Goal: Task Accomplishment & Management: Manage account settings

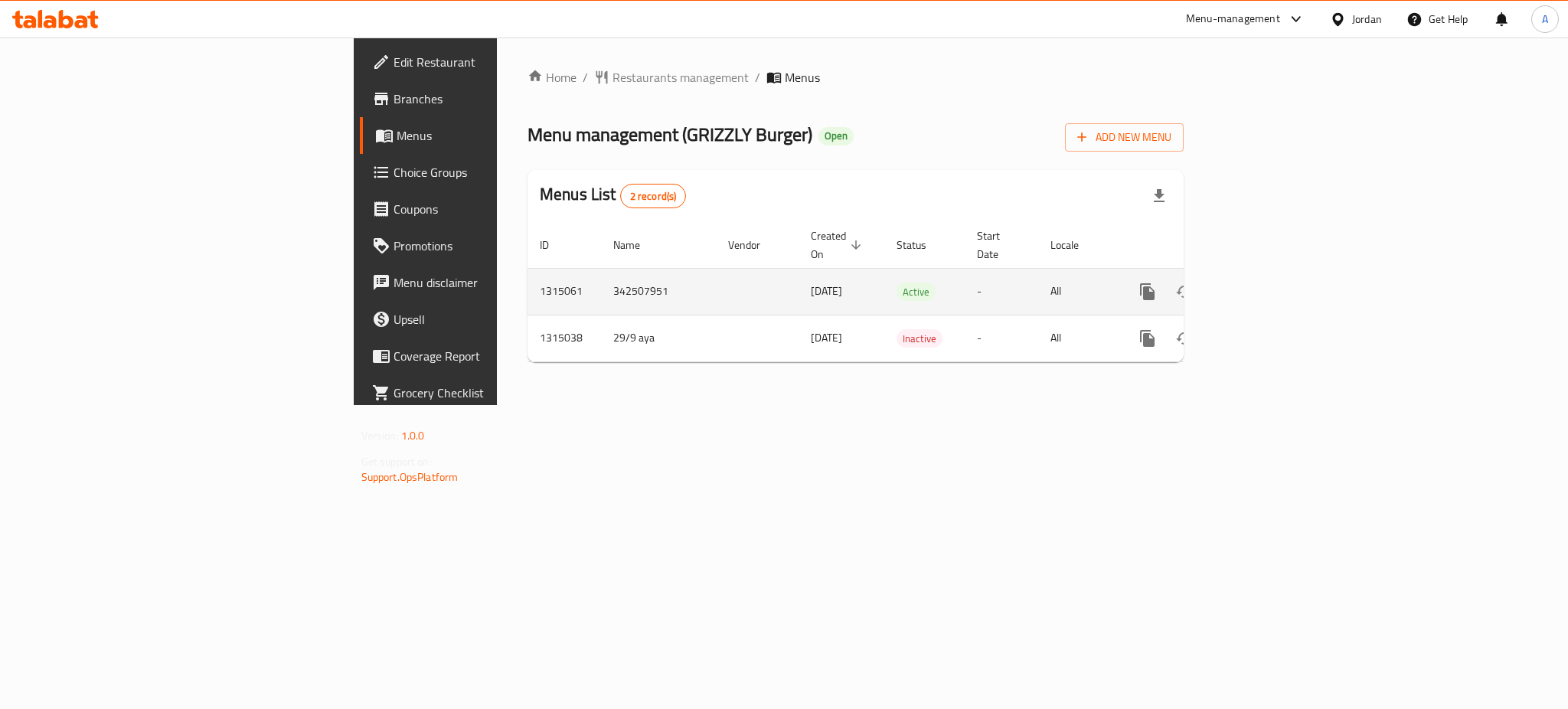
click at [1264, 285] on icon "enhanced table" at bounding box center [1258, 292] width 14 height 14
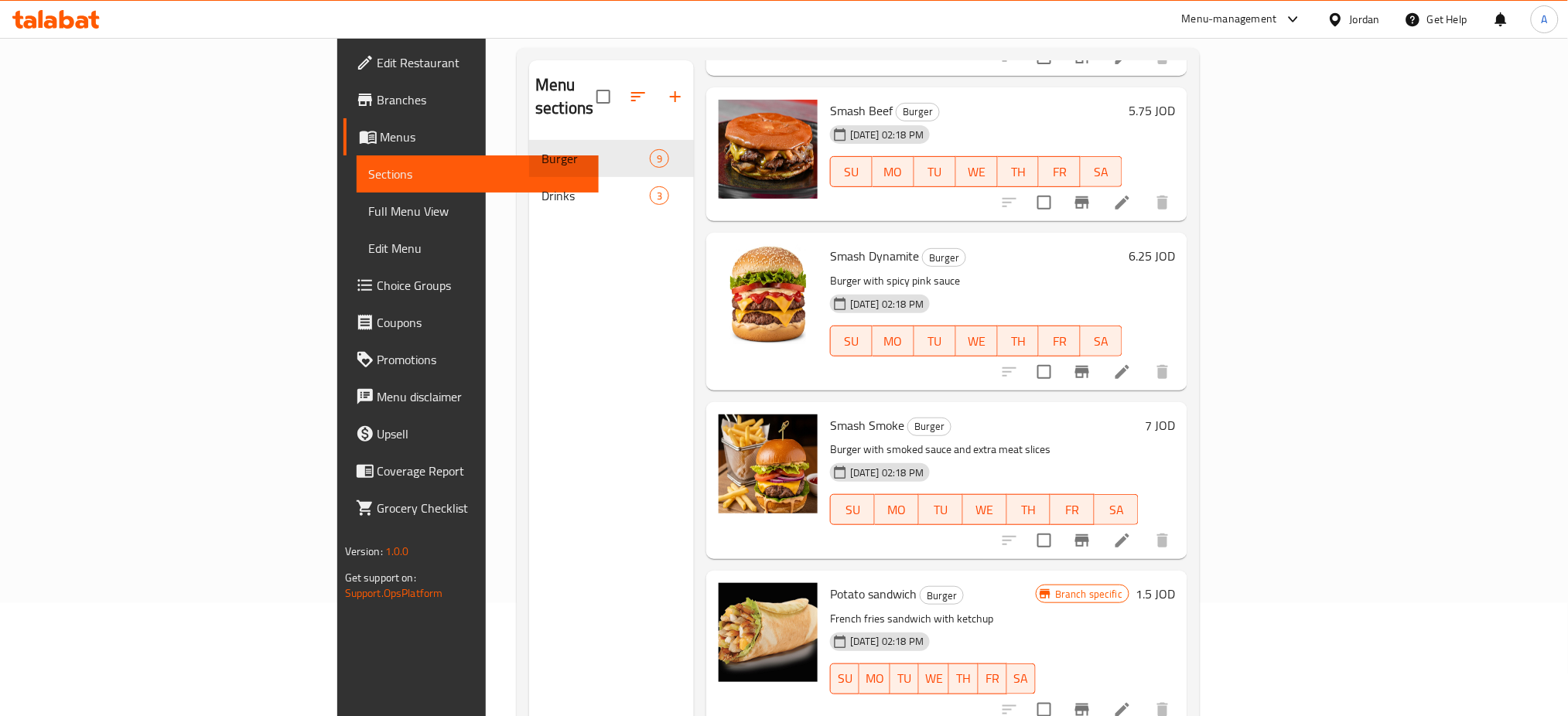
scroll to position [212, 0]
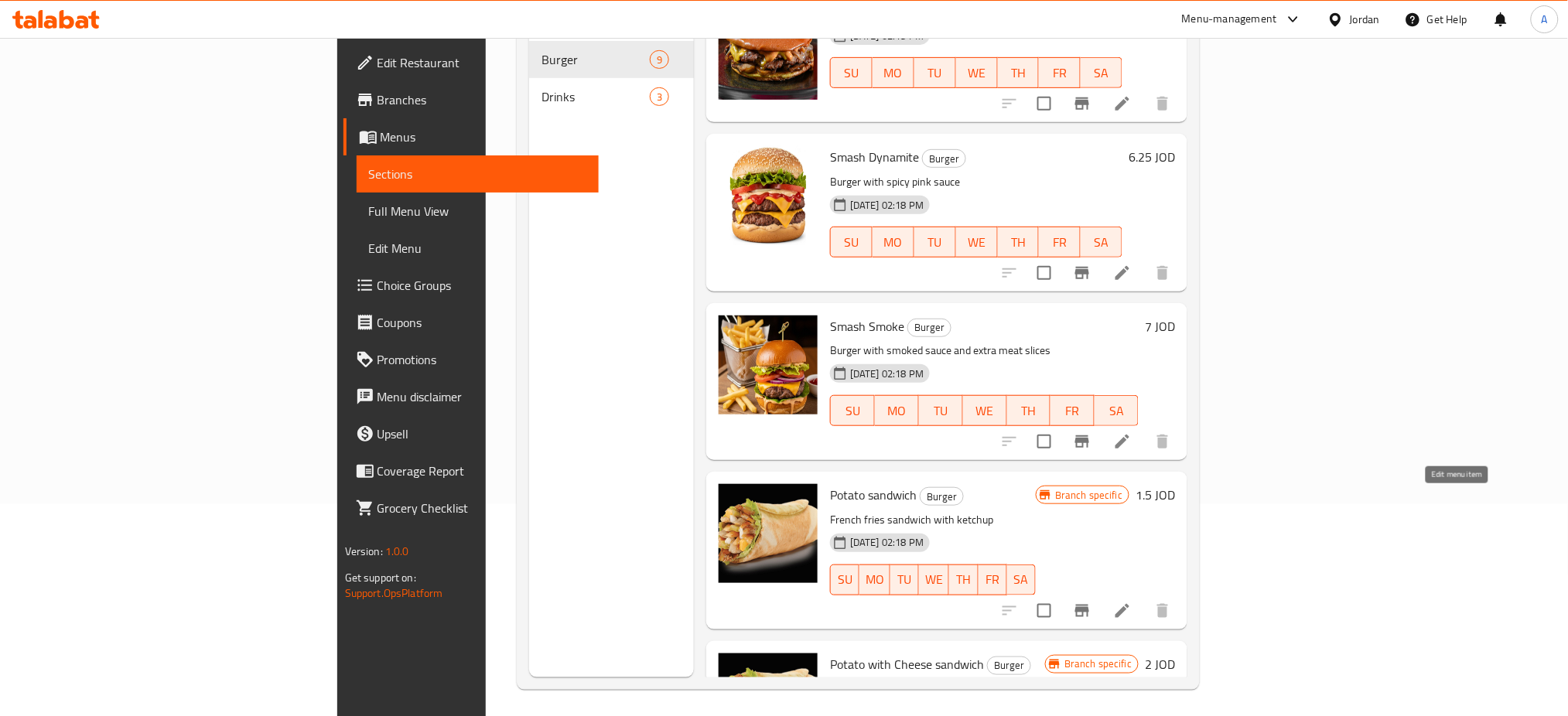
click at [1132, 602] on icon at bounding box center [1122, 611] width 18 height 18
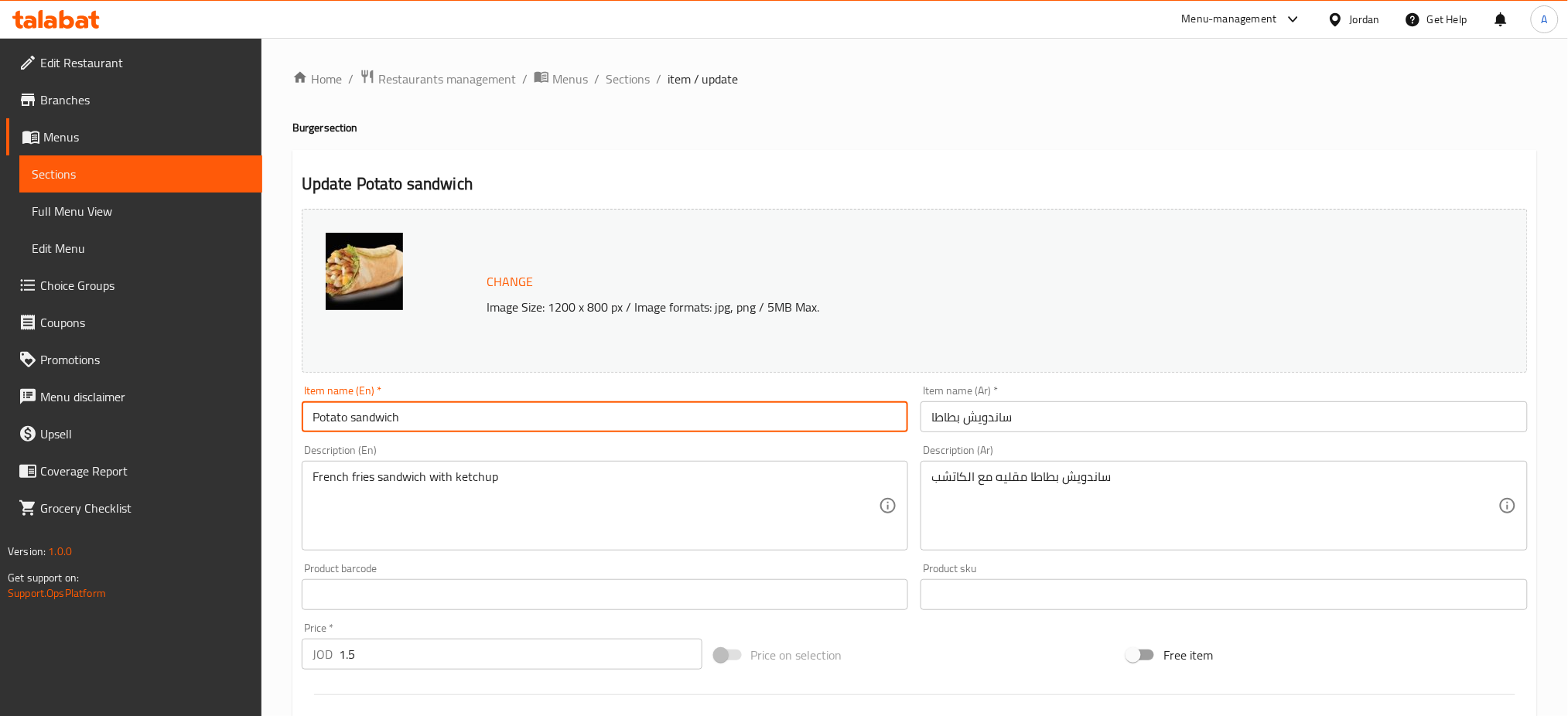
drag, startPoint x: 300, startPoint y: 399, endPoint x: 115, endPoint y: 395, distance: 185.0
click at [147, 398] on div "Edit Restaurant Branches Menus Sections Full Menu View Edit Menu Choice Groups …" at bounding box center [784, 576] width 1568 height 1077
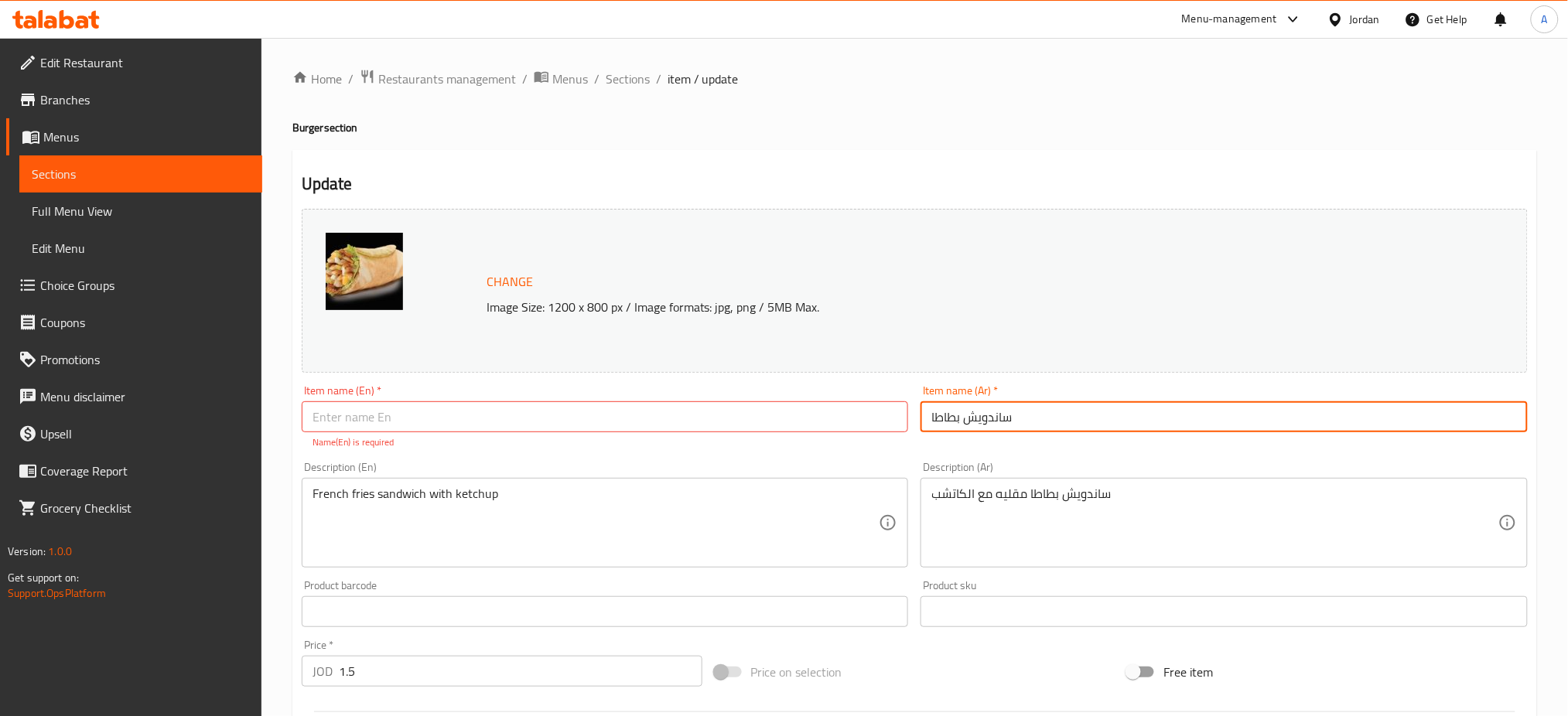
drag, startPoint x: 1039, startPoint y: 398, endPoint x: 663, endPoint y: 389, distance: 376.1
click at [800, 391] on div "Change Image Size: 1200 x 800 px / Image formats: jpg, png / 5MB Max. Item name…" at bounding box center [914, 556] width 1238 height 706
paste input "سماش اوفر لود"
type input "سماش اوفر لود"
click at [607, 401] on input "text" at bounding box center [605, 416] width 607 height 31
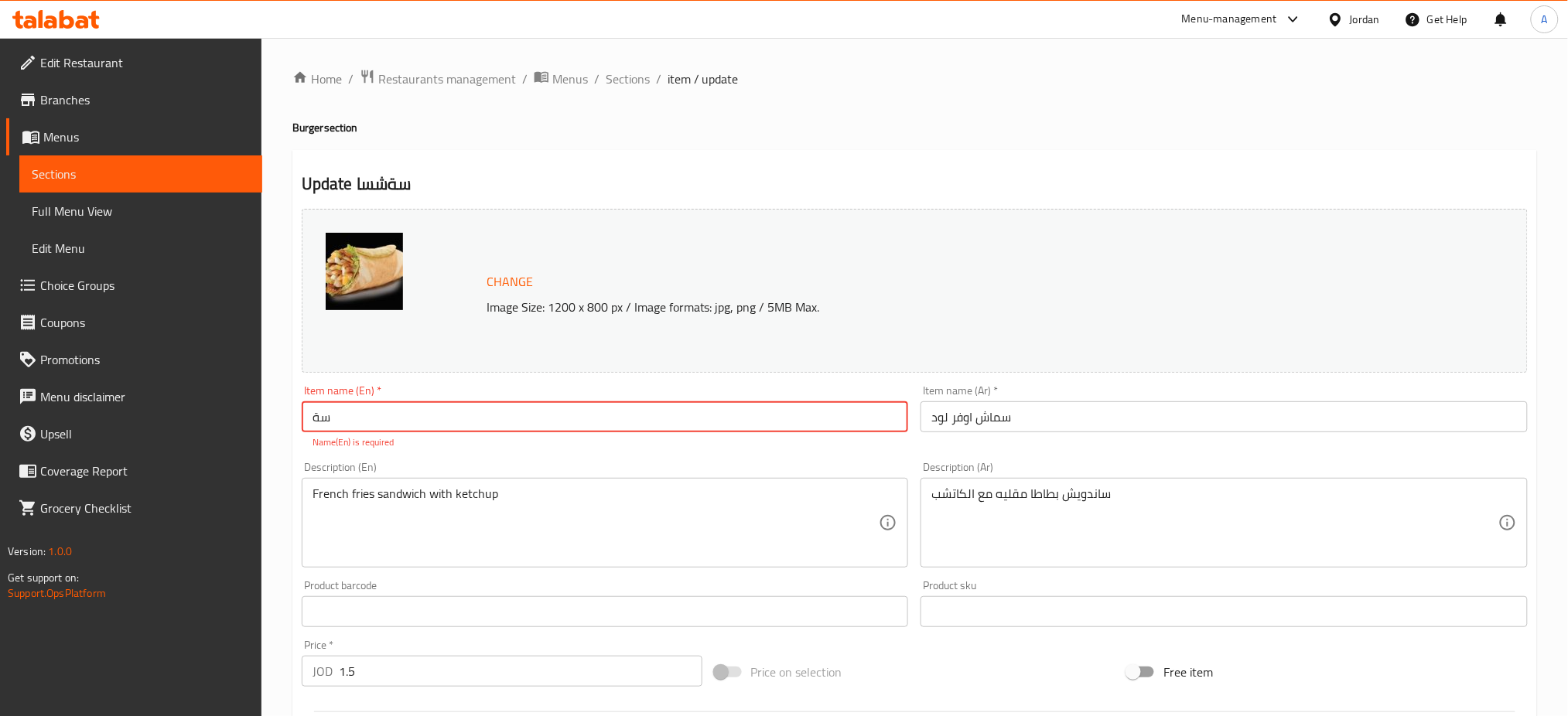
type input "س"
type input "Smash Overload Burger"
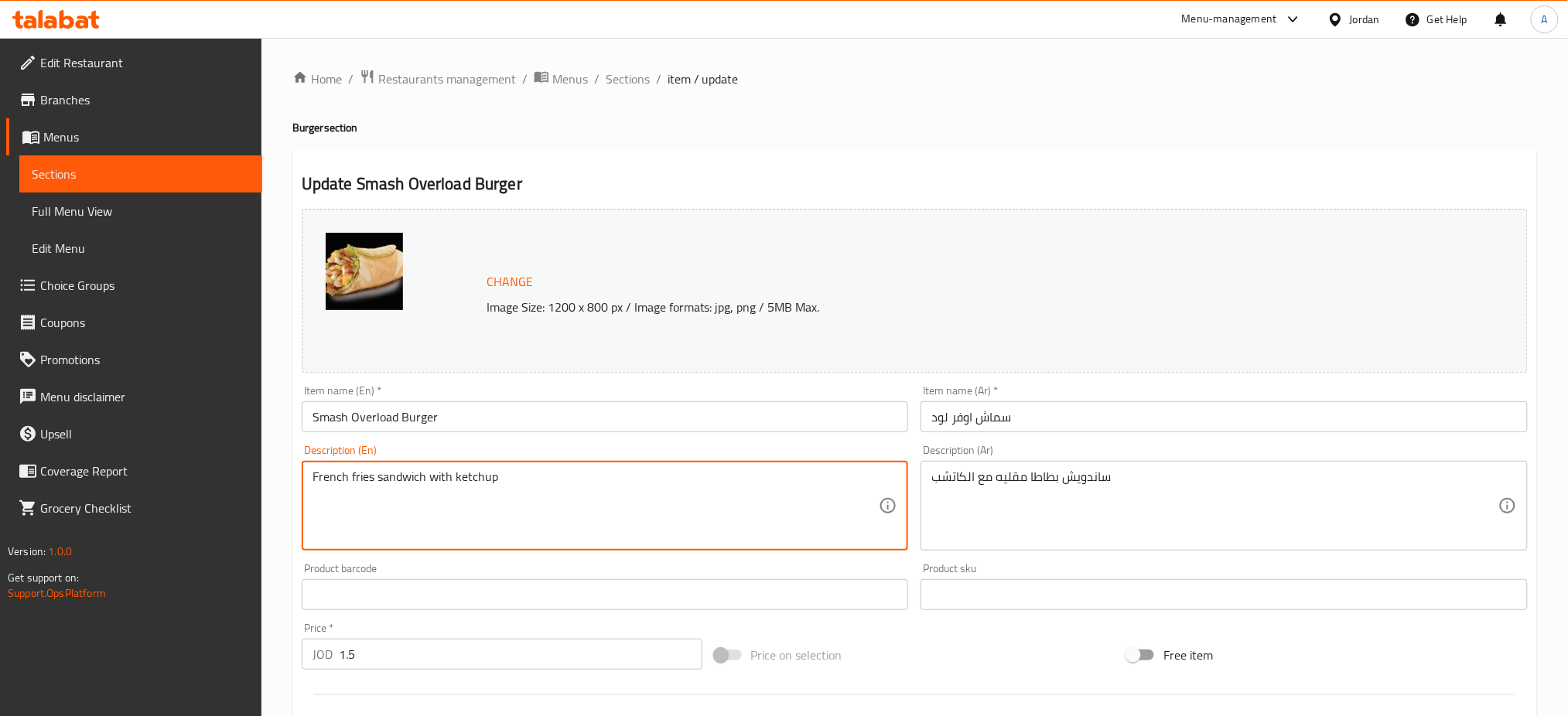
drag, startPoint x: 491, startPoint y: 452, endPoint x: 214, endPoint y: 454, distance: 277.0
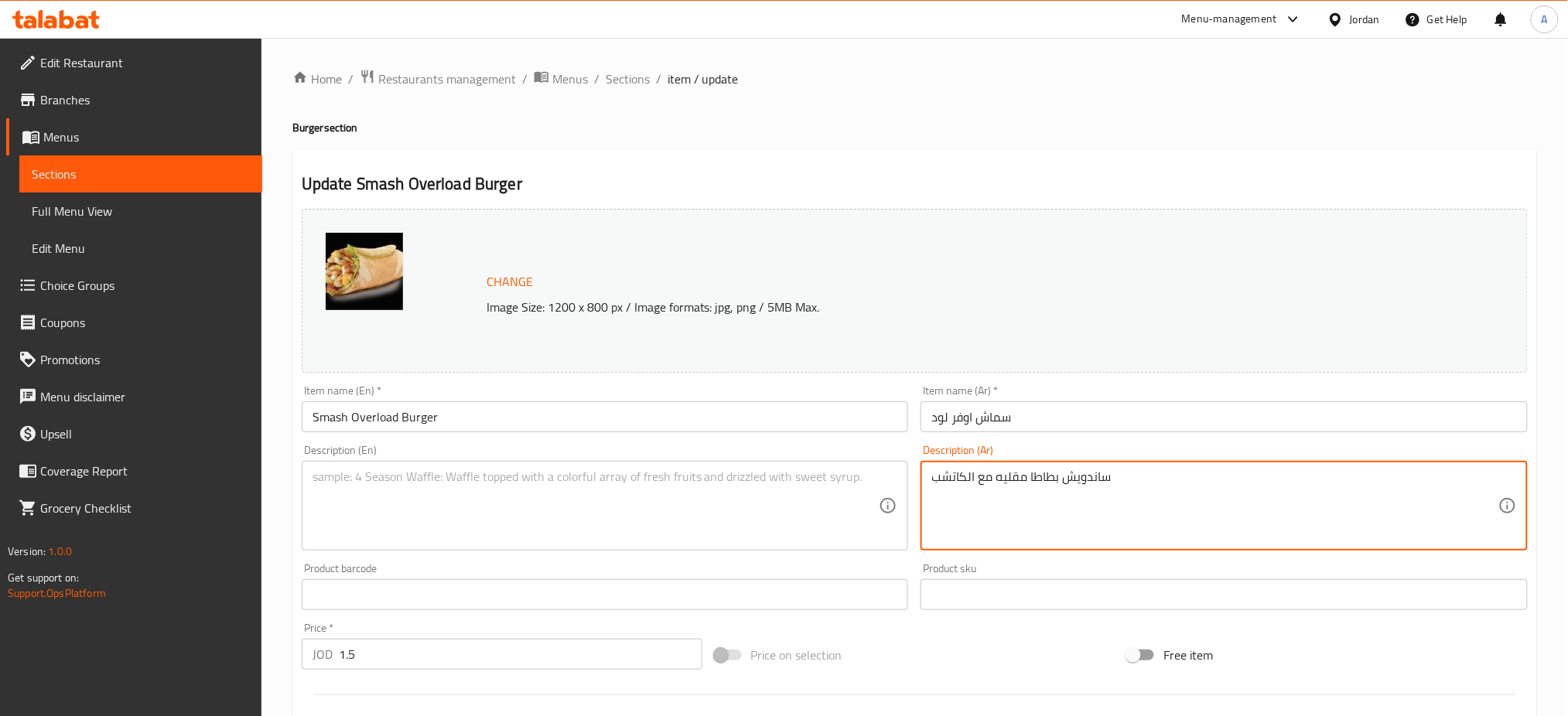
drag, startPoint x: 1130, startPoint y: 476, endPoint x: 852, endPoint y: 466, distance: 278.2
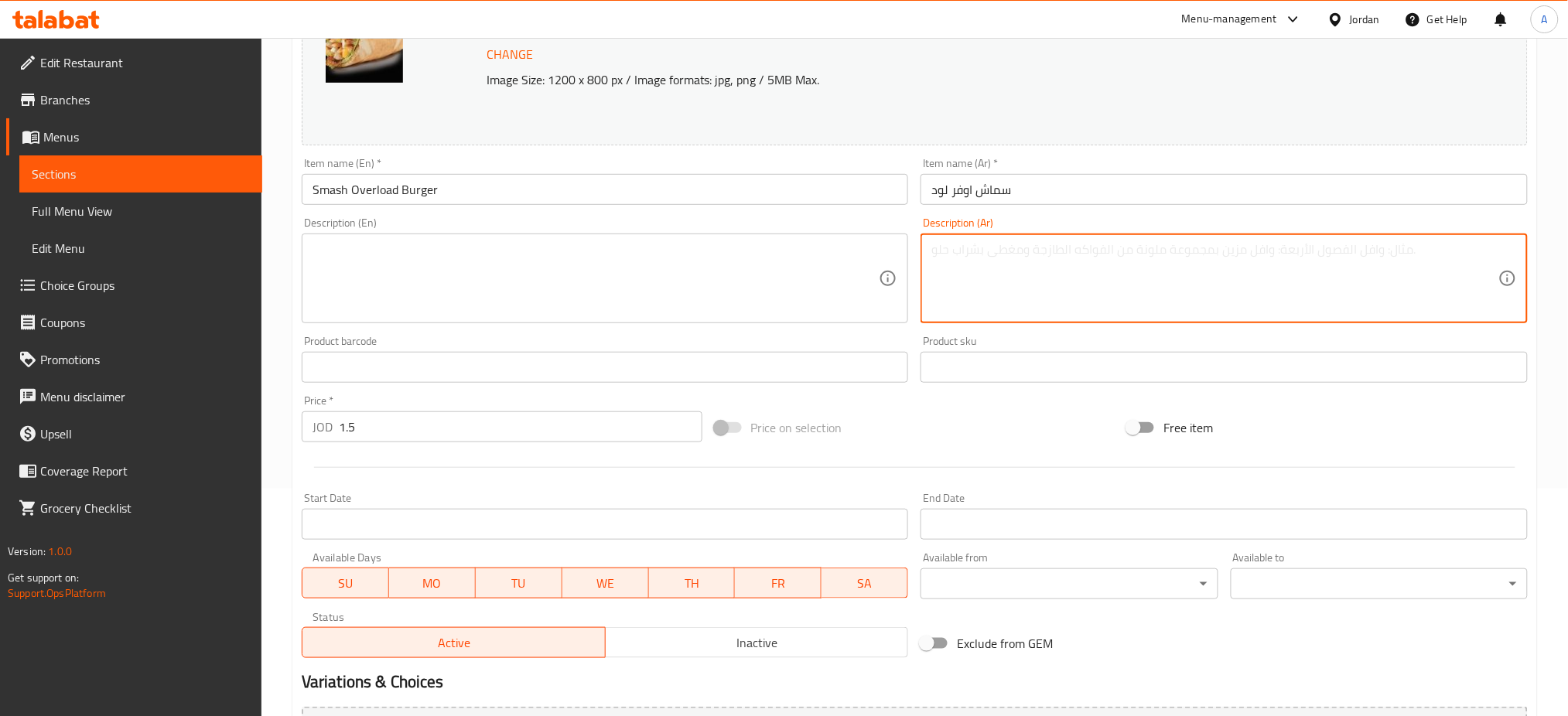
scroll to position [330, 0]
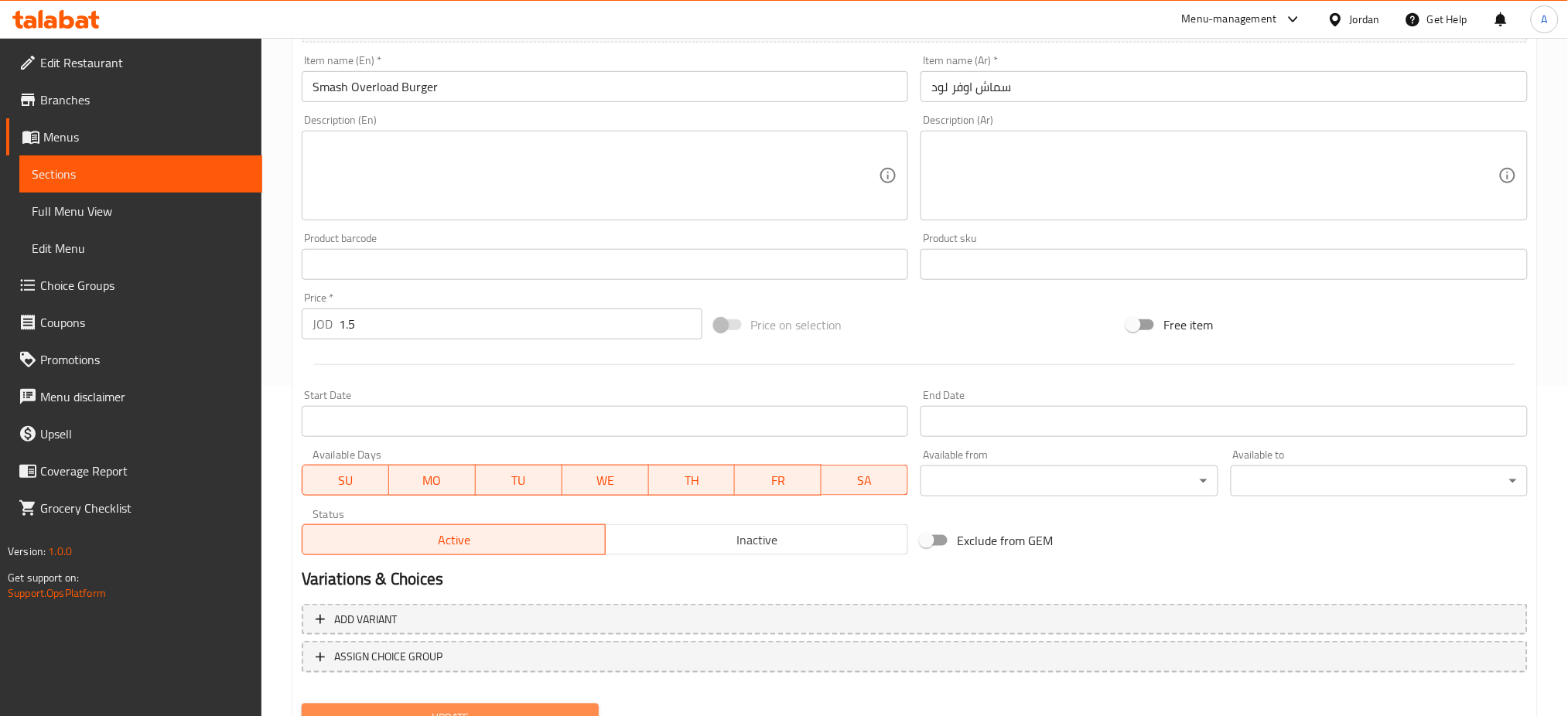
click at [396, 708] on span "Update" at bounding box center [450, 718] width 273 height 19
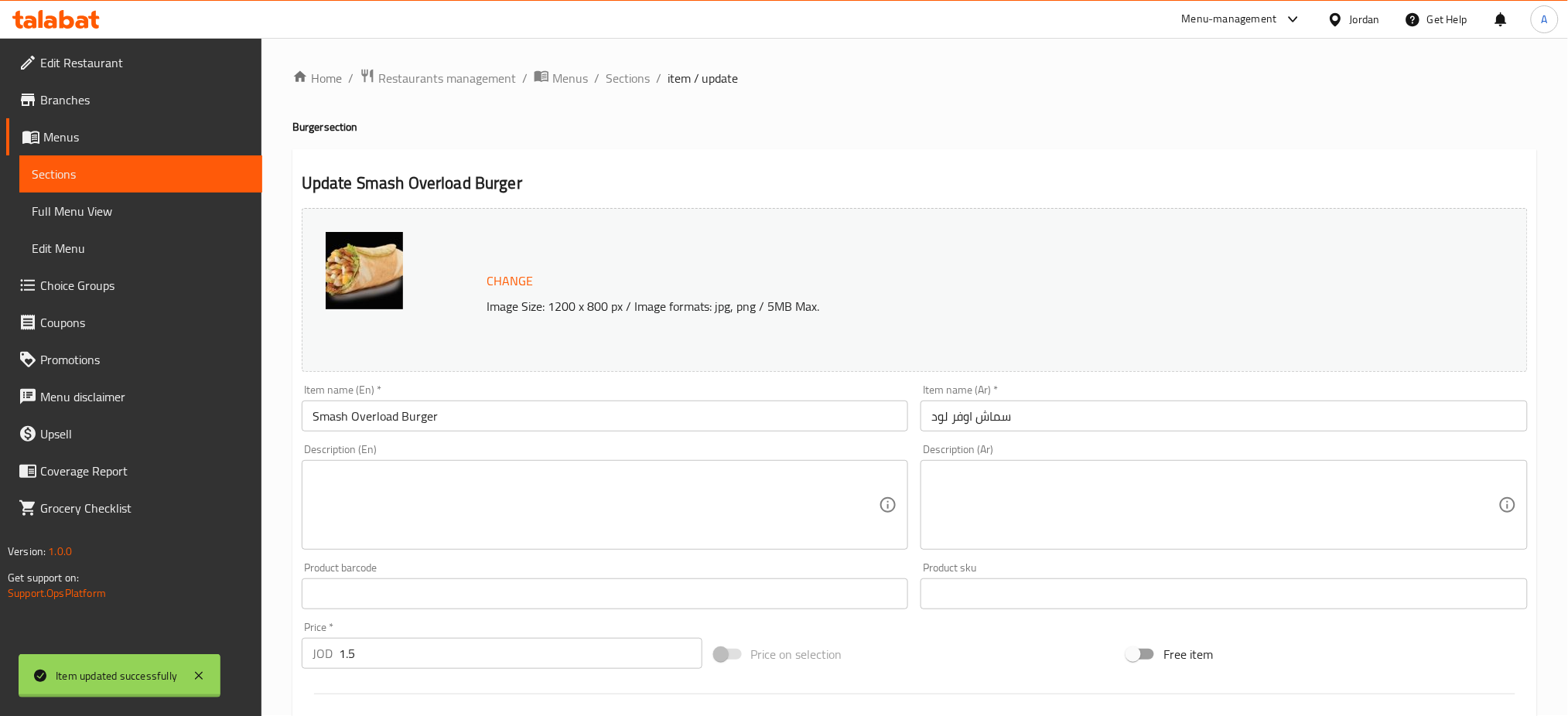
scroll to position [0, 0]
click at [606, 82] on span "Sections" at bounding box center [628, 78] width 44 height 18
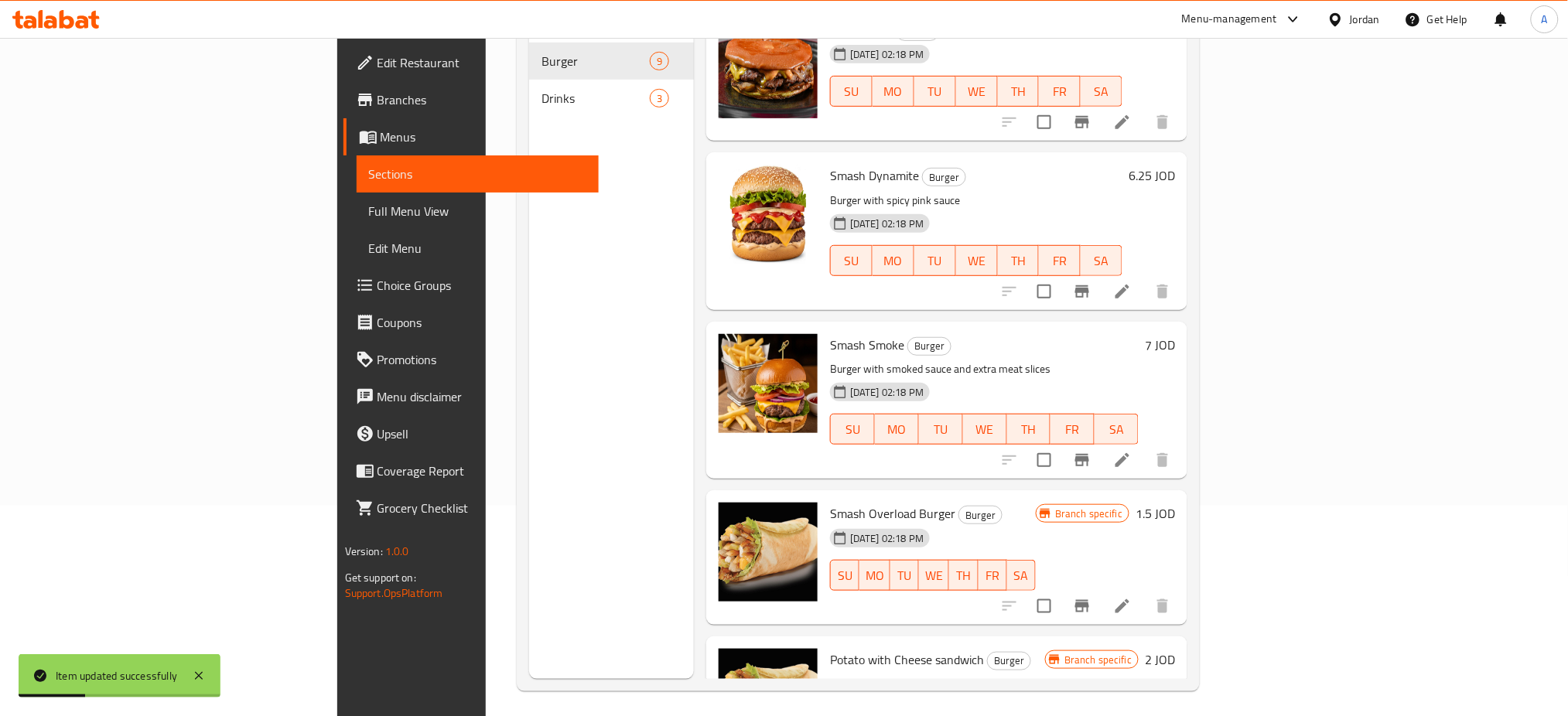
scroll to position [212, 0]
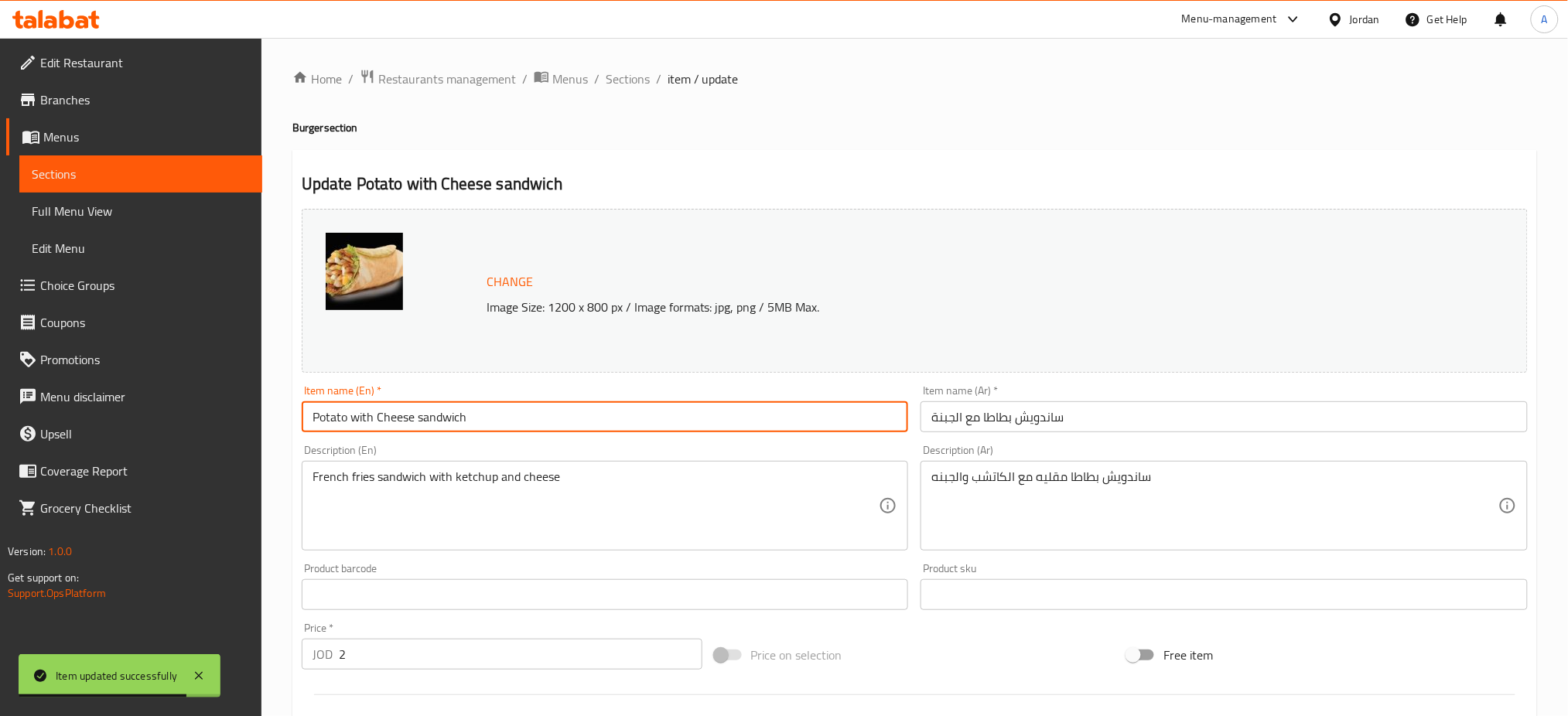
drag, startPoint x: 443, startPoint y: 390, endPoint x: 53, endPoint y: 365, distance: 390.8
click at [64, 365] on div "Edit Restaurant Branches Menus Sections Full Menu View Edit Menu Choice Groups …" at bounding box center [784, 576] width 1568 height 1077
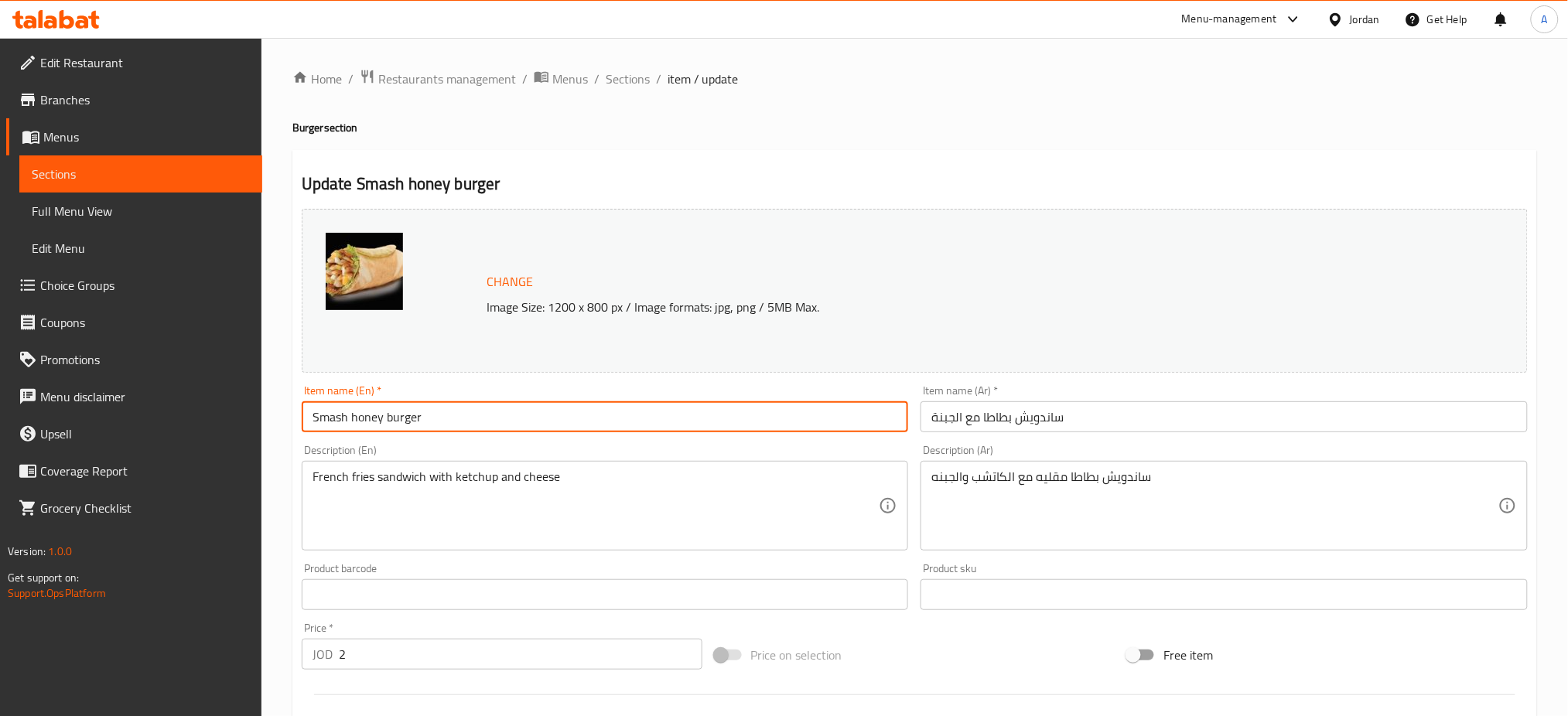
type input "Smash honey burger"
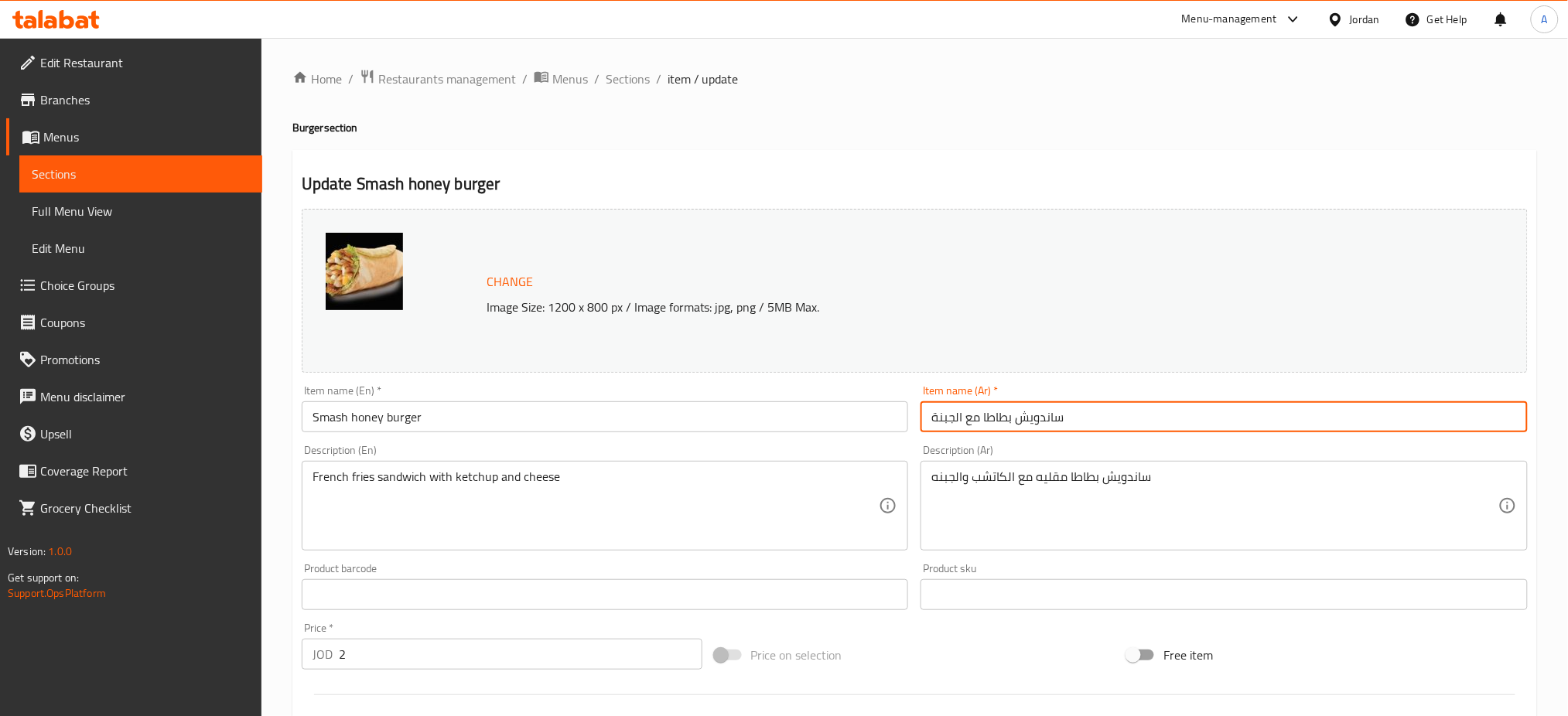
paste input "ماش هني"
type input "سماش هني"
click at [337, 401] on input "Smash honey burger" at bounding box center [605, 416] width 607 height 31
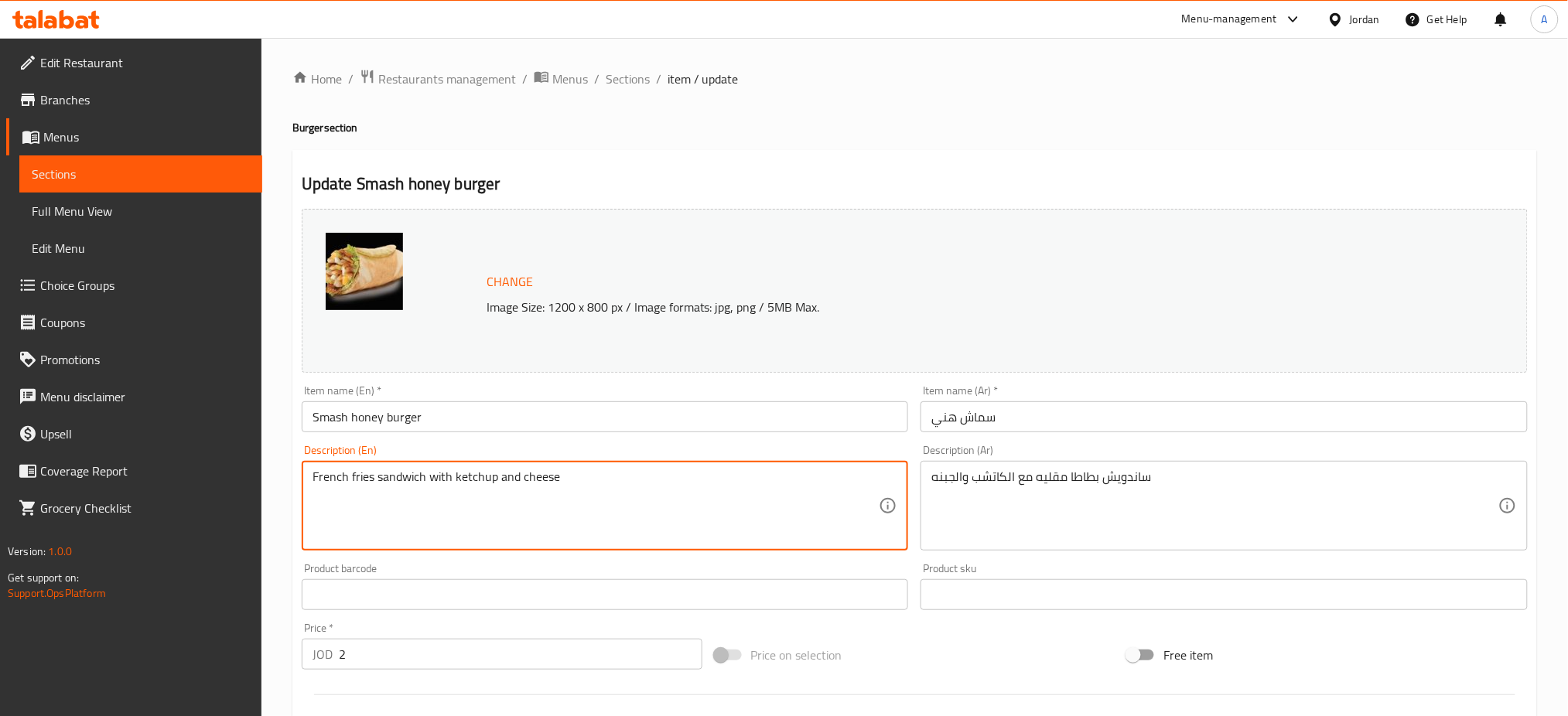
drag, startPoint x: 523, startPoint y: 449, endPoint x: 256, endPoint y: 457, distance: 267.1
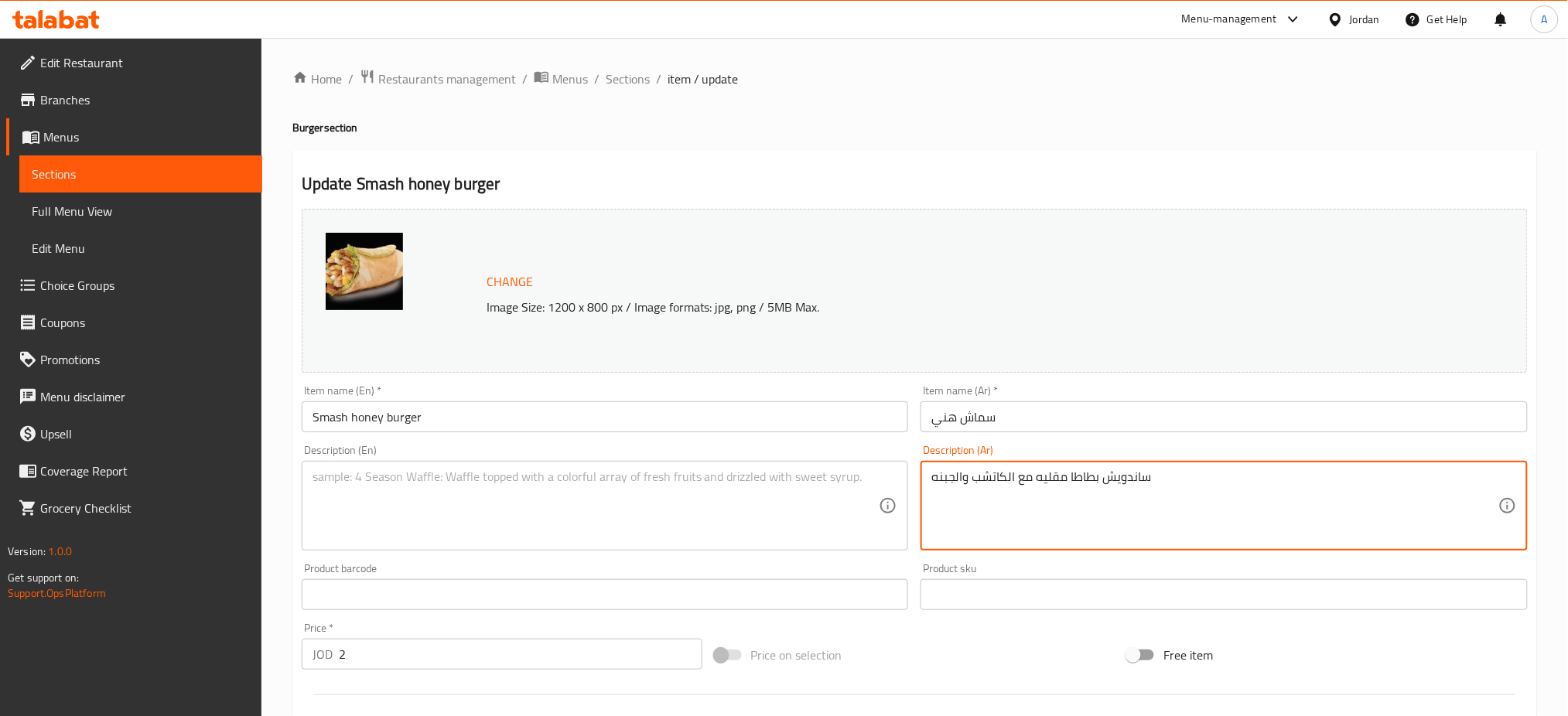
drag, startPoint x: 1127, startPoint y: 458, endPoint x: 880, endPoint y: 467, distance: 247.2
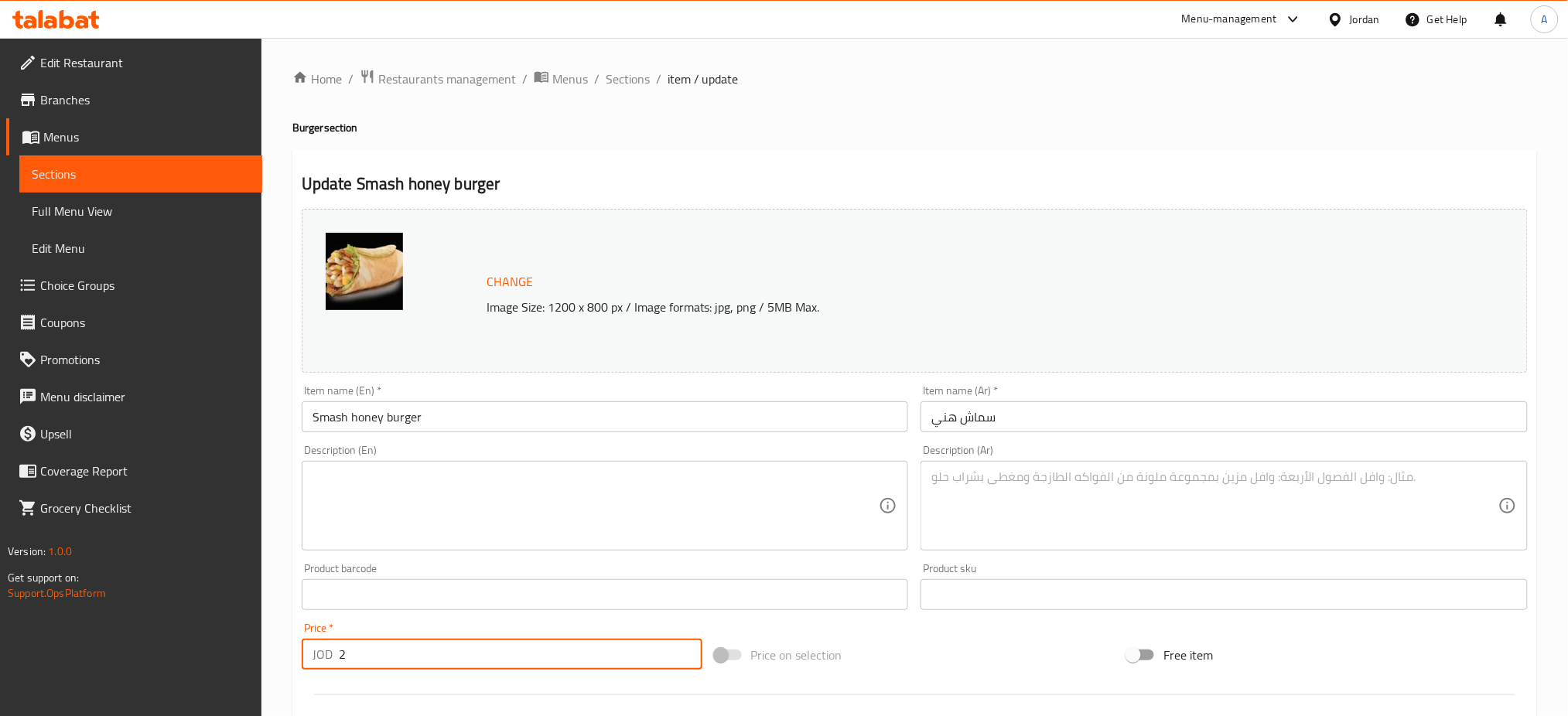
drag, startPoint x: 359, startPoint y: 611, endPoint x: 253, endPoint y: 616, distance: 106.1
click at [259, 616] on div "Edit Restaurant Branches Menus Sections Full Menu View Edit Menu Choice Groups …" at bounding box center [784, 576] width 1568 height 1077
type input "6.75"
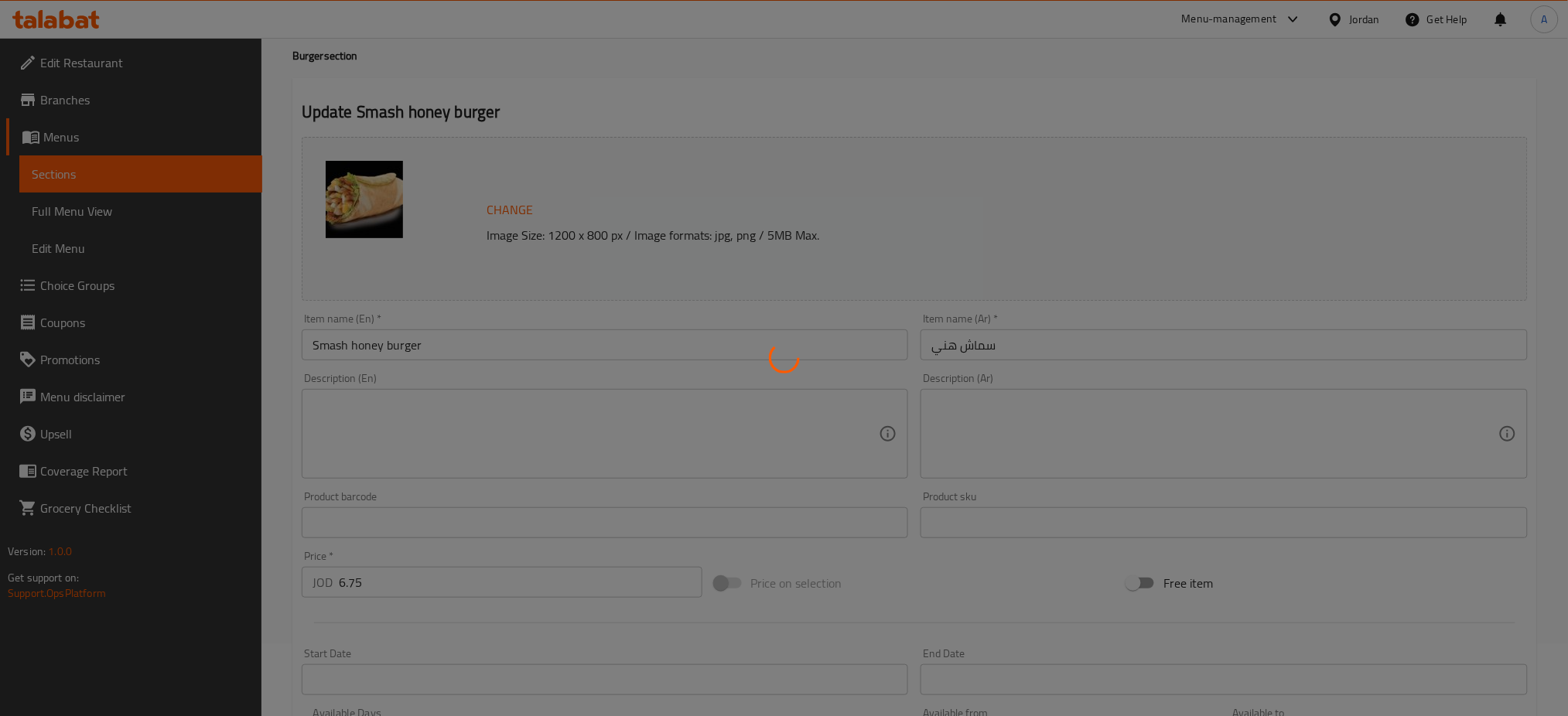
scroll to position [0, 0]
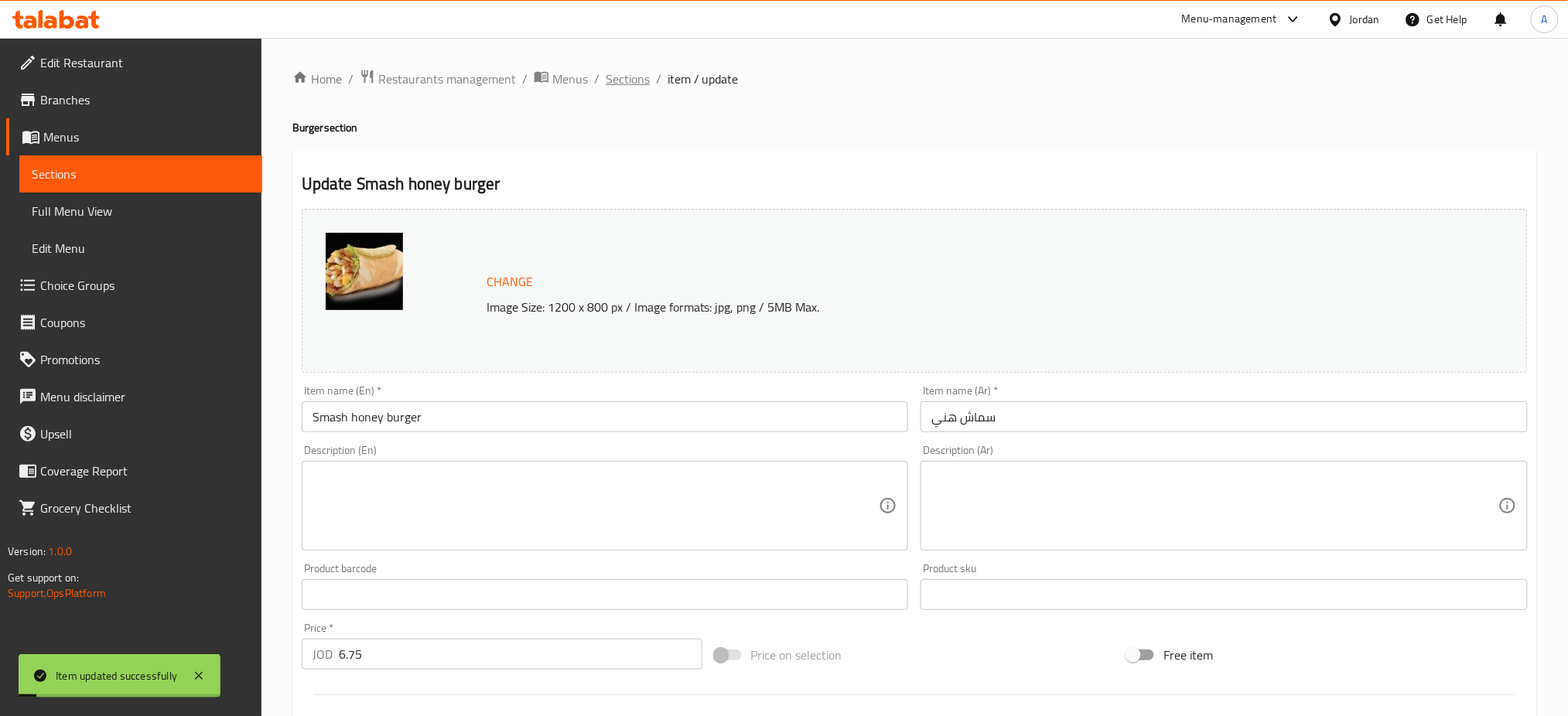
click at [606, 75] on span "Sections" at bounding box center [628, 78] width 44 height 18
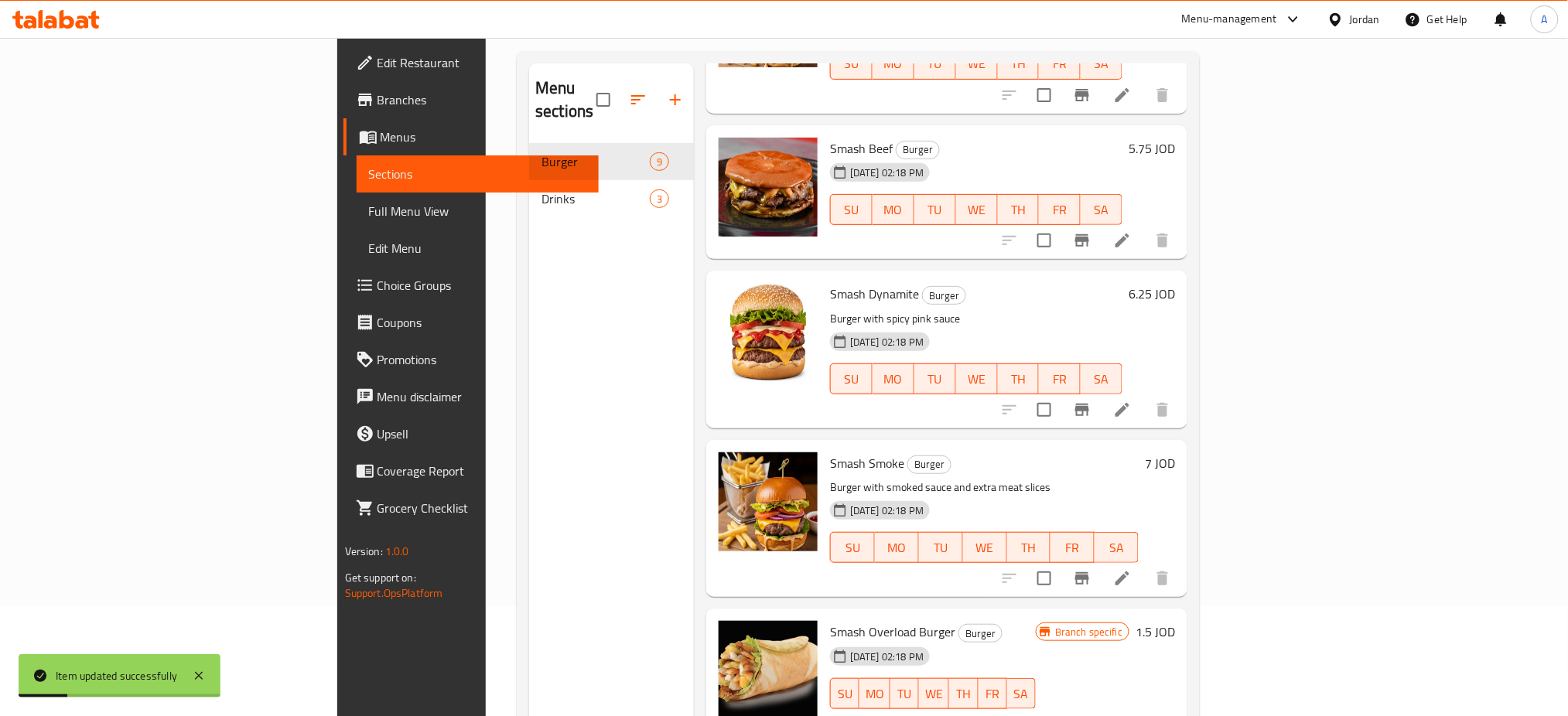
scroll to position [212, 0]
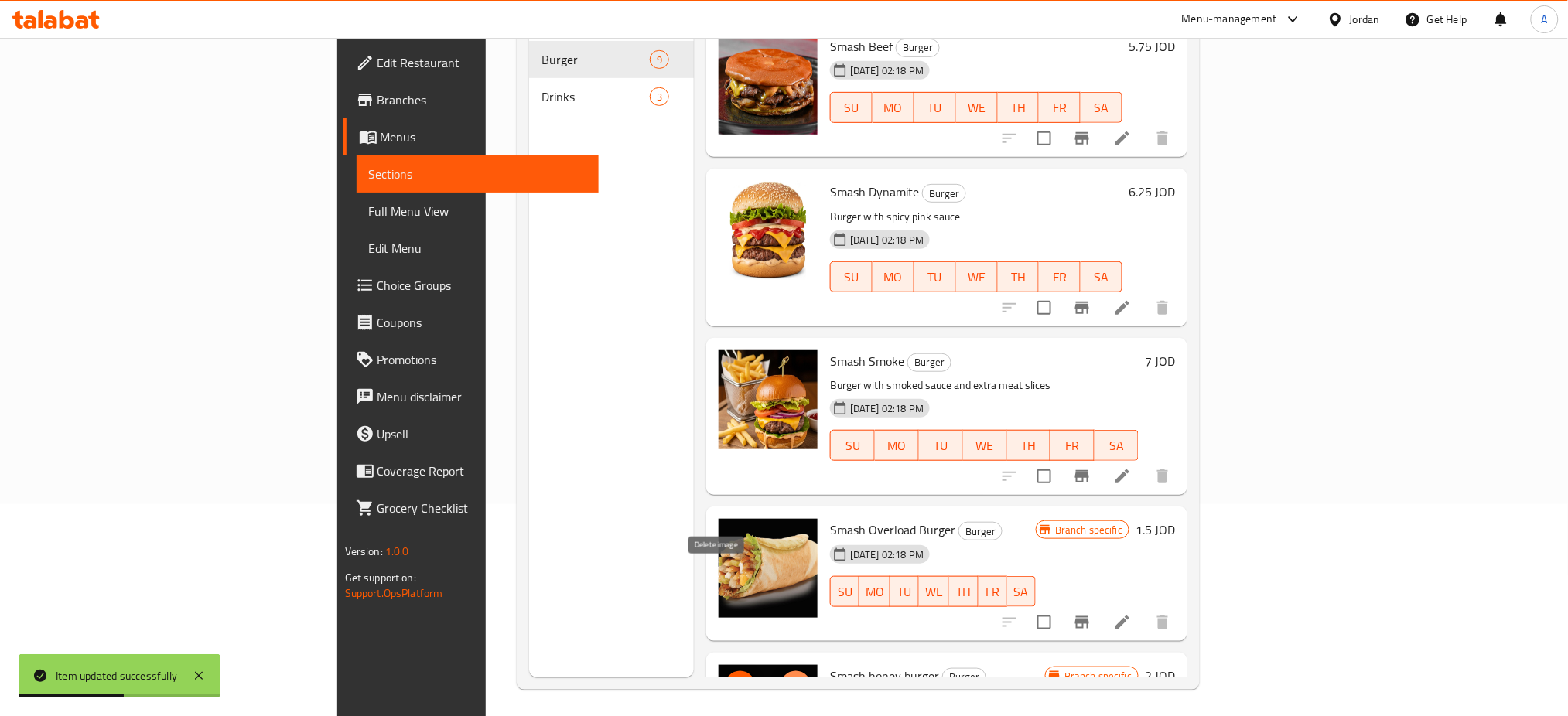
click at [791, 680] on icon "delete image" at bounding box center [796, 687] width 11 height 14
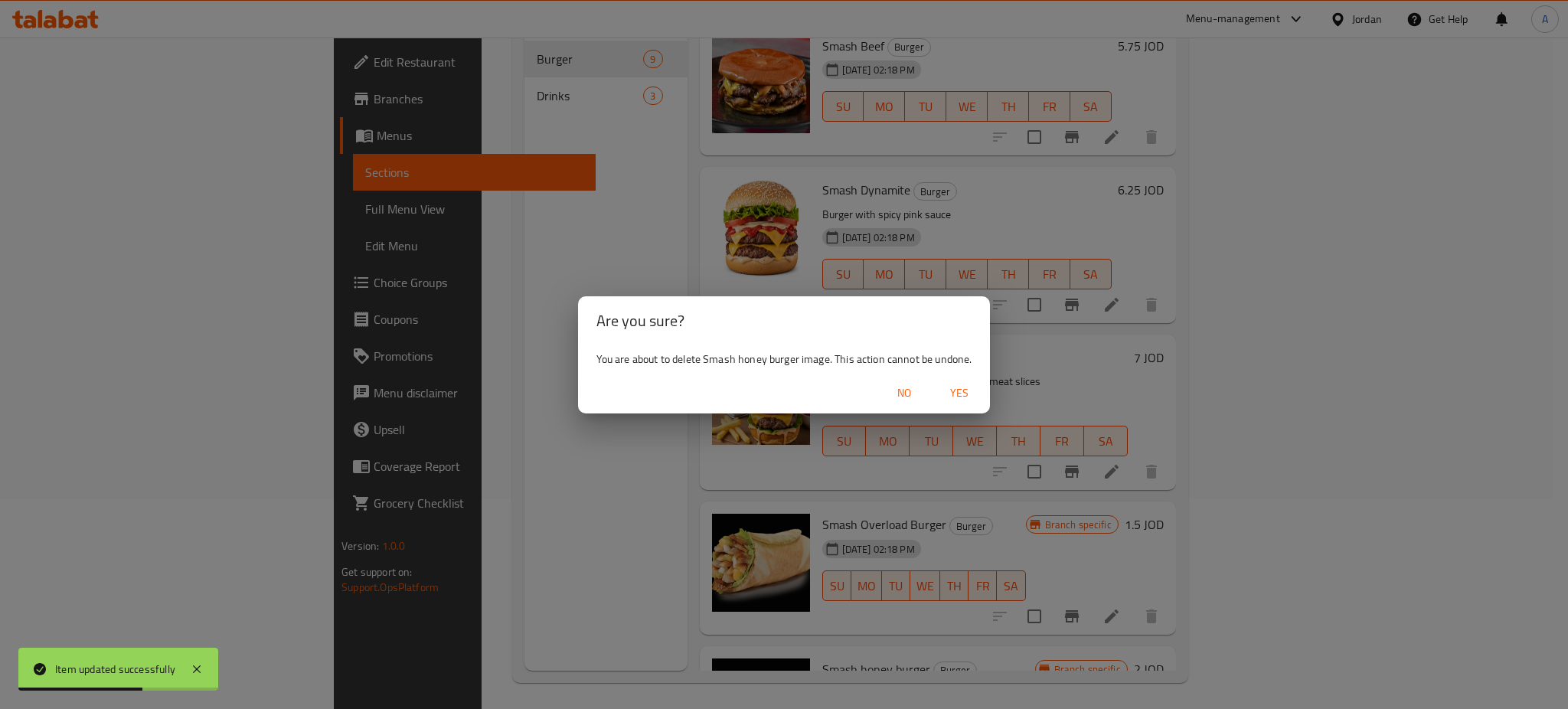
click at [941, 394] on span "Yes" at bounding box center [959, 393] width 36 height 19
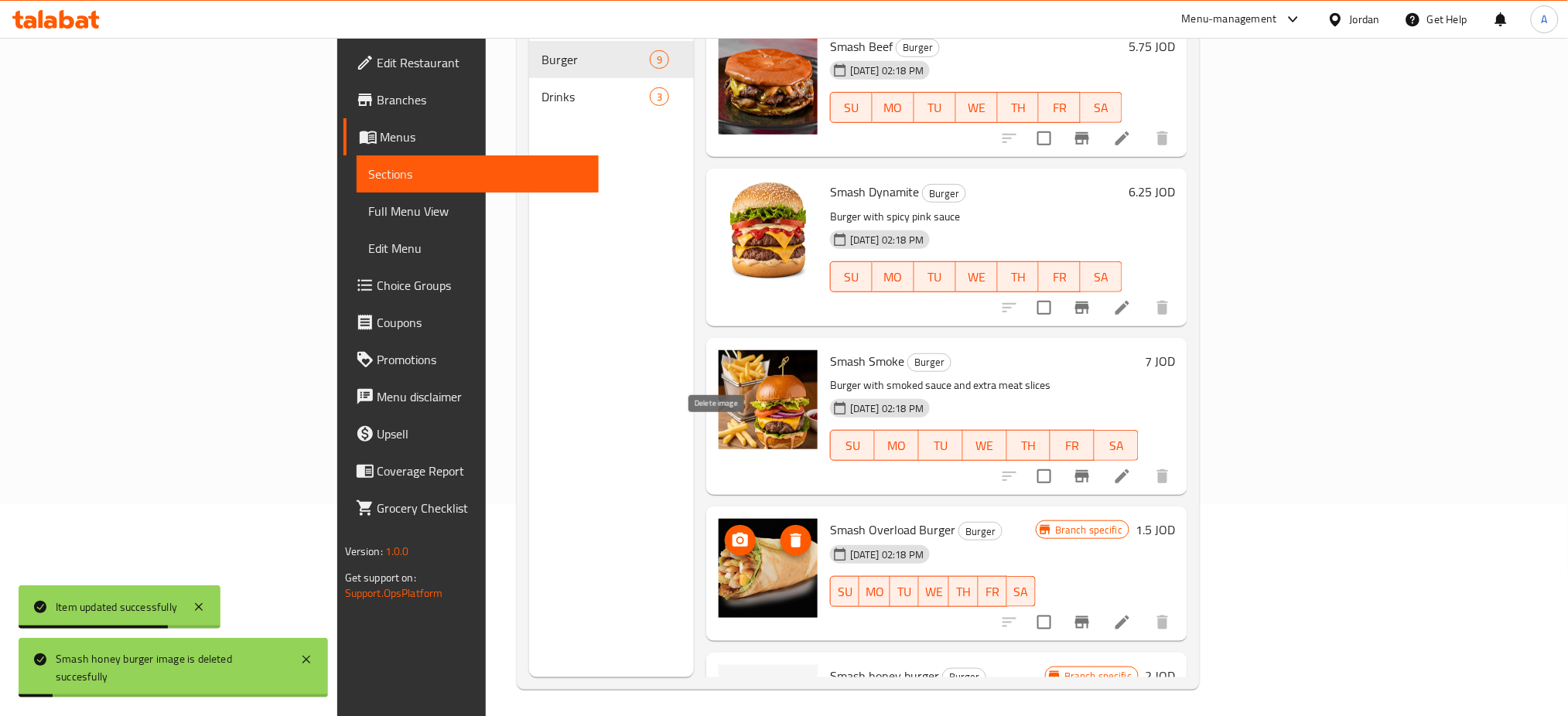
click at [787, 531] on icon "delete image" at bounding box center [796, 540] width 18 height 18
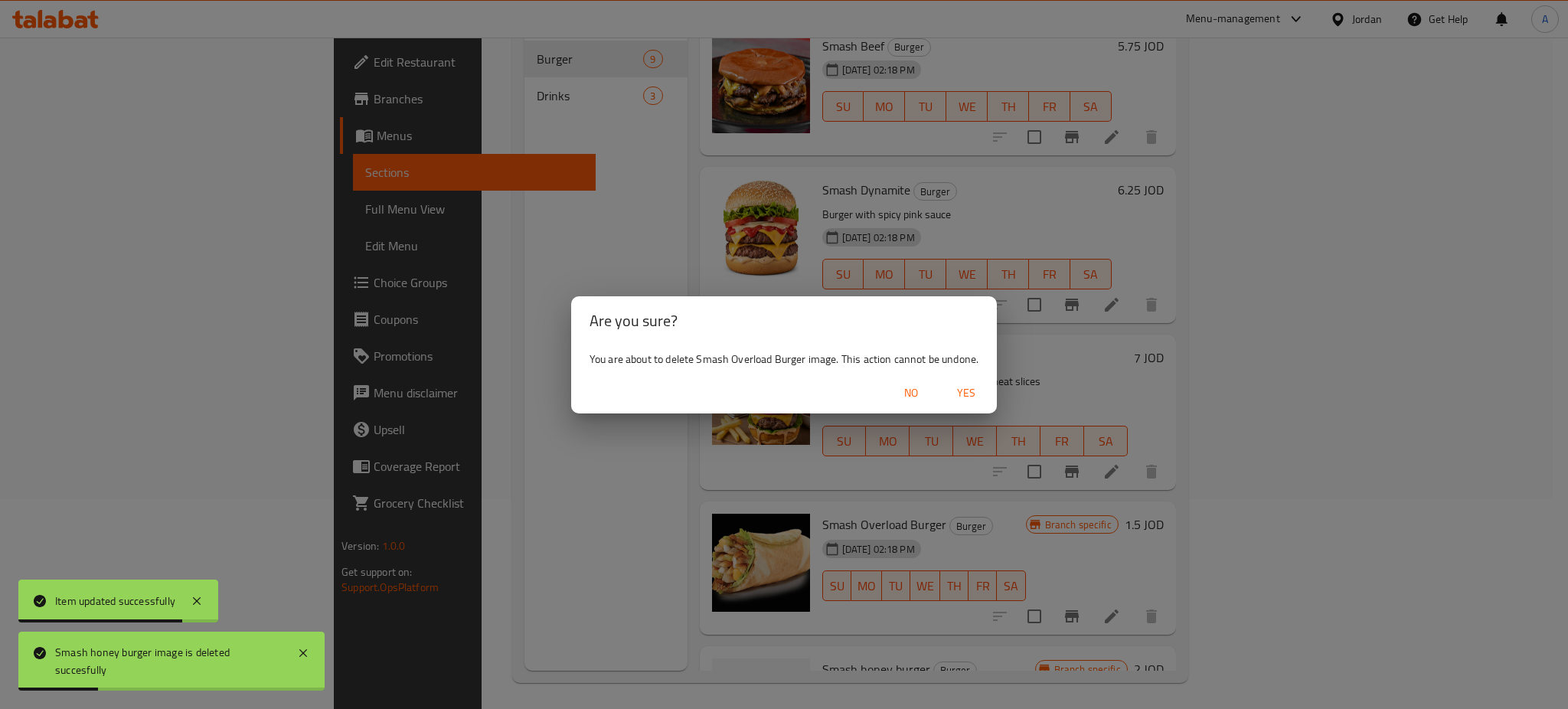
click at [948, 388] on span "Yes" at bounding box center [966, 393] width 36 height 19
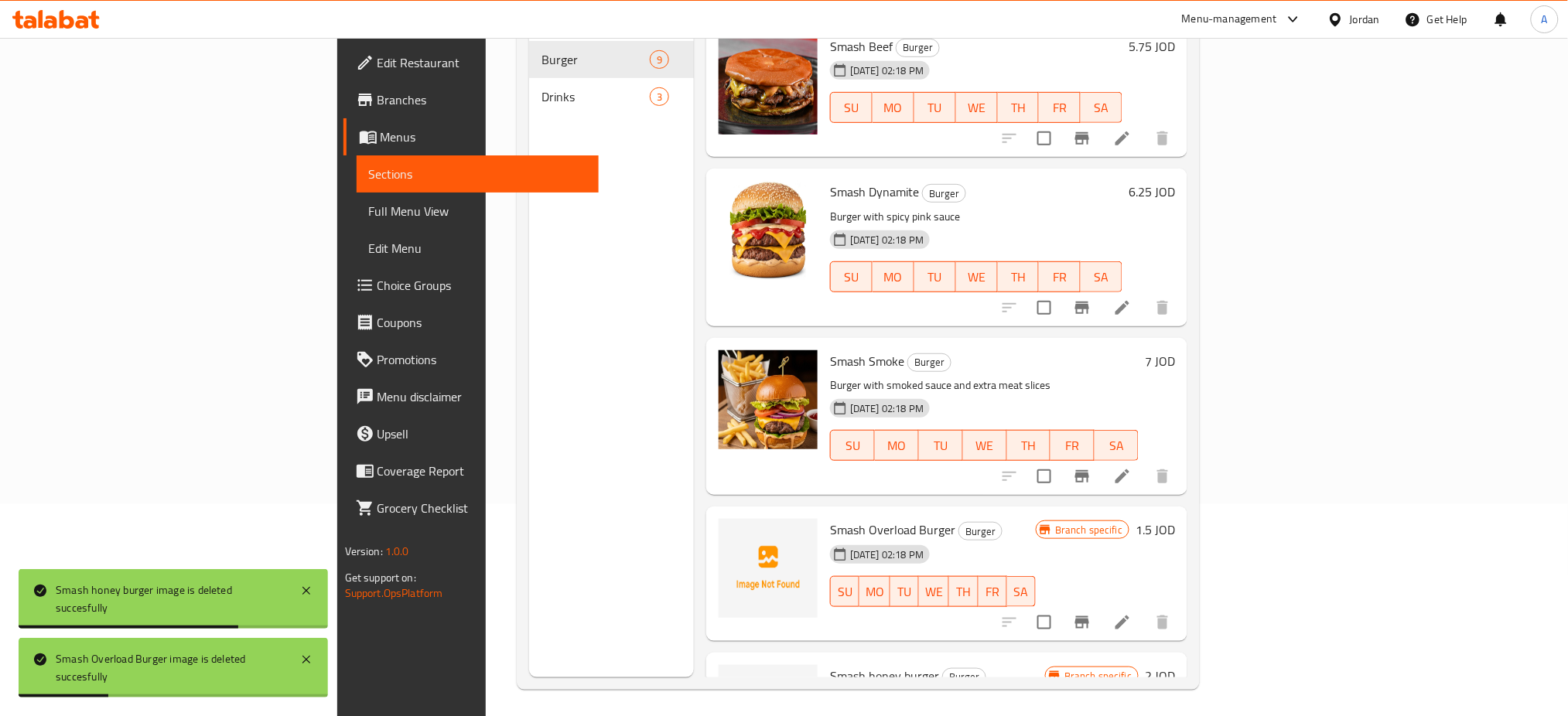
click at [1175, 519] on h6 "1.5 JOD" at bounding box center [1155, 529] width 39 height 22
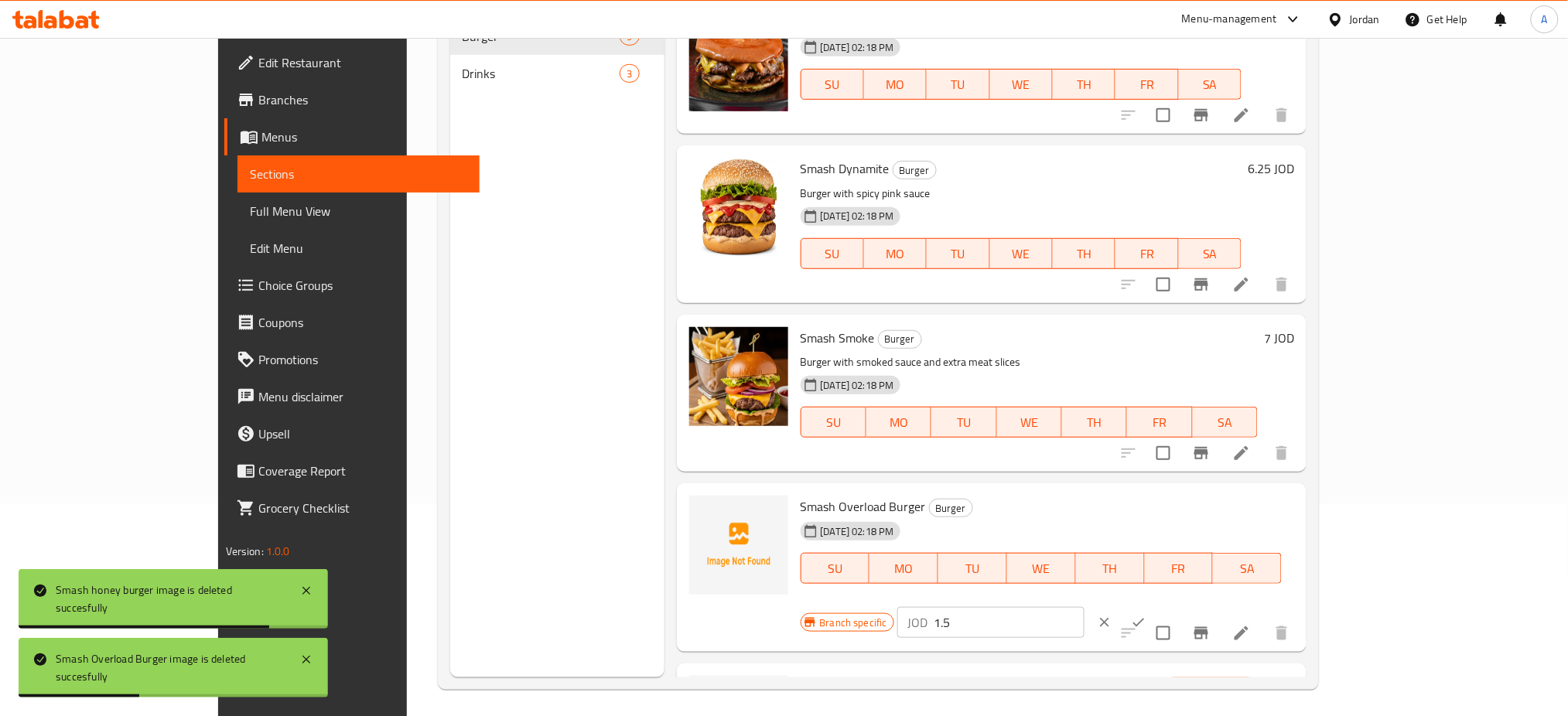
click at [1178, 606] on div "Branch specific JOD 1.5 ​" at bounding box center [989, 622] width 378 height 34
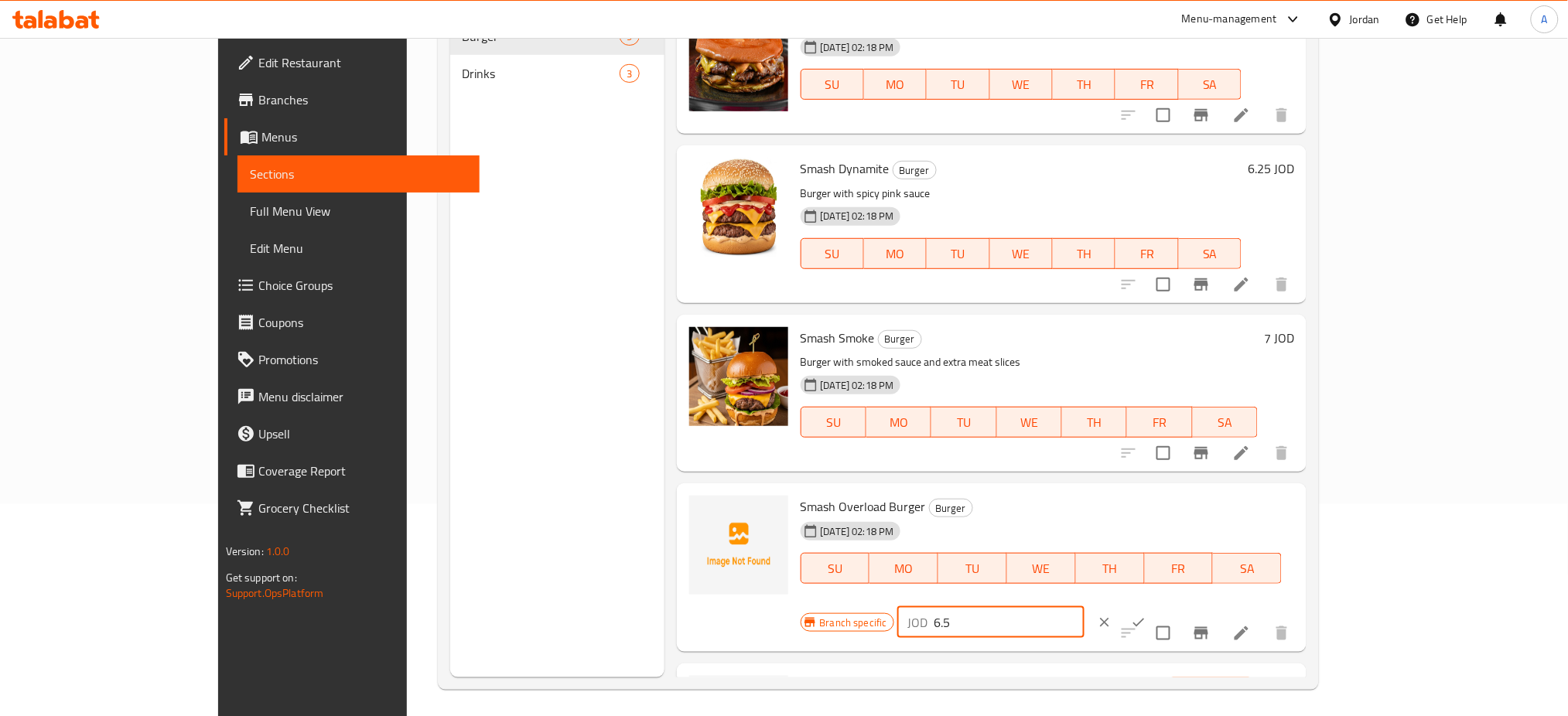
type input "6.5"
click at [1146, 615] on icon "ok" at bounding box center [1139, 623] width 16 height 16
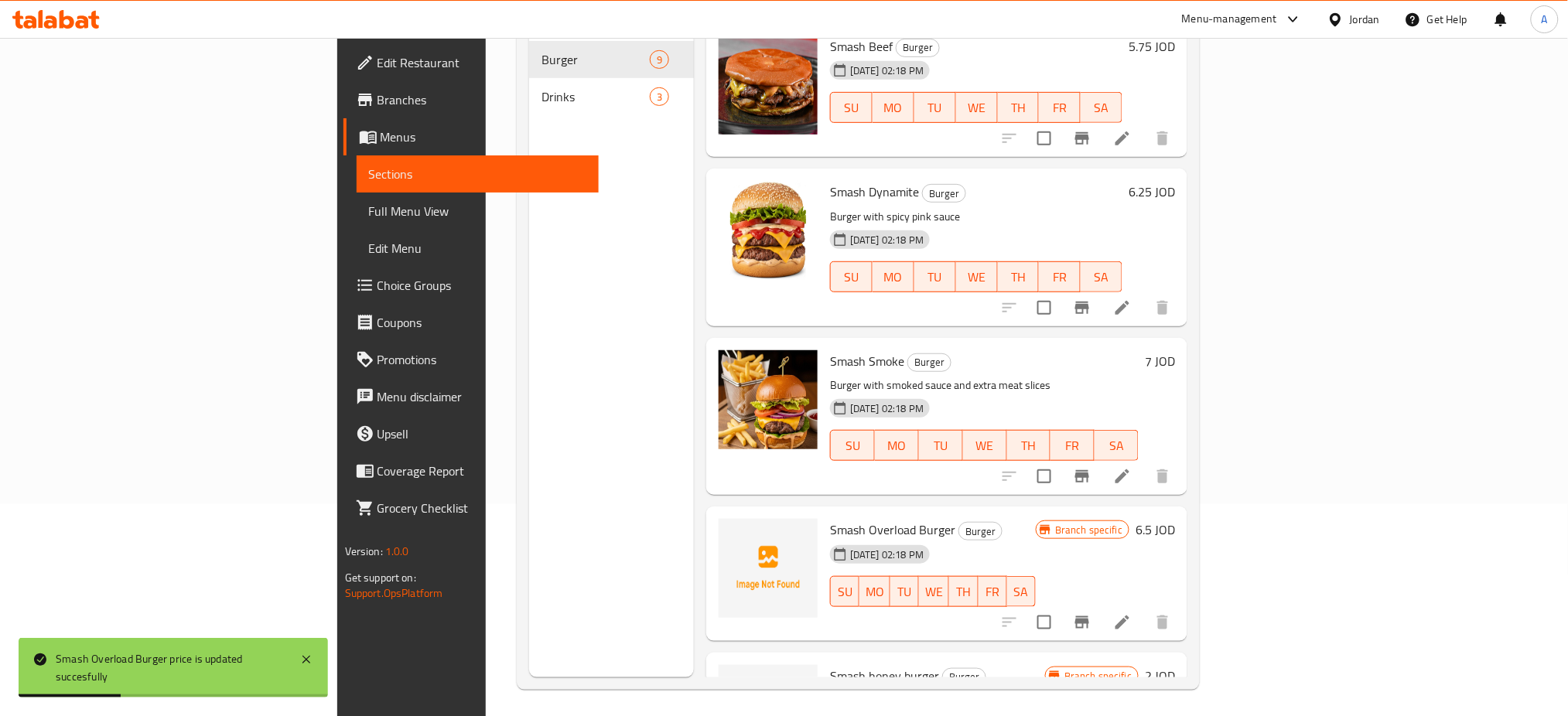
click at [1175, 665] on h6 "2 JOD" at bounding box center [1160, 676] width 30 height 22
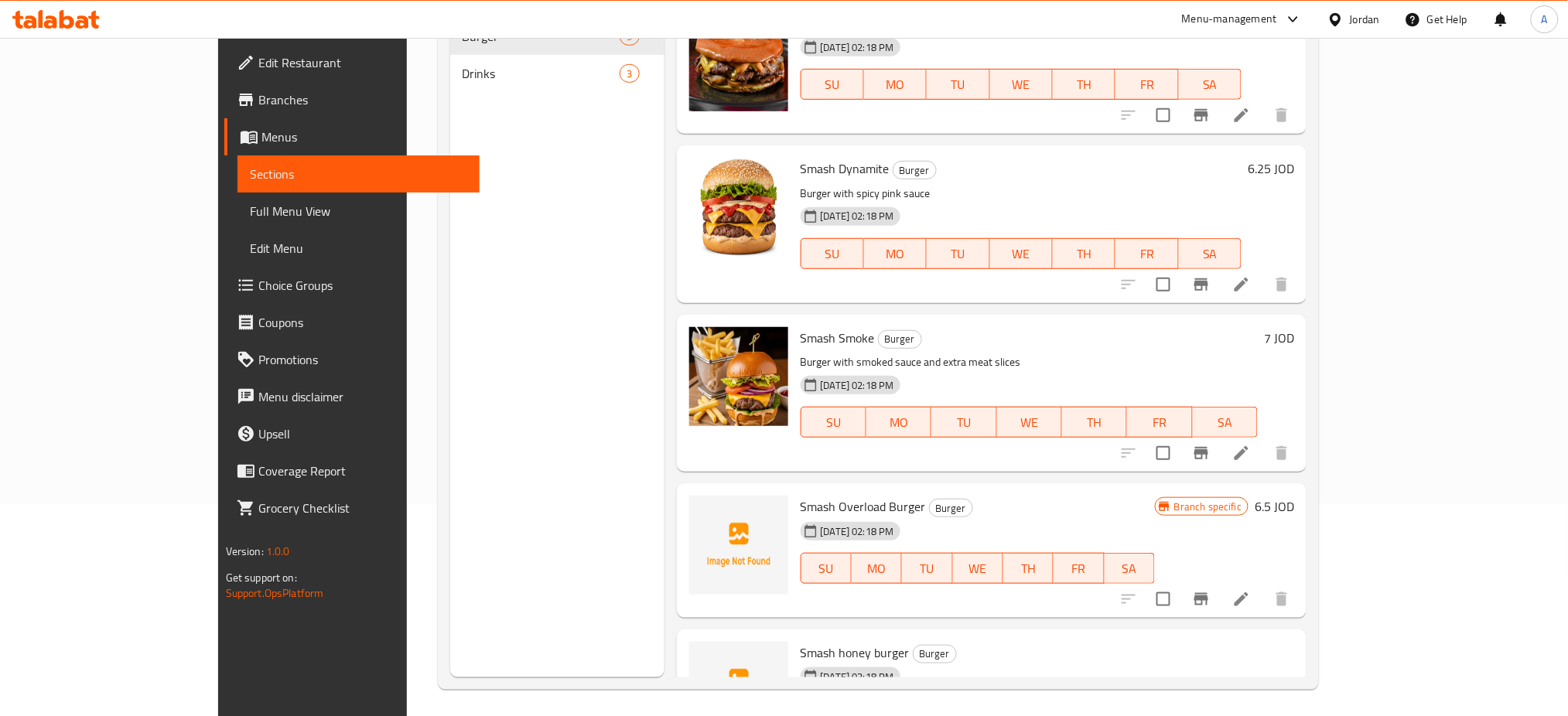
type input "6.75"
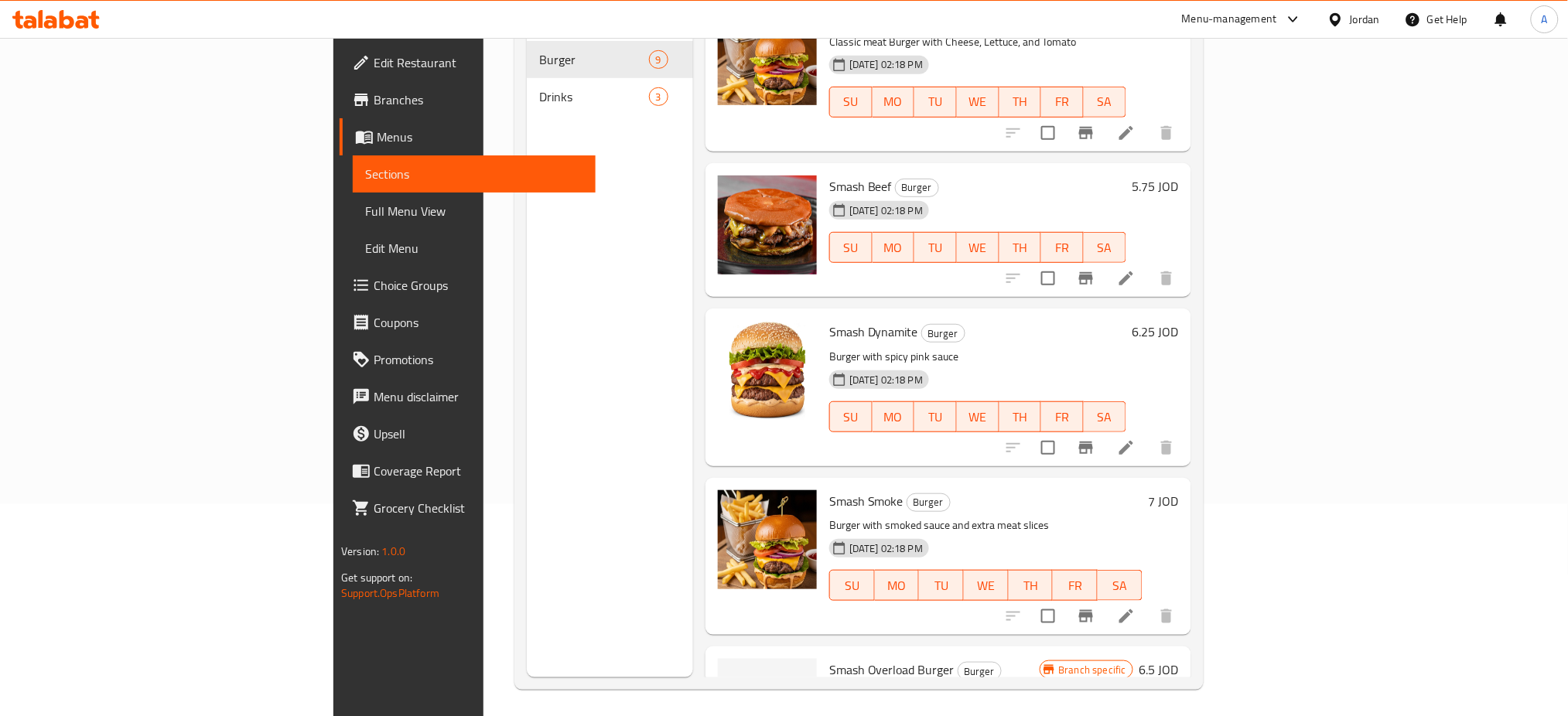
scroll to position [481, 0]
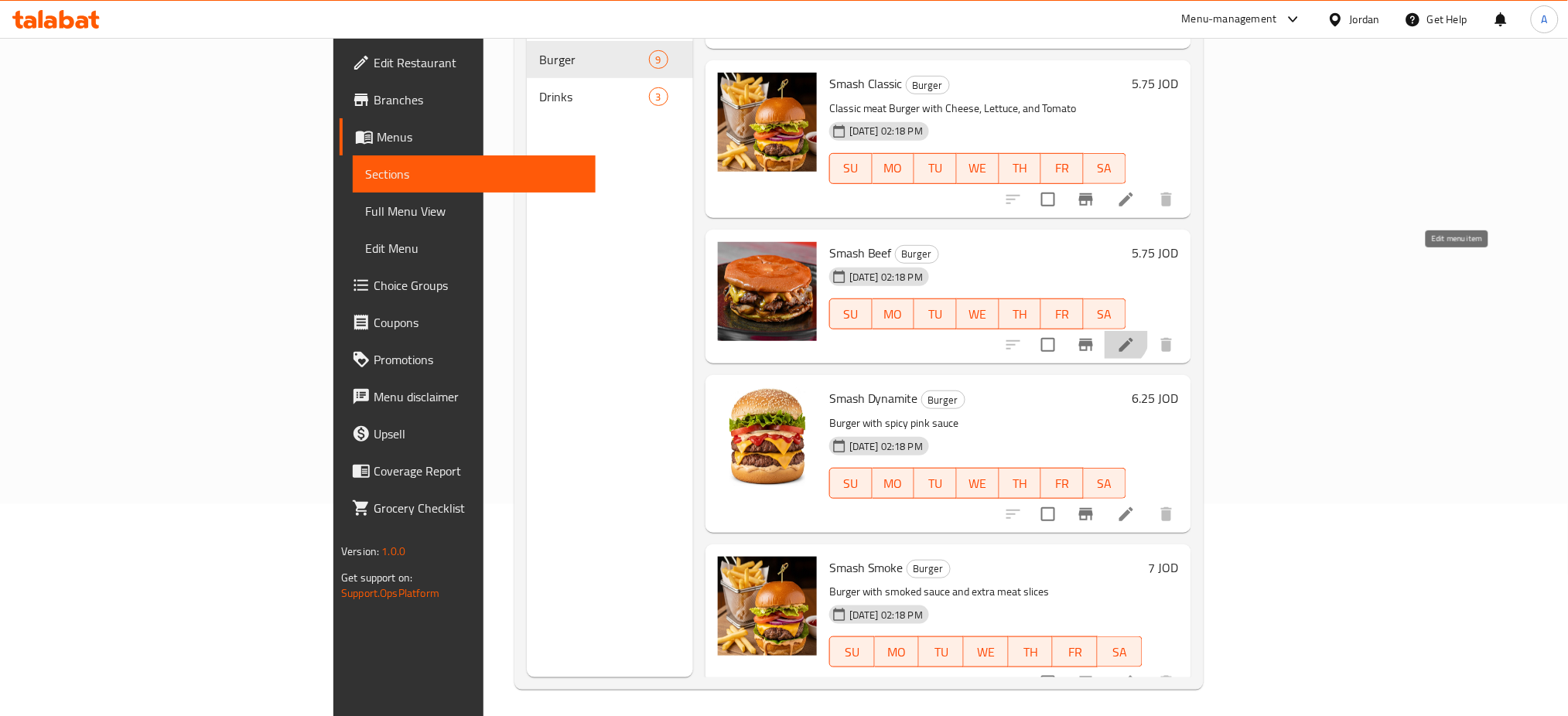
click at [1136, 336] on icon at bounding box center [1125, 344] width 18 height 18
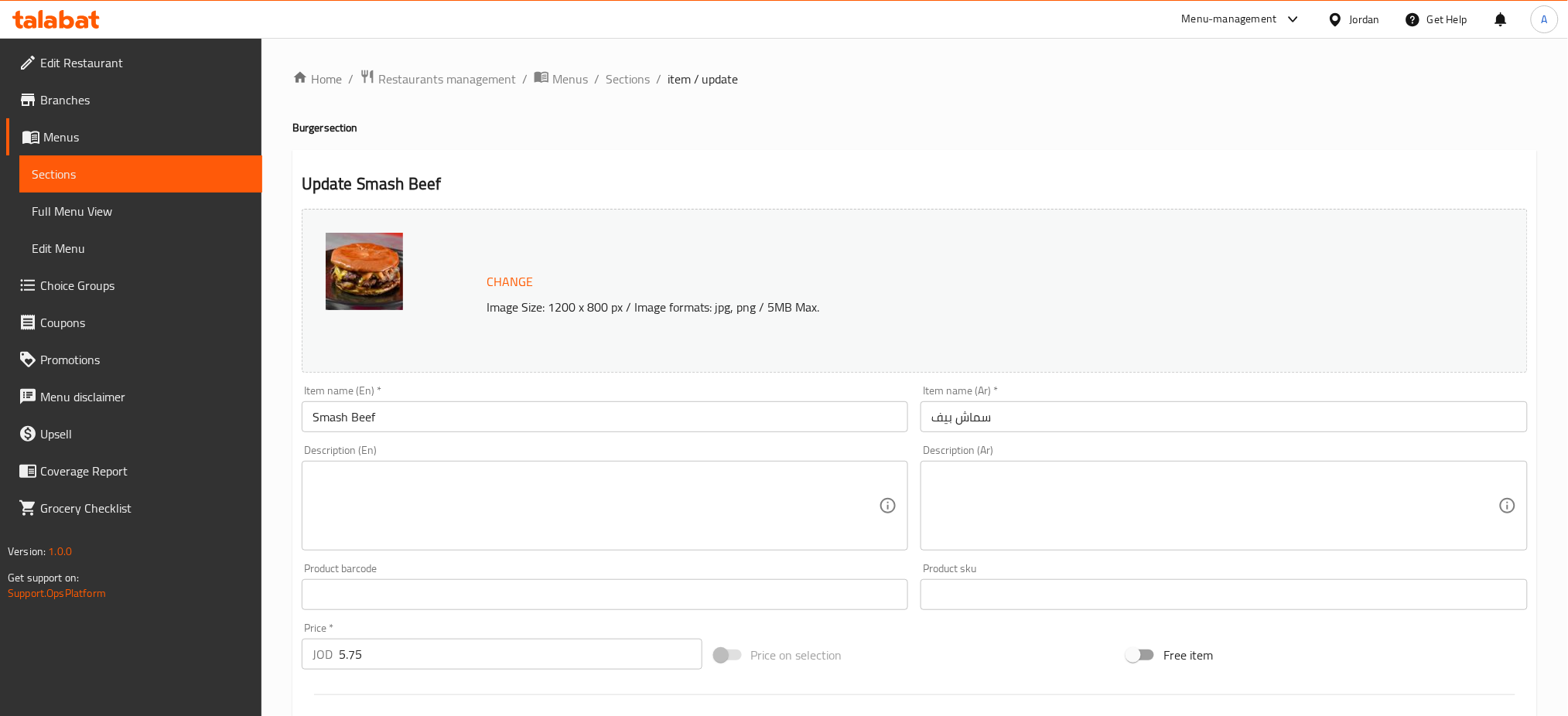
click at [452, 401] on input "Smash Beef" at bounding box center [605, 416] width 607 height 31
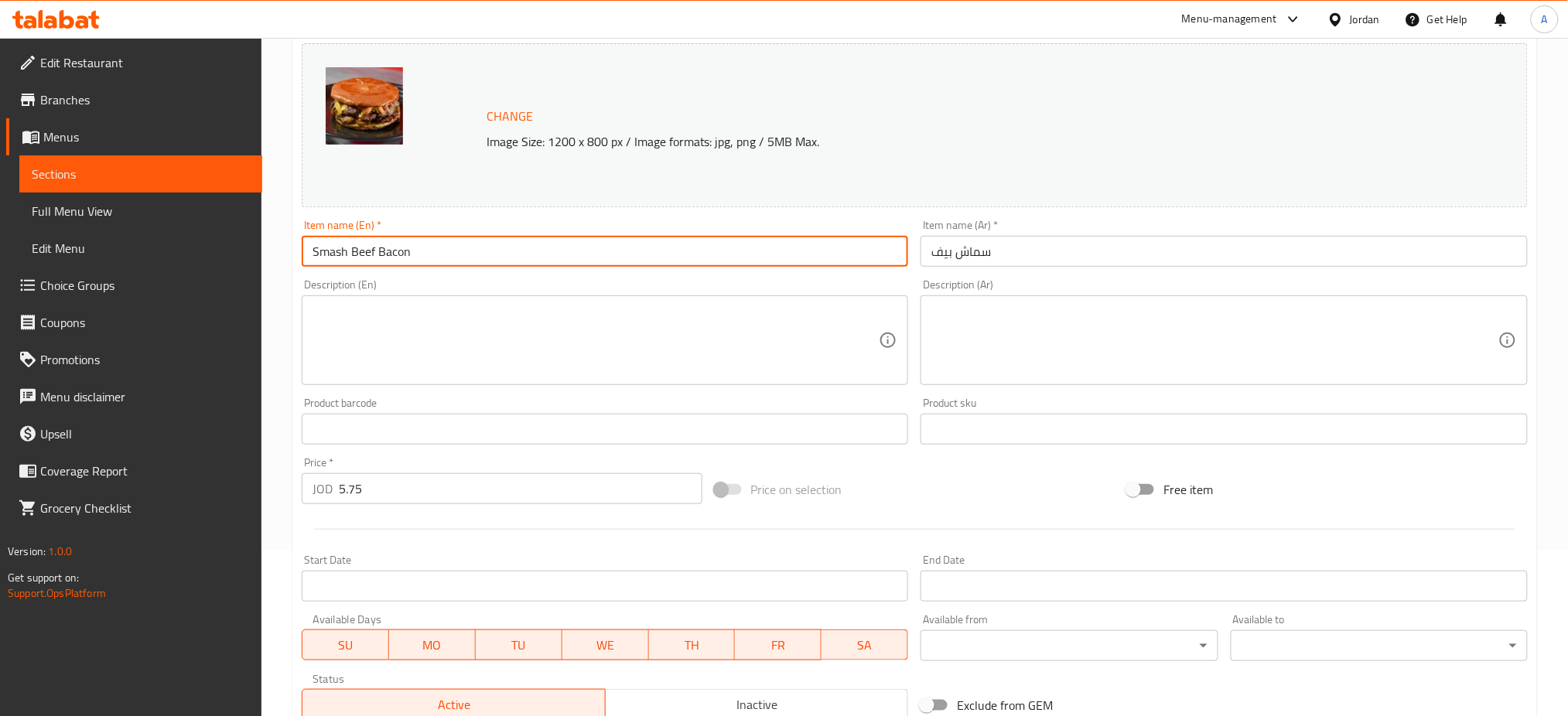
scroll to position [330, 0]
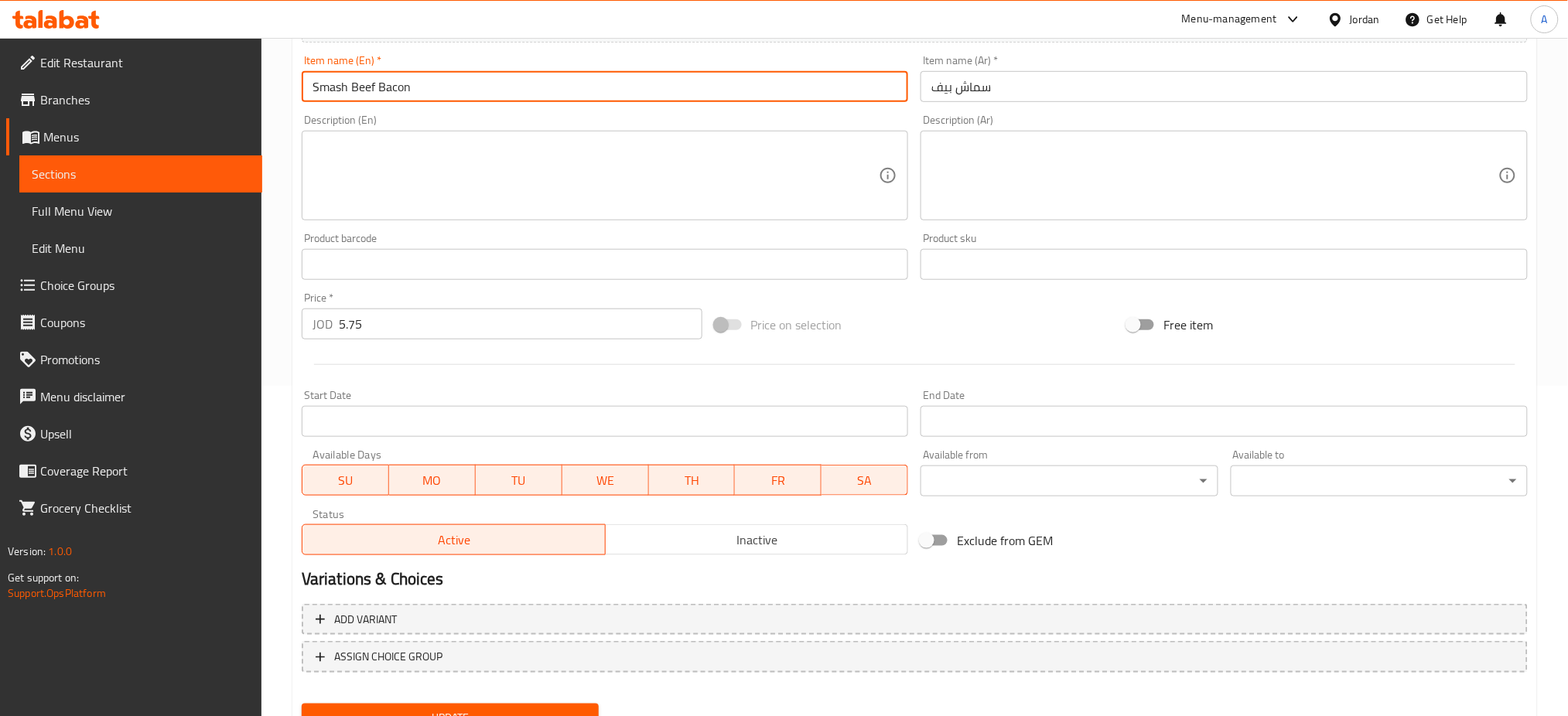
type input "Smash Beef Bacon"
click at [474, 708] on span "Update" at bounding box center [450, 718] width 273 height 19
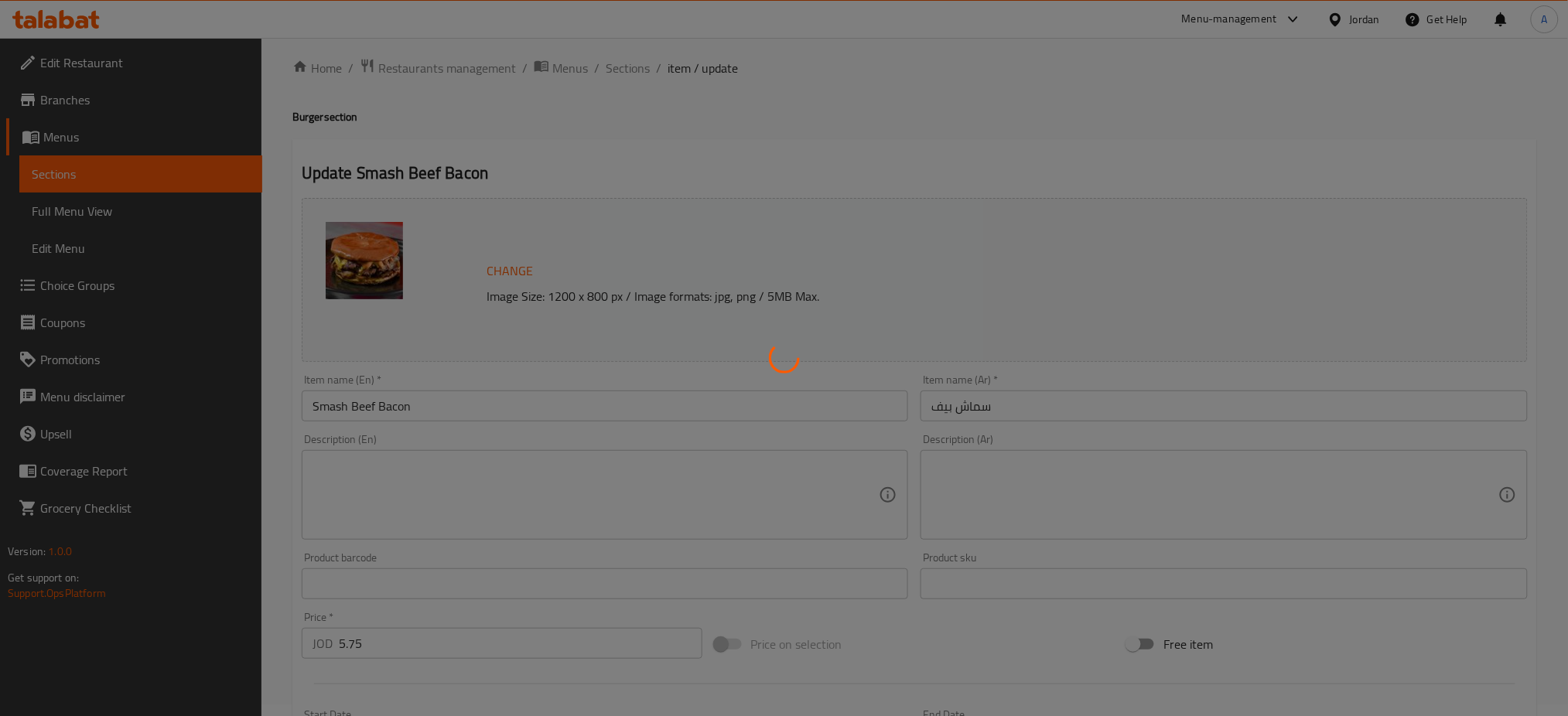
scroll to position [0, 0]
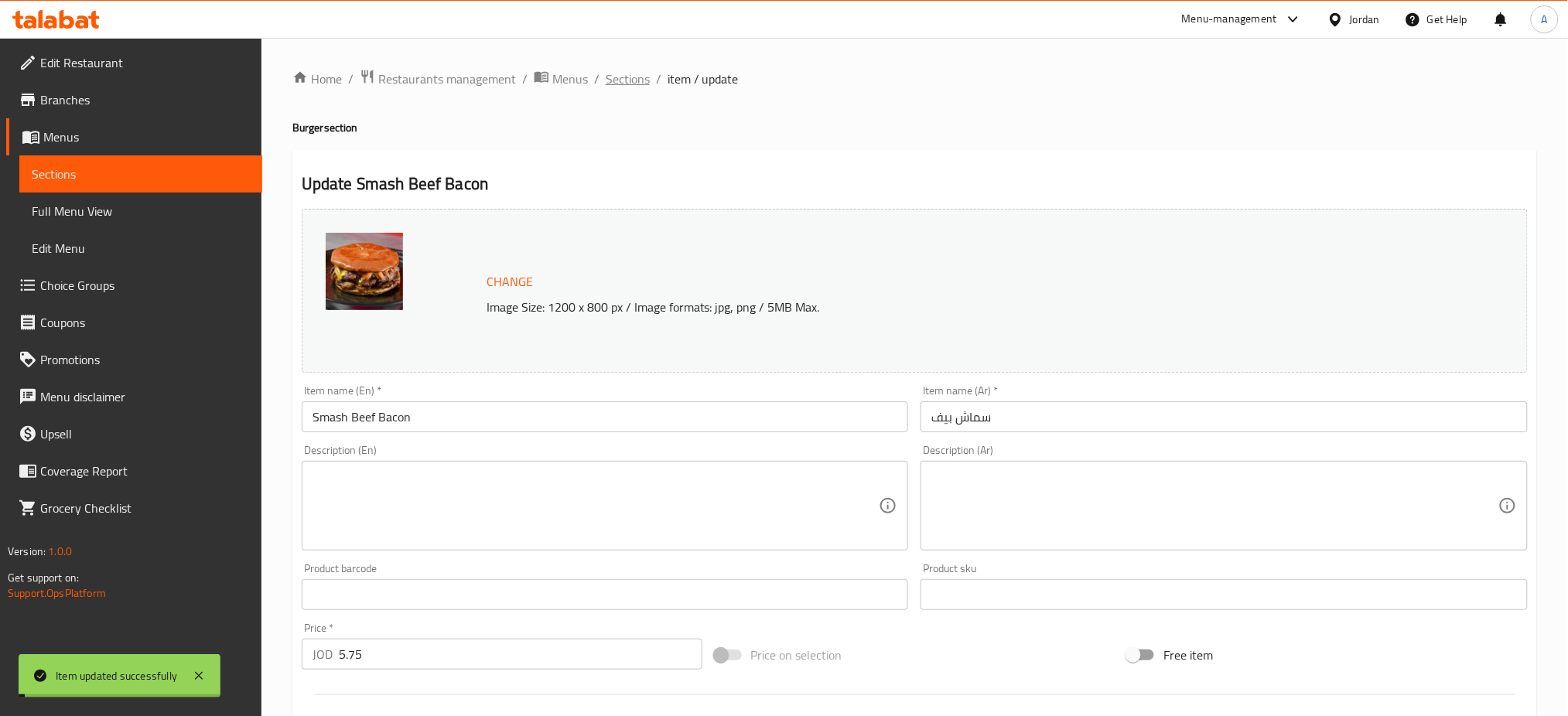
click at [606, 78] on span "Sections" at bounding box center [628, 78] width 44 height 18
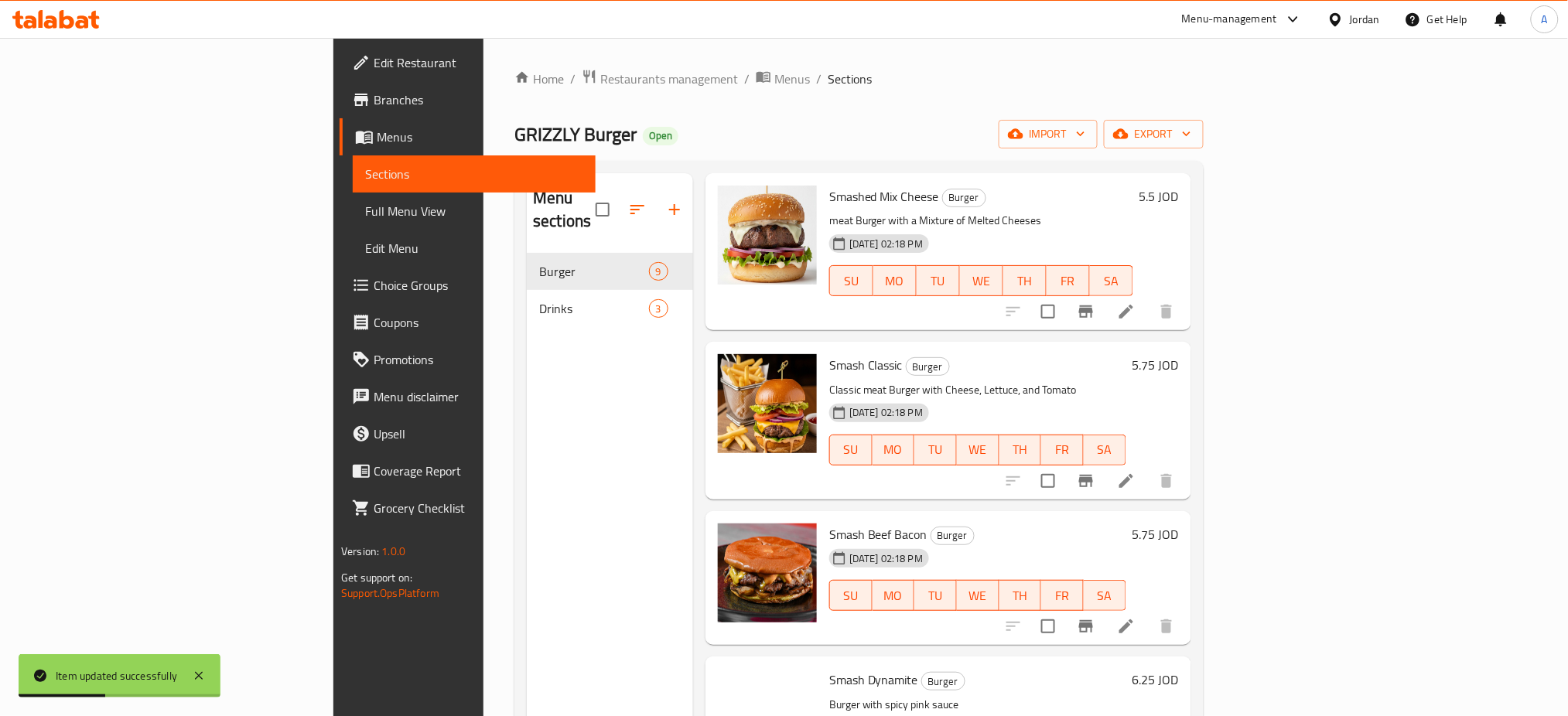
scroll to position [412, 0]
click at [1136, 616] on icon at bounding box center [1125, 625] width 18 height 18
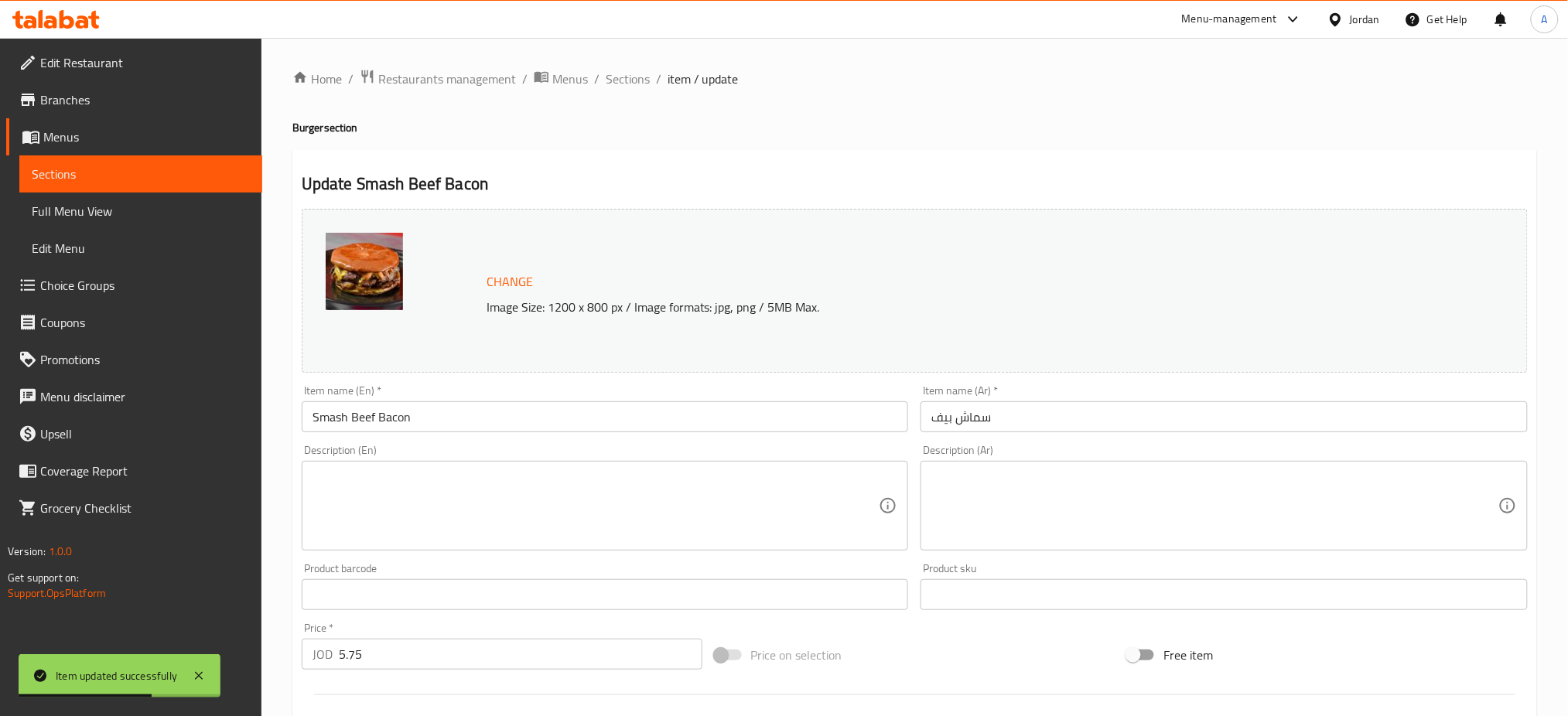
click at [979, 401] on input "سماش بيف" at bounding box center [1224, 416] width 607 height 31
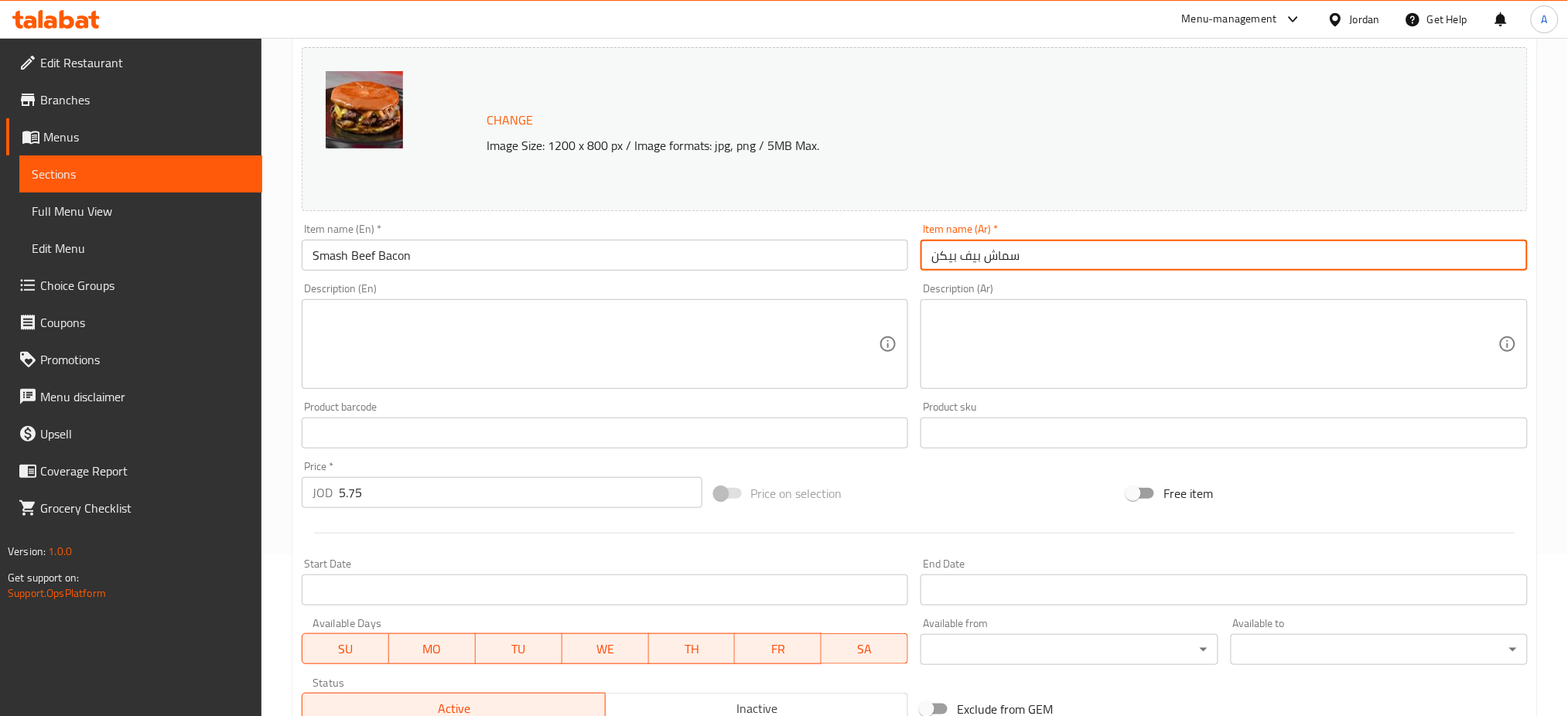
scroll to position [330, 0]
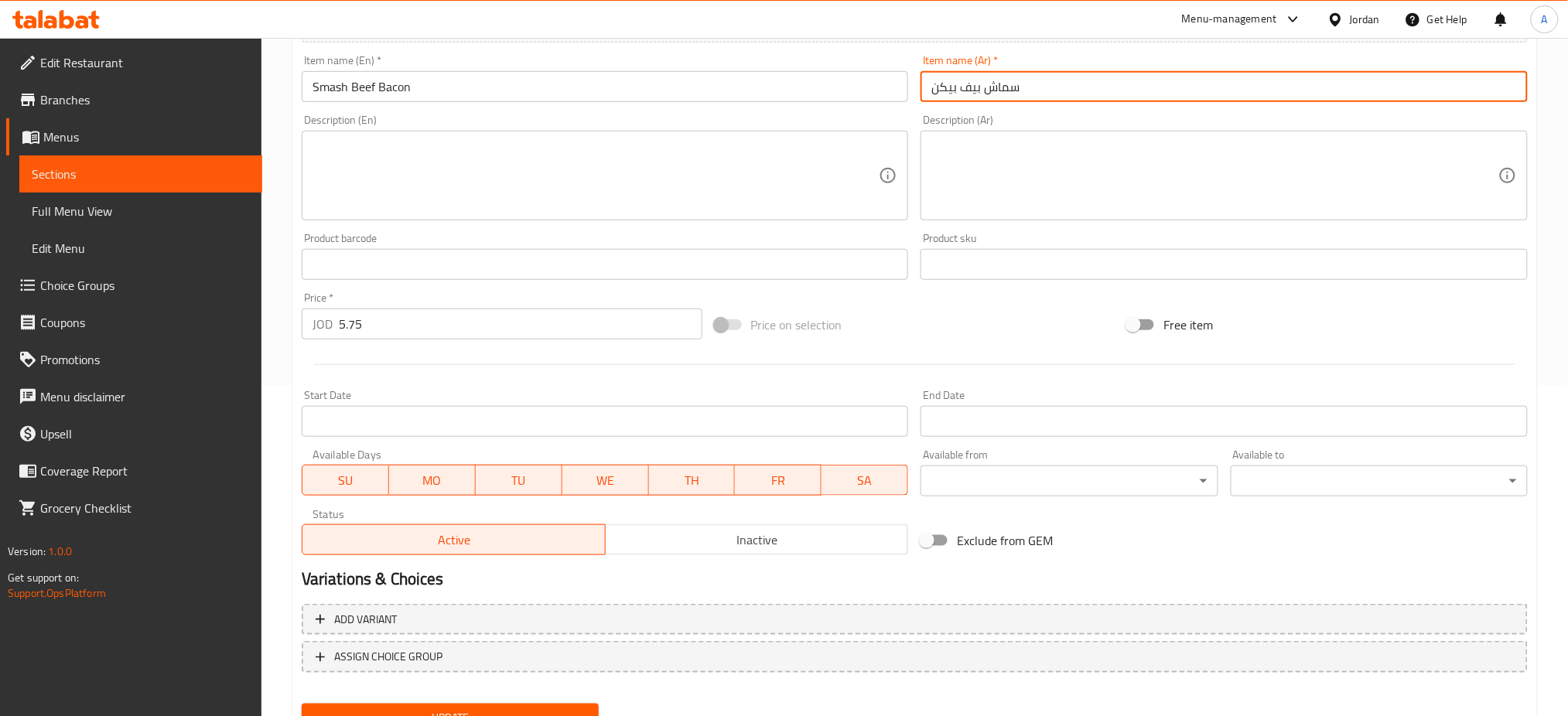
type input "سماش بيف بيكن"
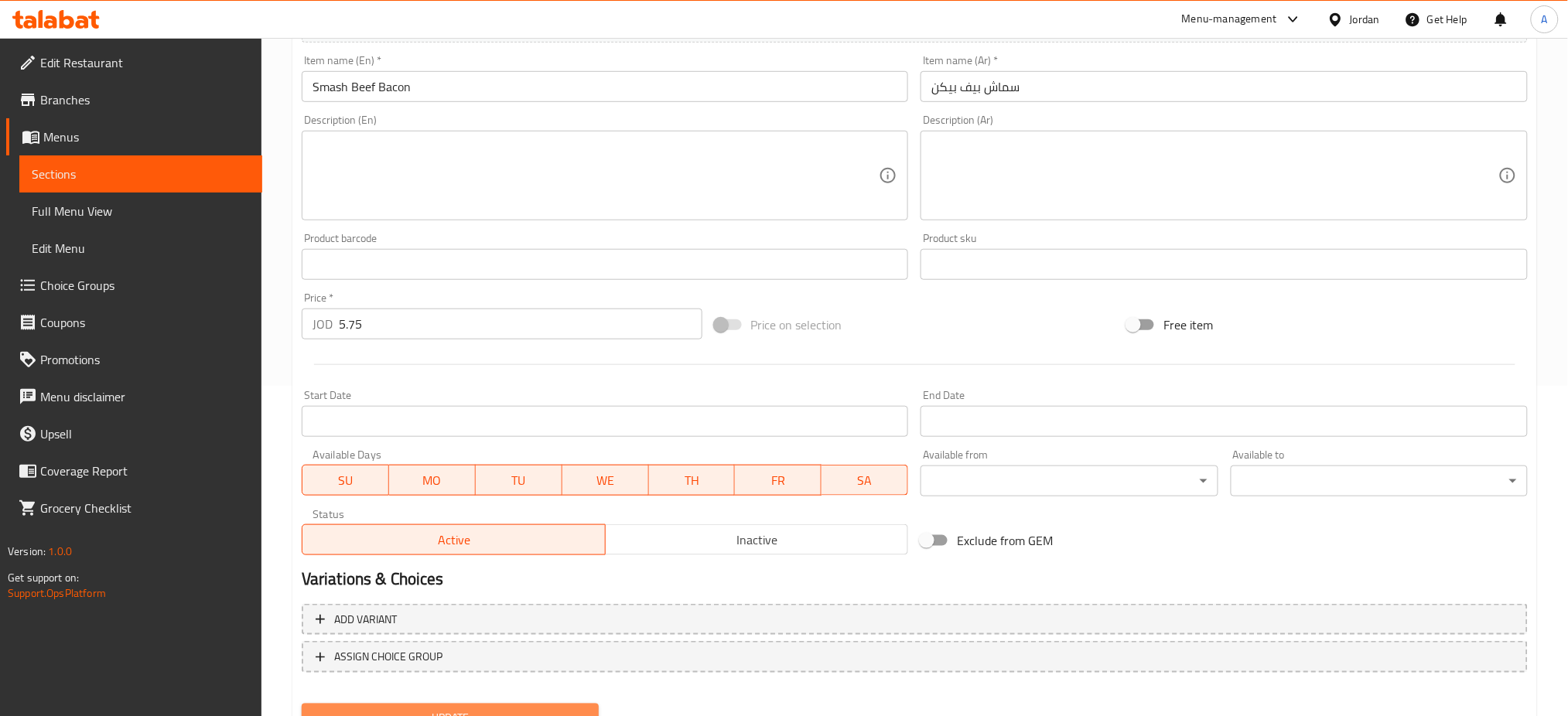
click at [563, 708] on span "Update" at bounding box center [450, 718] width 273 height 19
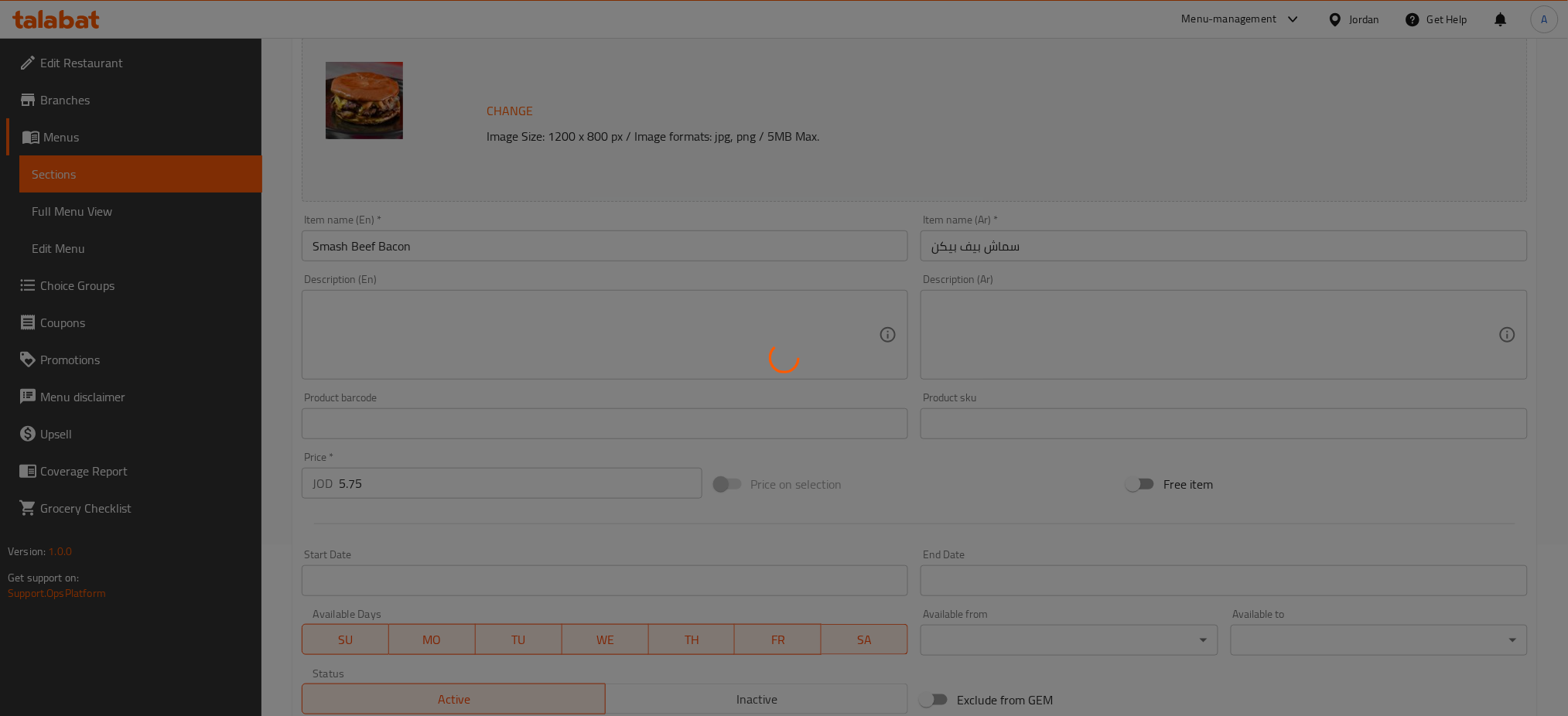
scroll to position [0, 0]
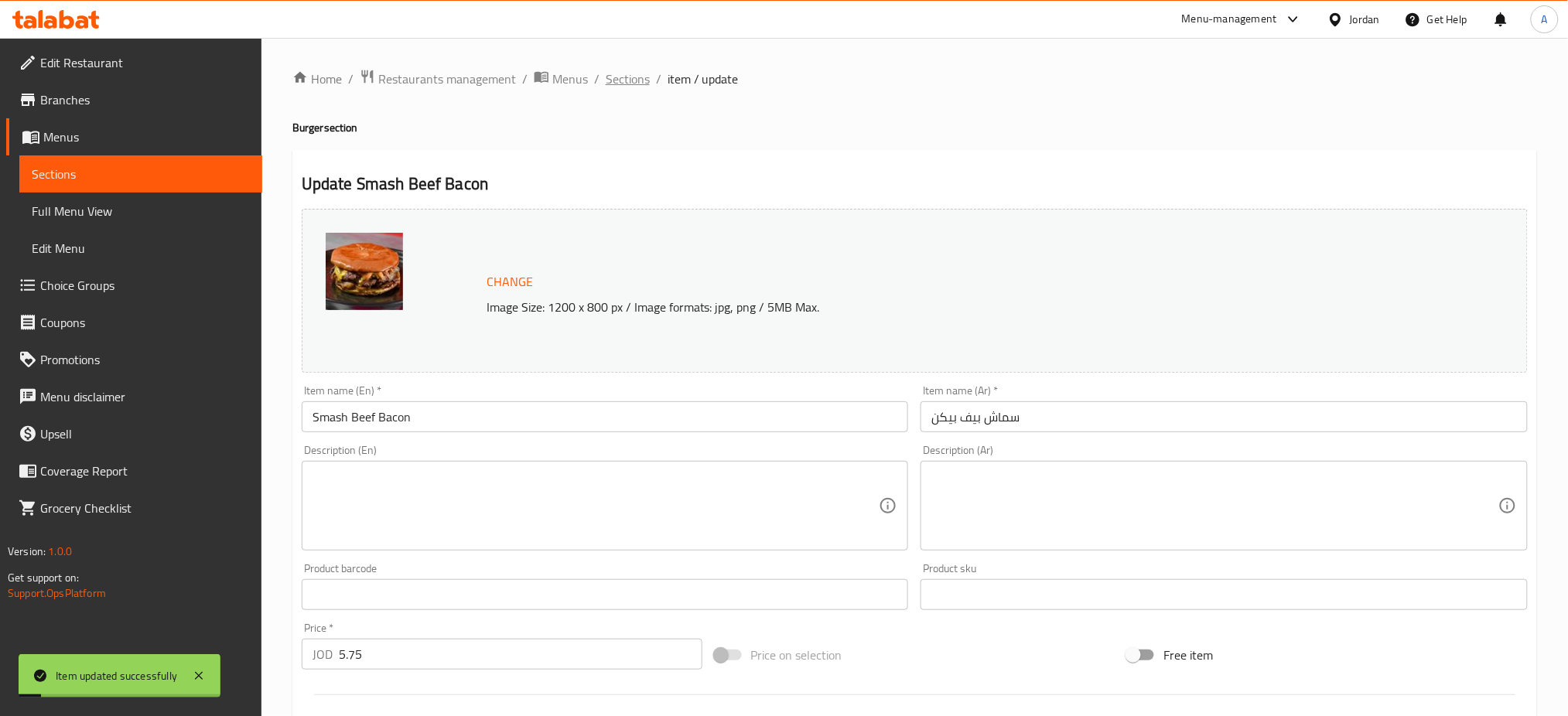
click at [606, 82] on span "Sections" at bounding box center [628, 78] width 44 height 18
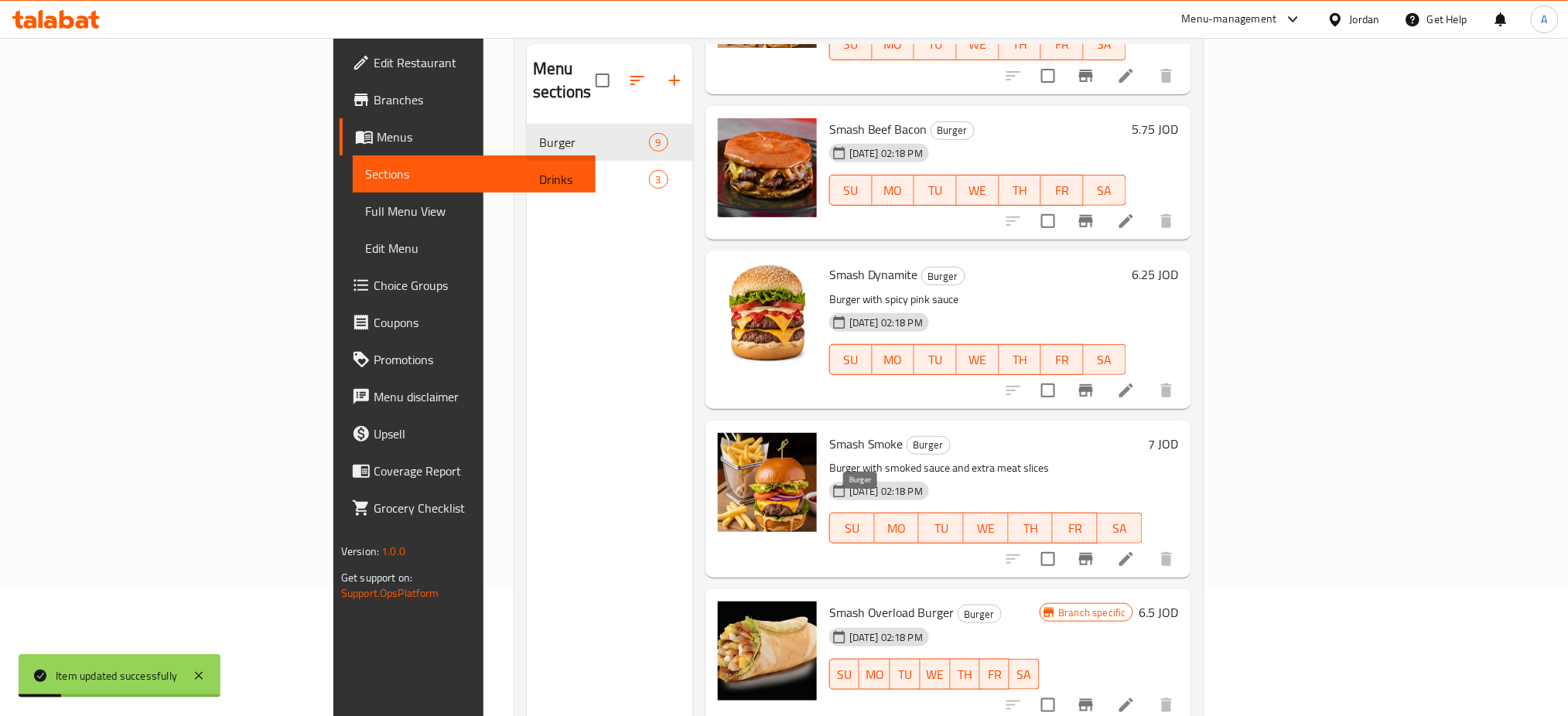
scroll to position [212, 0]
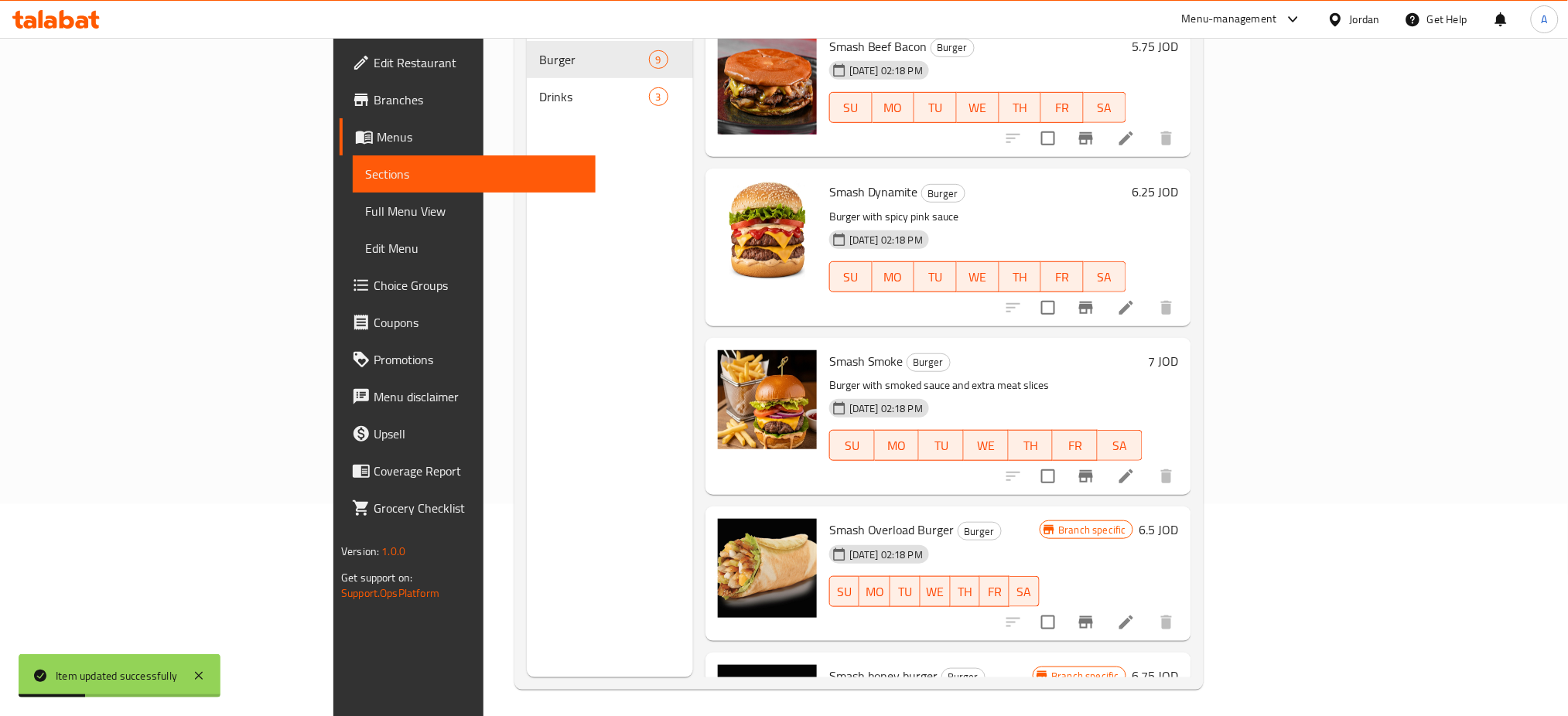
click at [829, 518] on span "Smash Overload Burger" at bounding box center [891, 529] width 125 height 23
copy h6 "Smash Overload Burger"
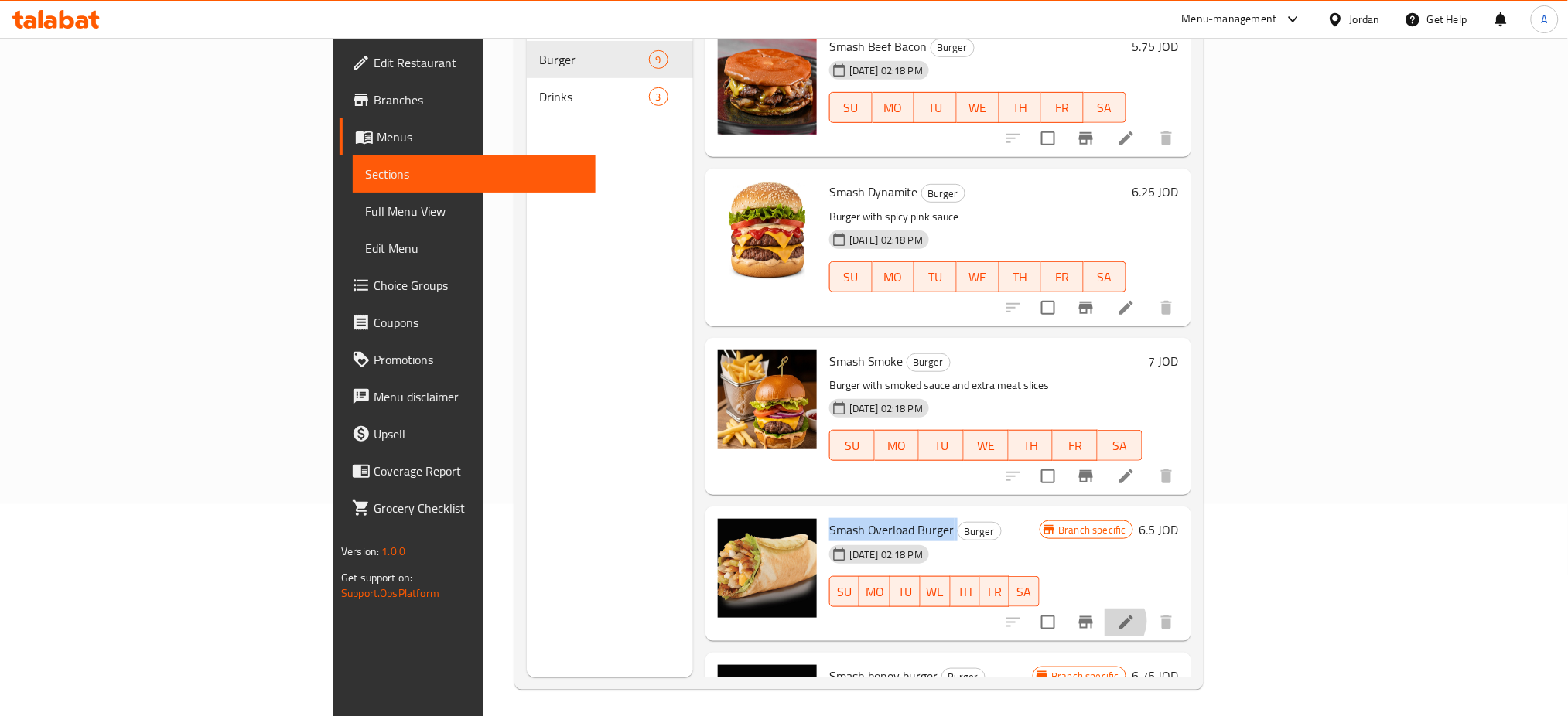
click at [1148, 609] on li at bounding box center [1125, 623] width 43 height 28
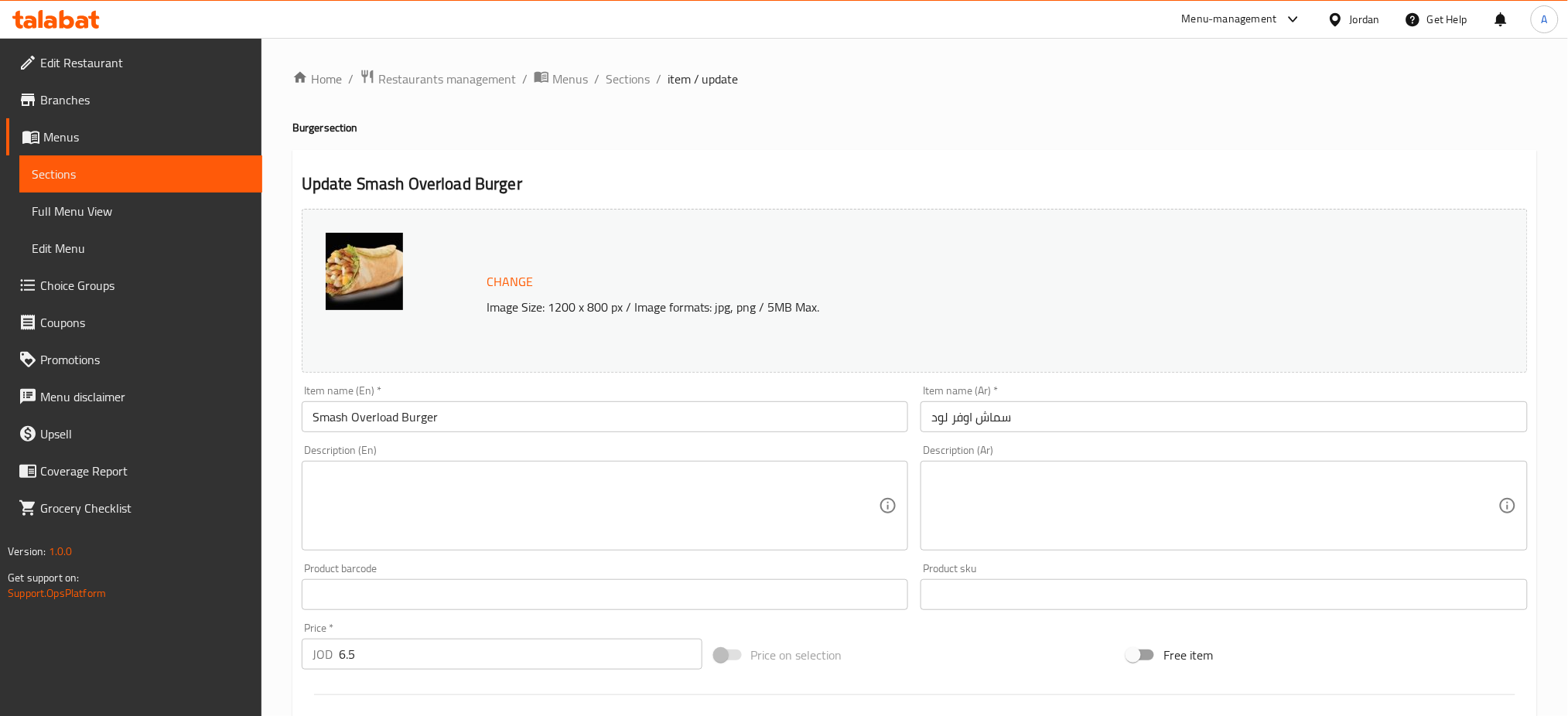
click at [392, 474] on textarea at bounding box center [596, 507] width 567 height 74
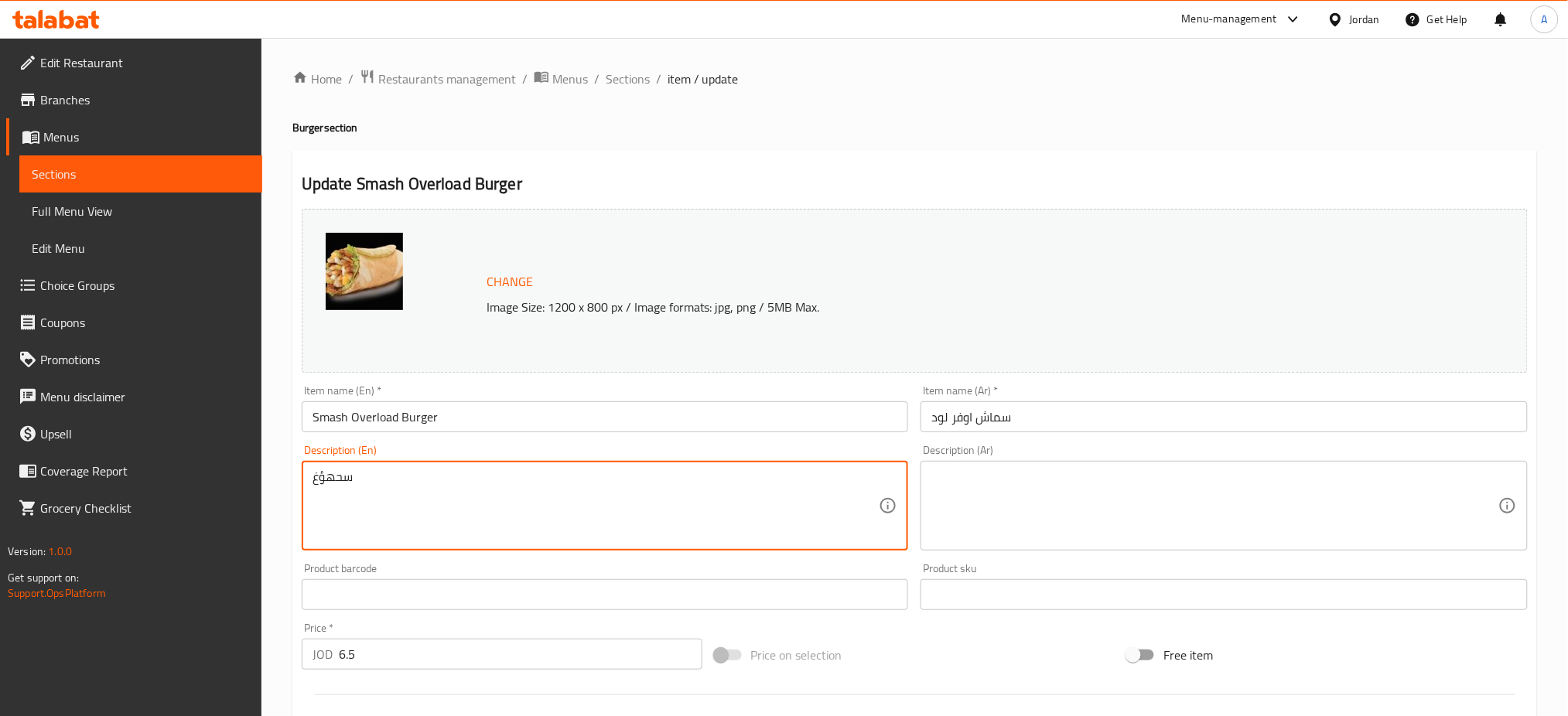
type textarea "سحهؤغ"
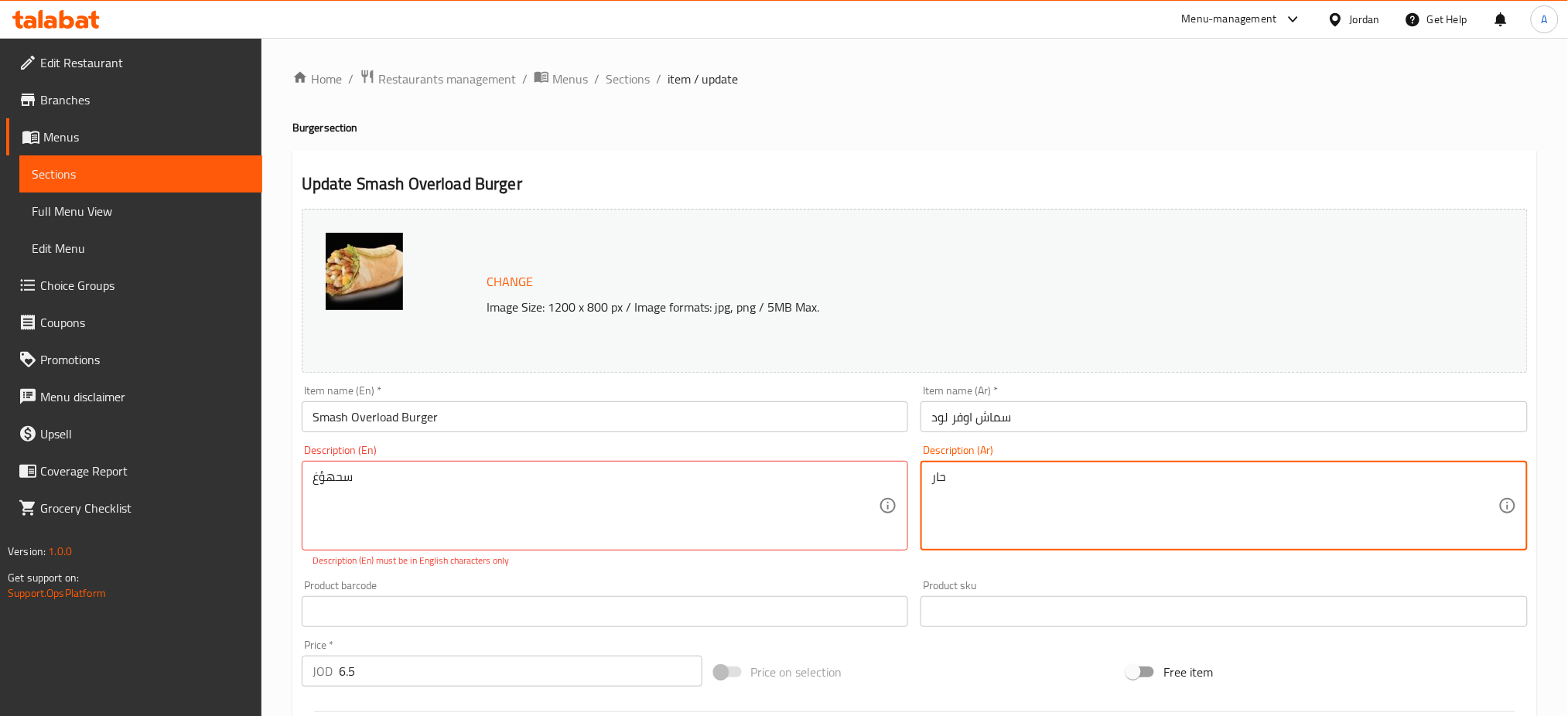
type textarea "حار"
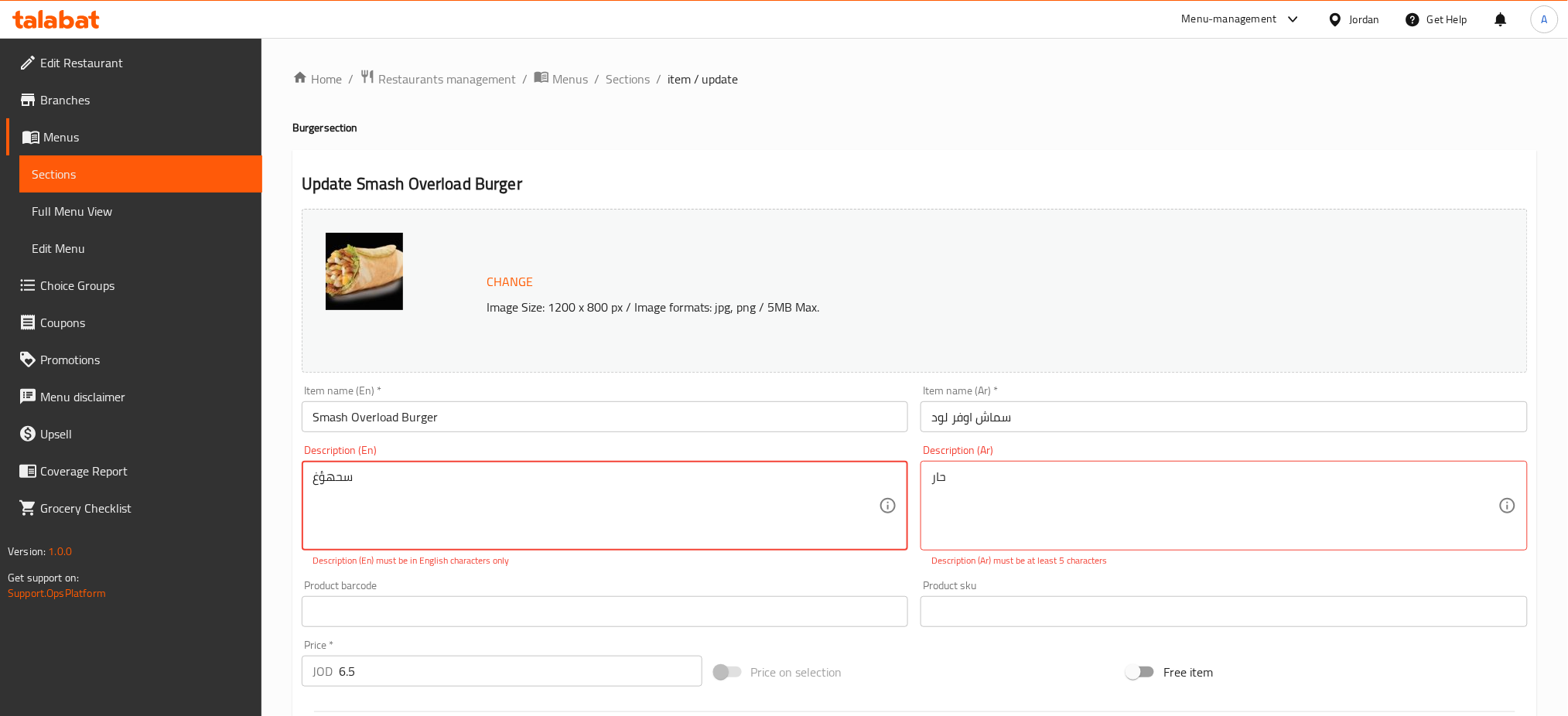
drag, startPoint x: 282, startPoint y: 475, endPoint x: 82, endPoint y: 458, distance: 200.7
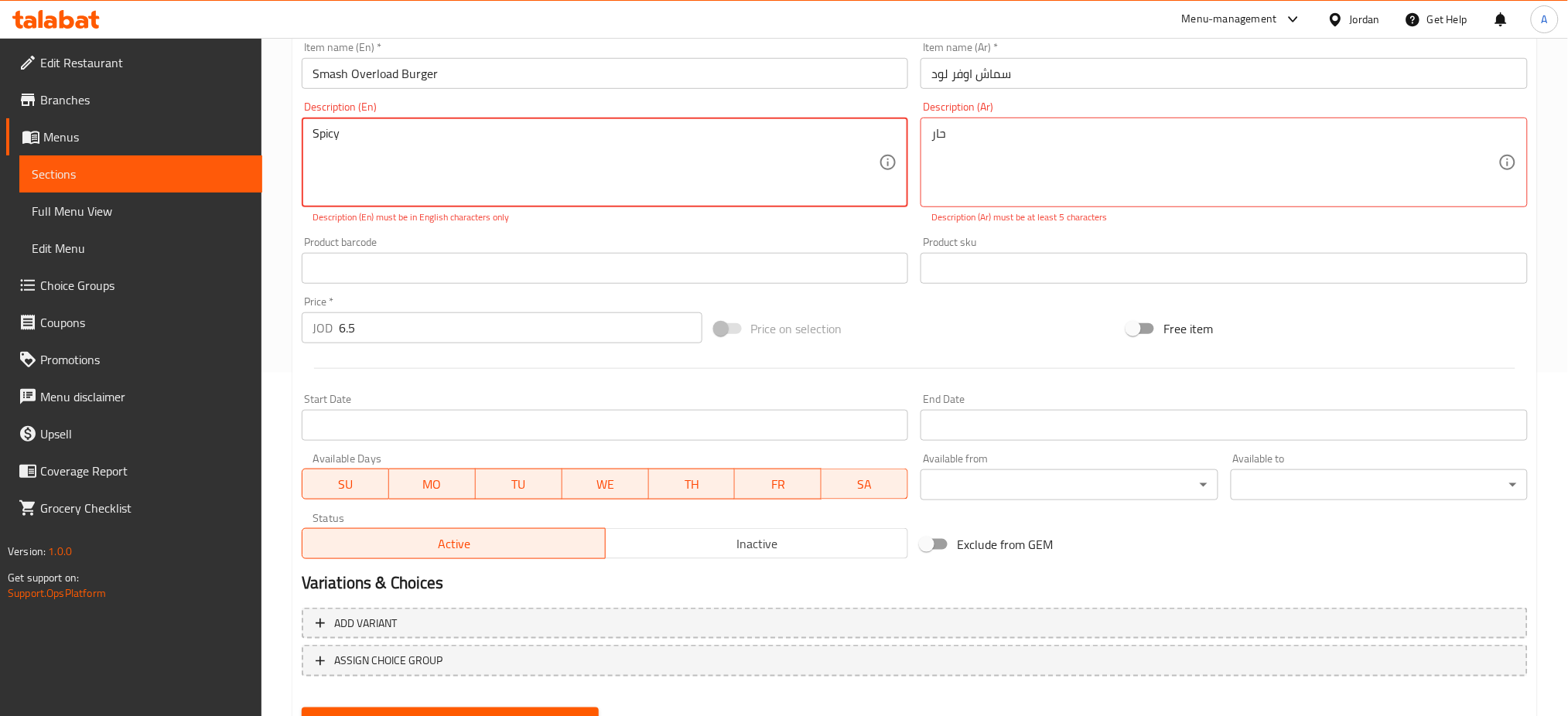
type textarea "Spicy"
click at [425, 712] on span "Update" at bounding box center [450, 722] width 273 height 19
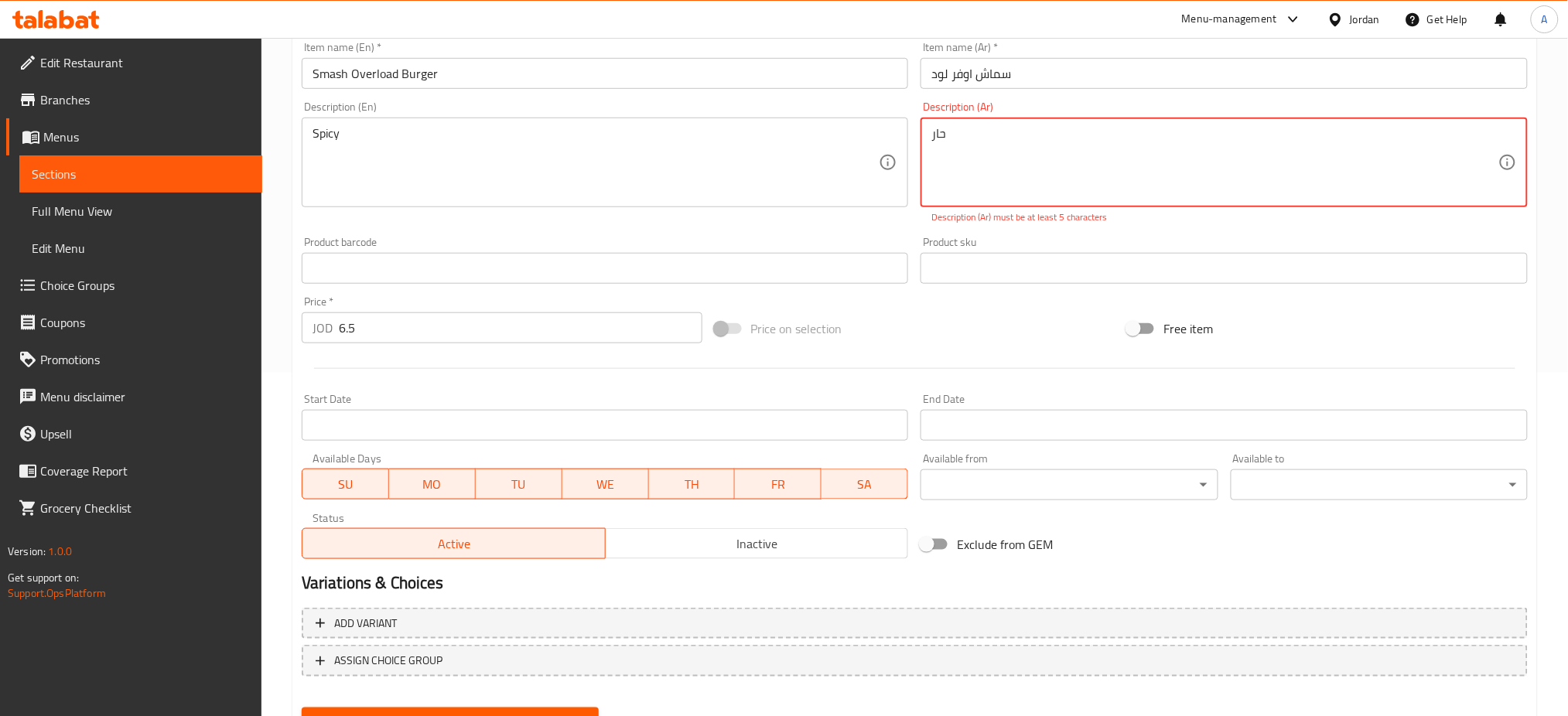
scroll to position [240, 0]
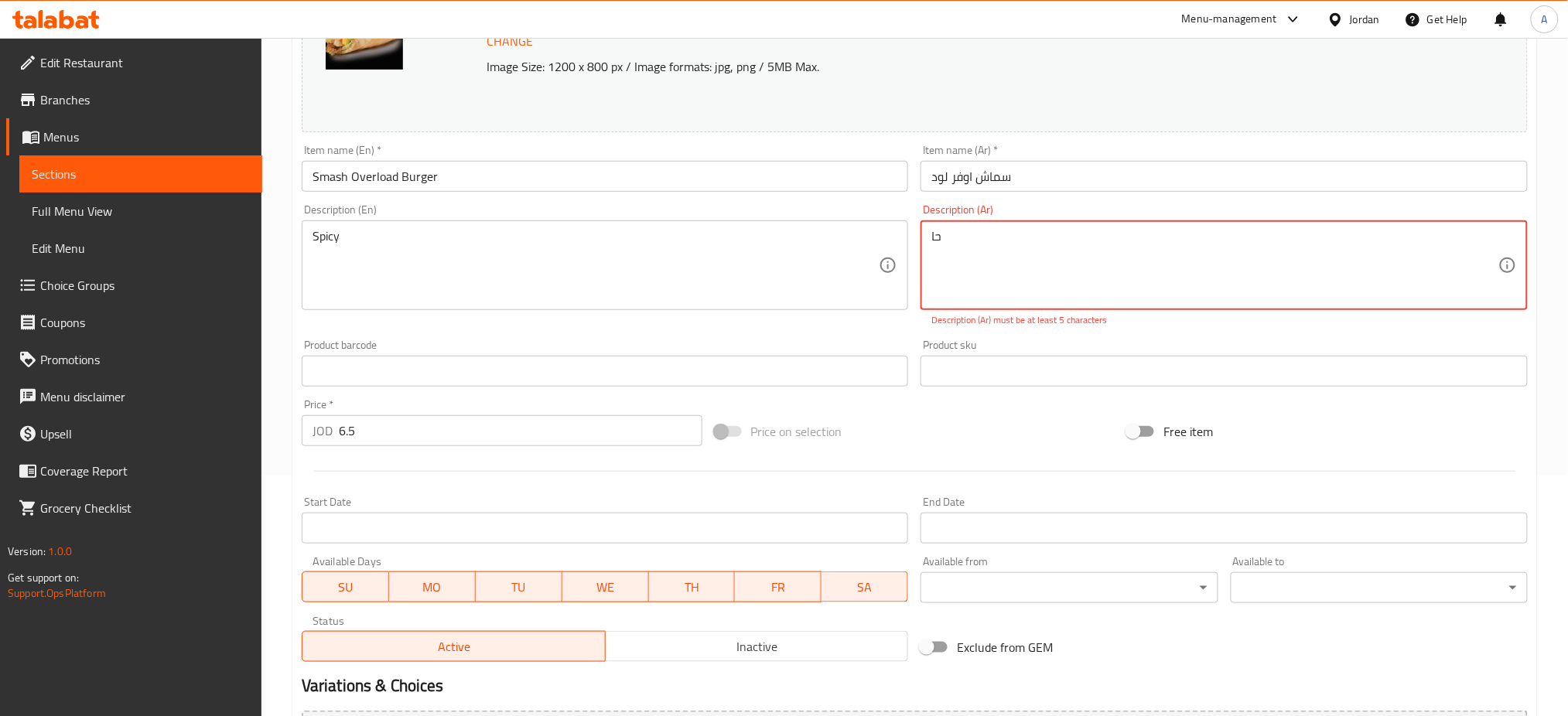
type textarea "ح"
type textarea "f"
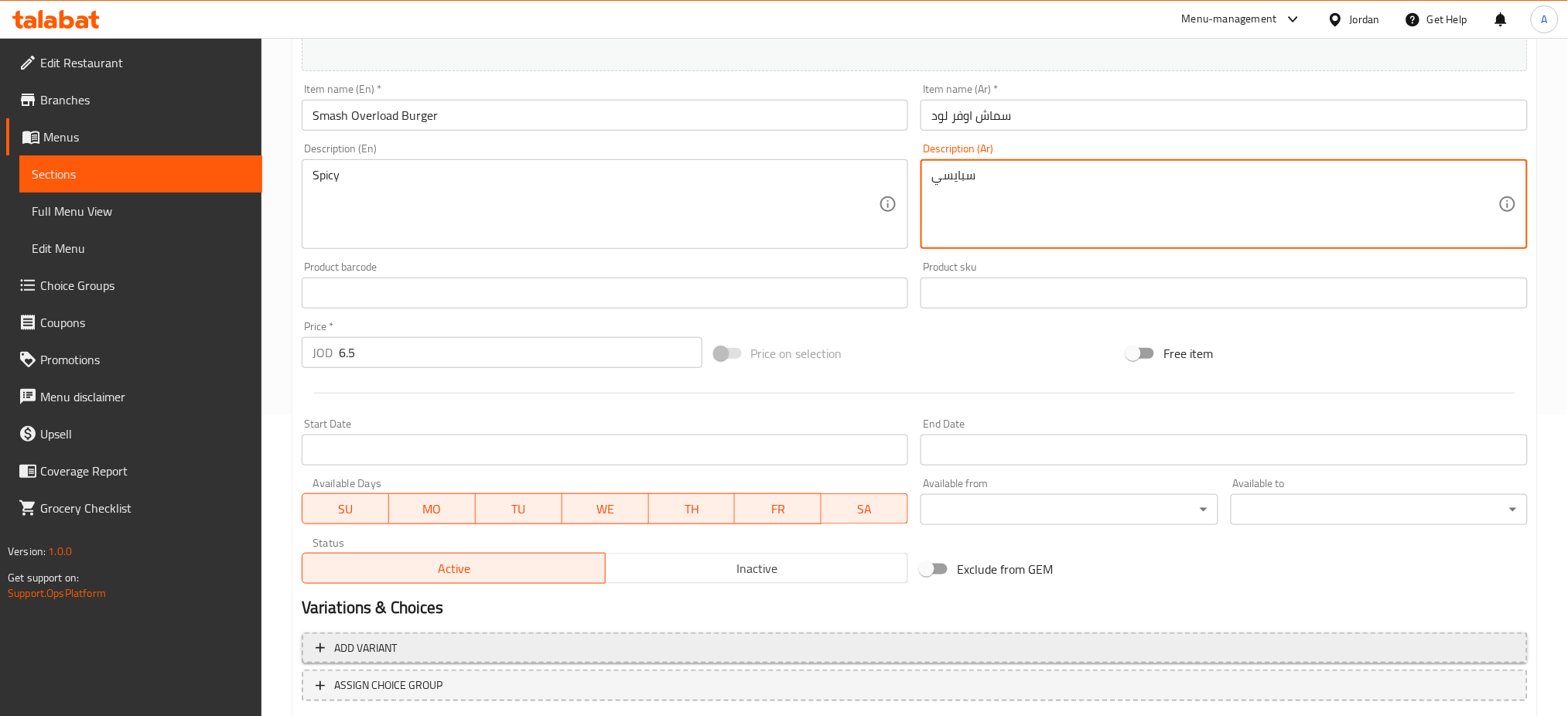
scroll to position [330, 0]
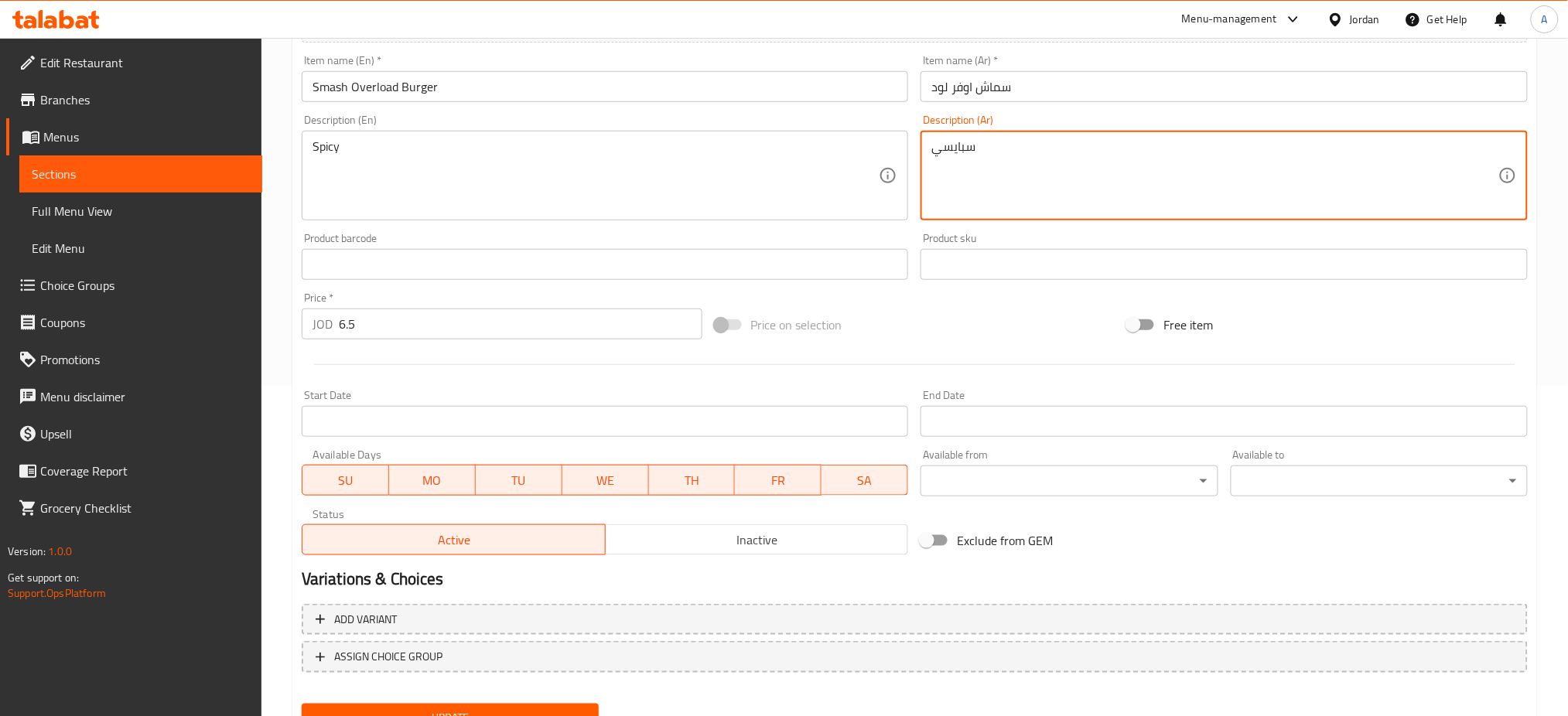
type textarea "سبايسي"
click at [570, 708] on span "Update" at bounding box center [450, 718] width 273 height 19
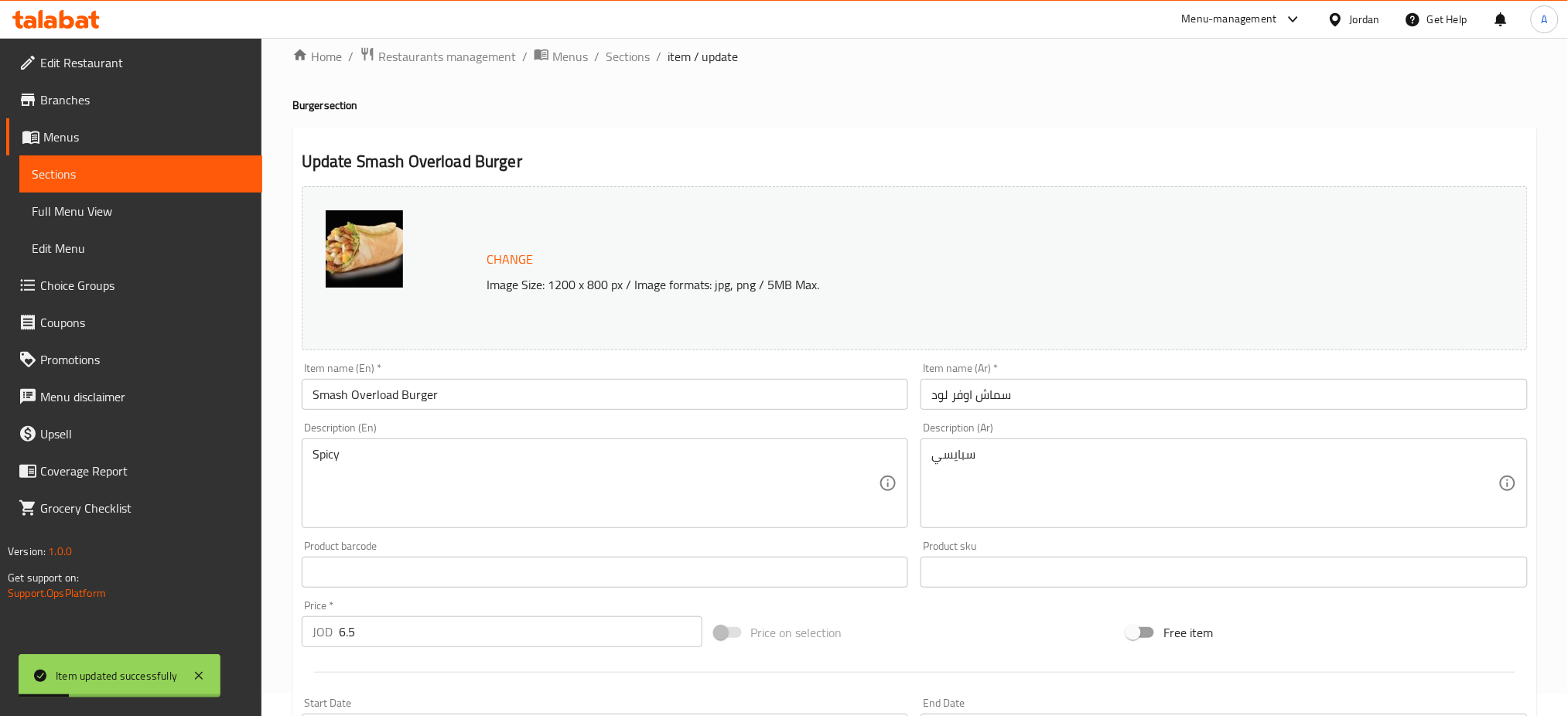
scroll to position [0, 0]
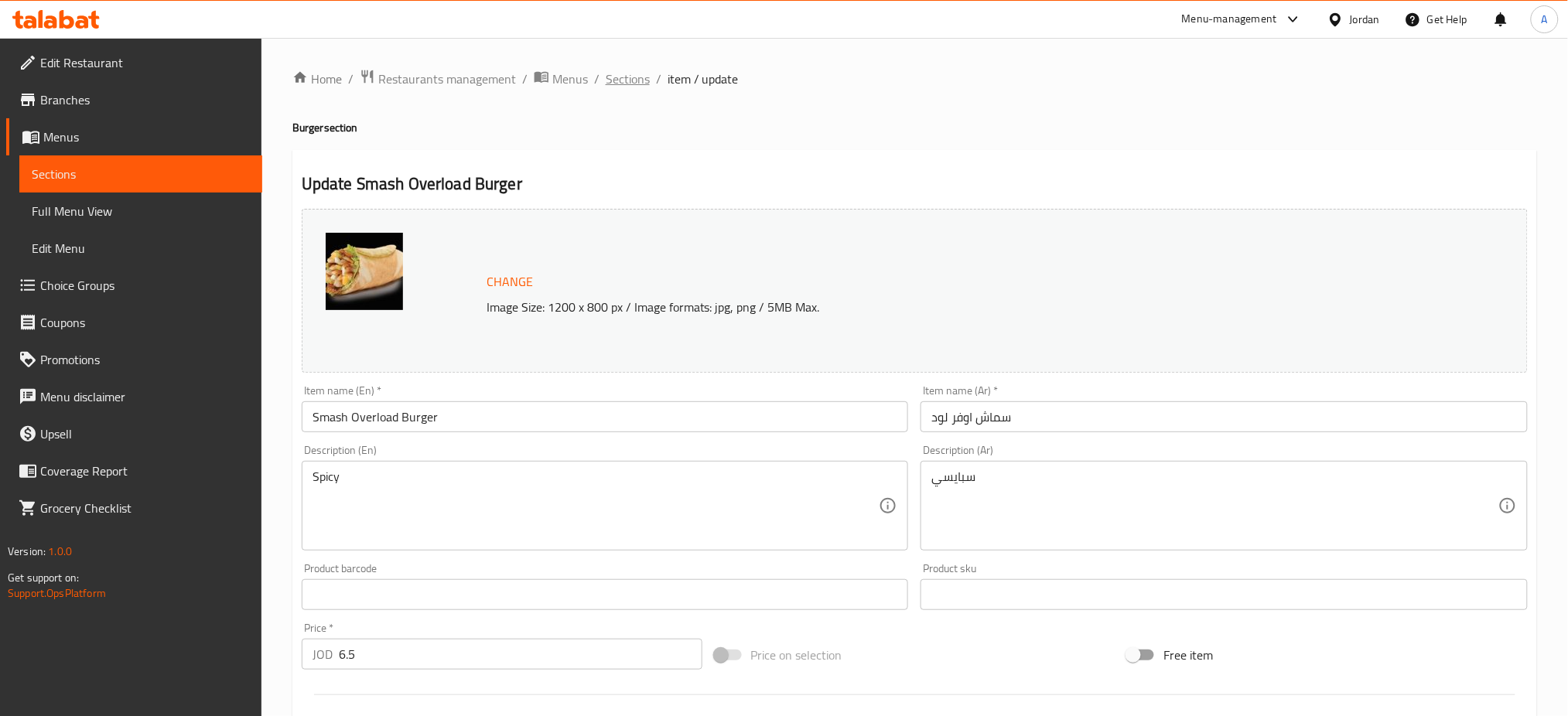
click at [606, 78] on span "Sections" at bounding box center [628, 78] width 44 height 18
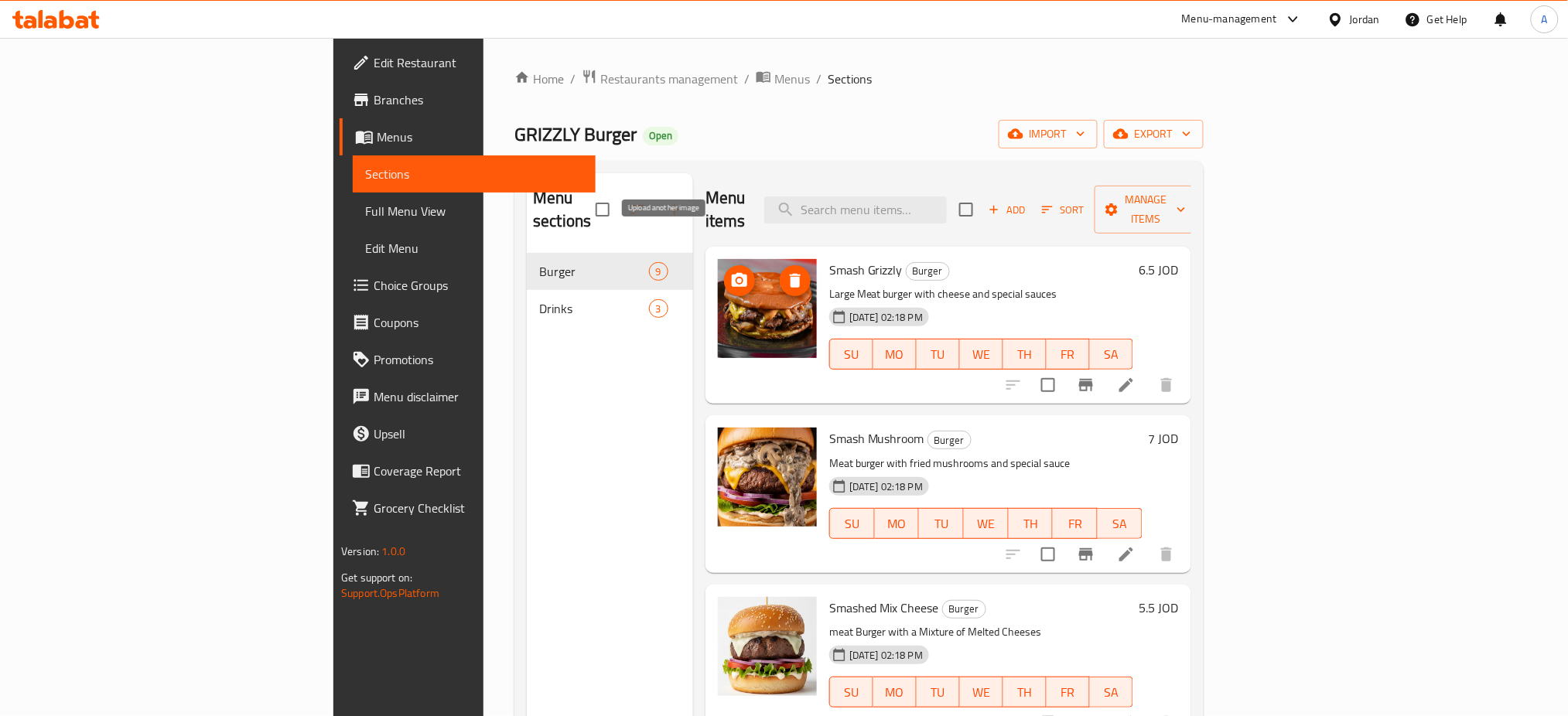
click at [730, 272] on icon "upload picture" at bounding box center [739, 280] width 18 height 18
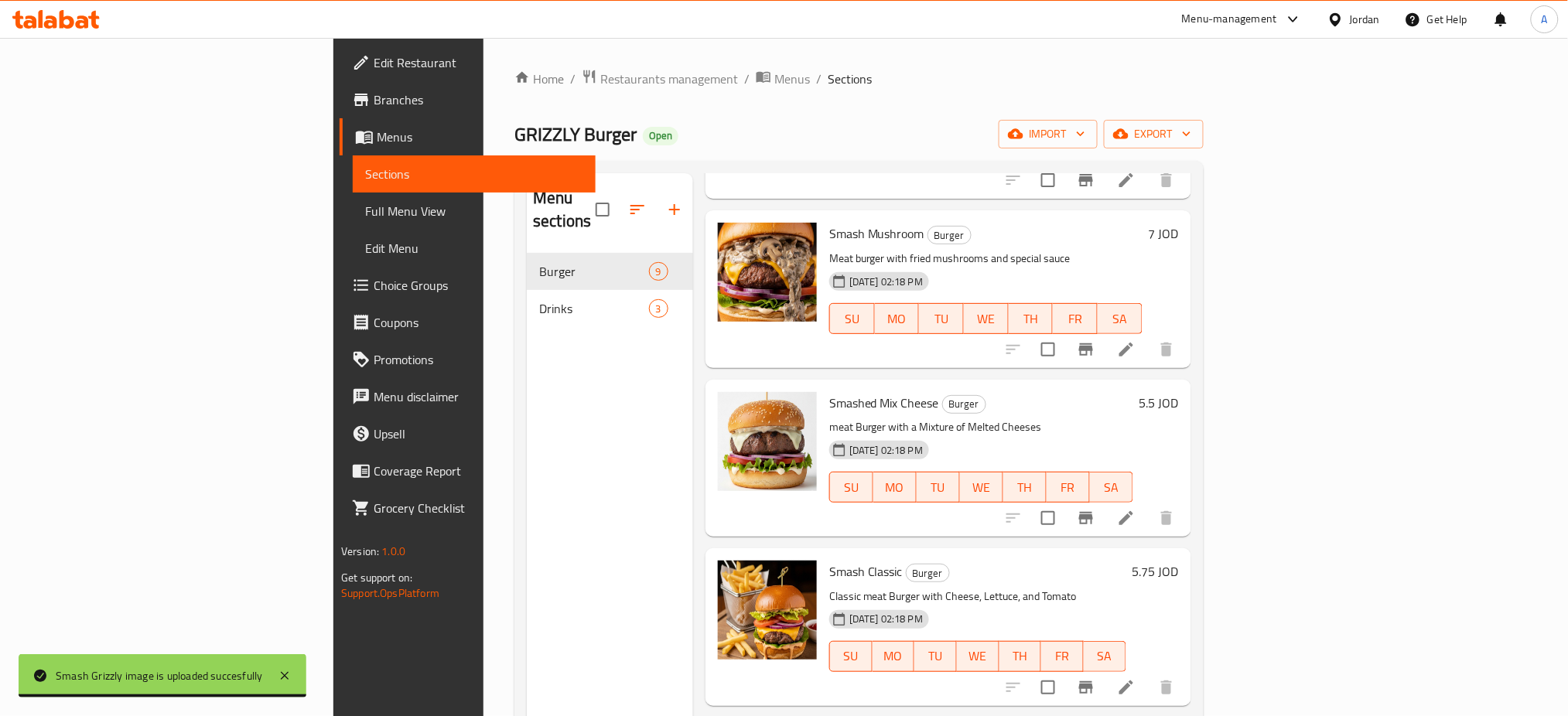
scroll to position [206, 0]
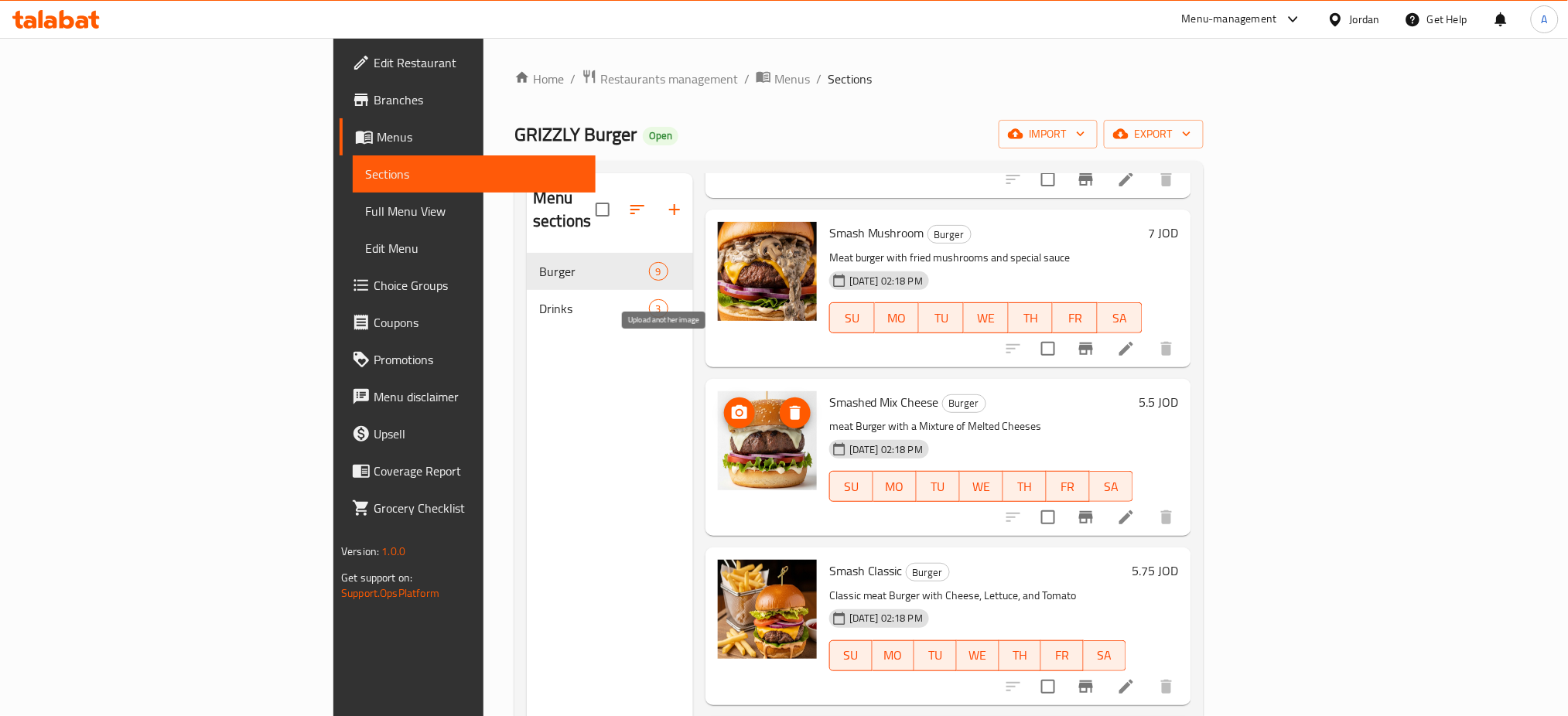
click at [724, 404] on span "upload picture" at bounding box center [739, 413] width 31 height 18
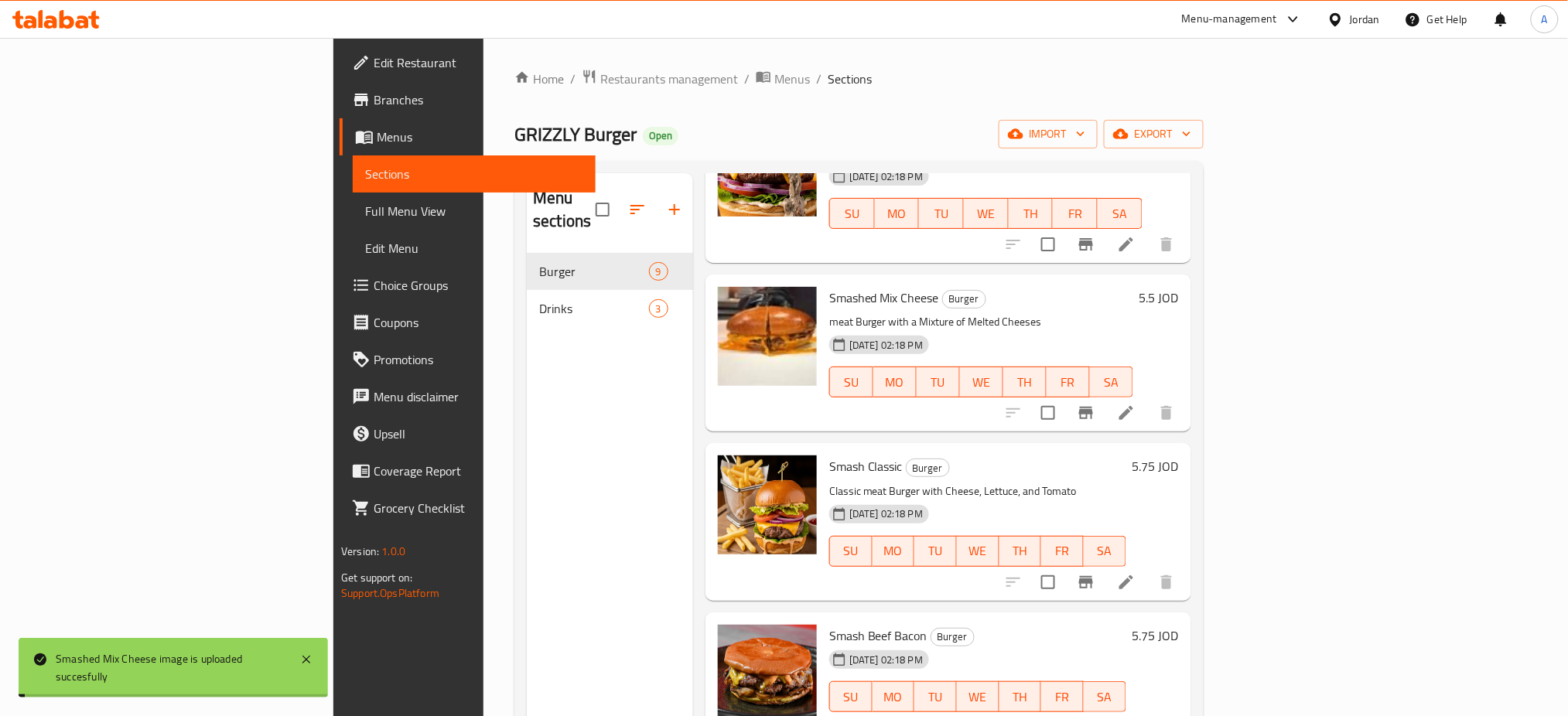
scroll to position [309, 0]
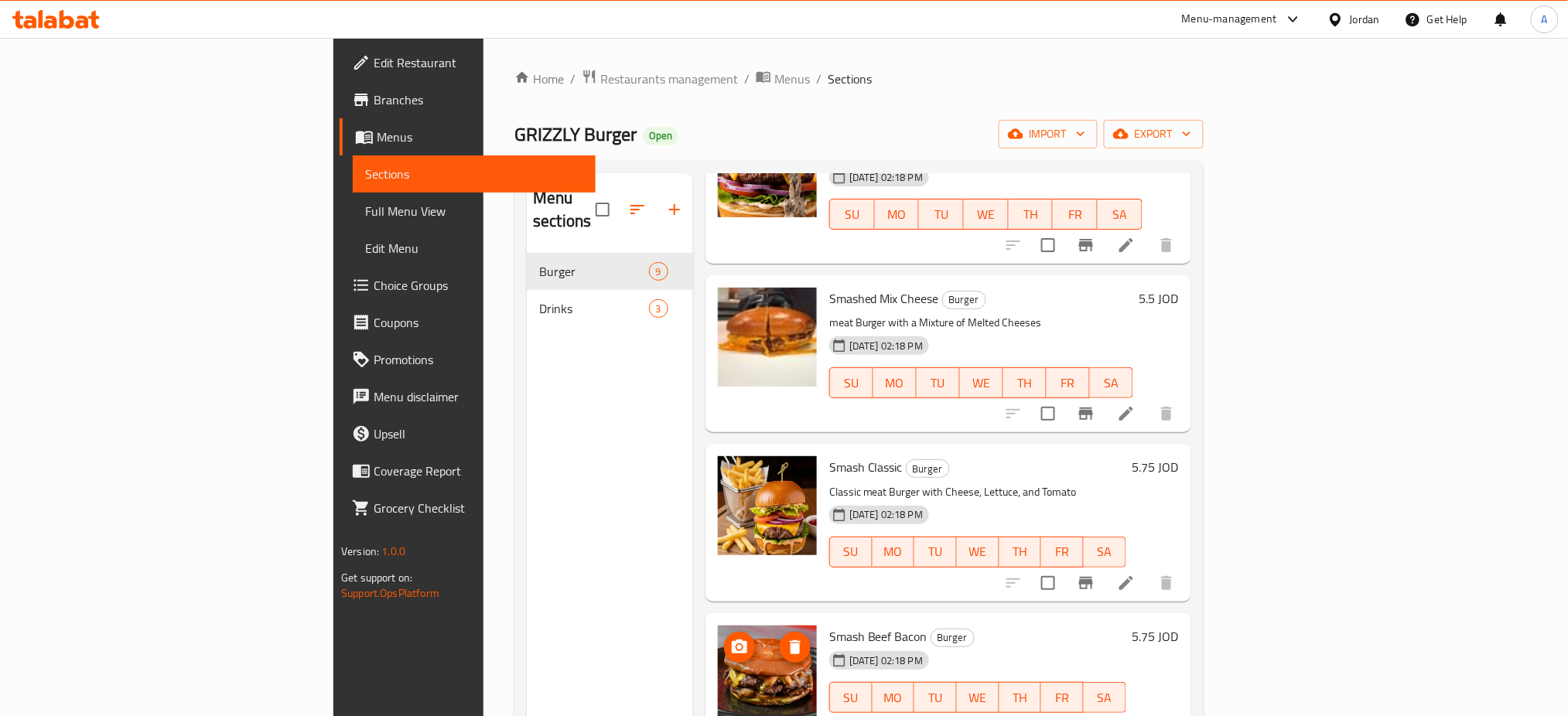
click at [724, 638] on span "upload picture" at bounding box center [739, 647] width 31 height 18
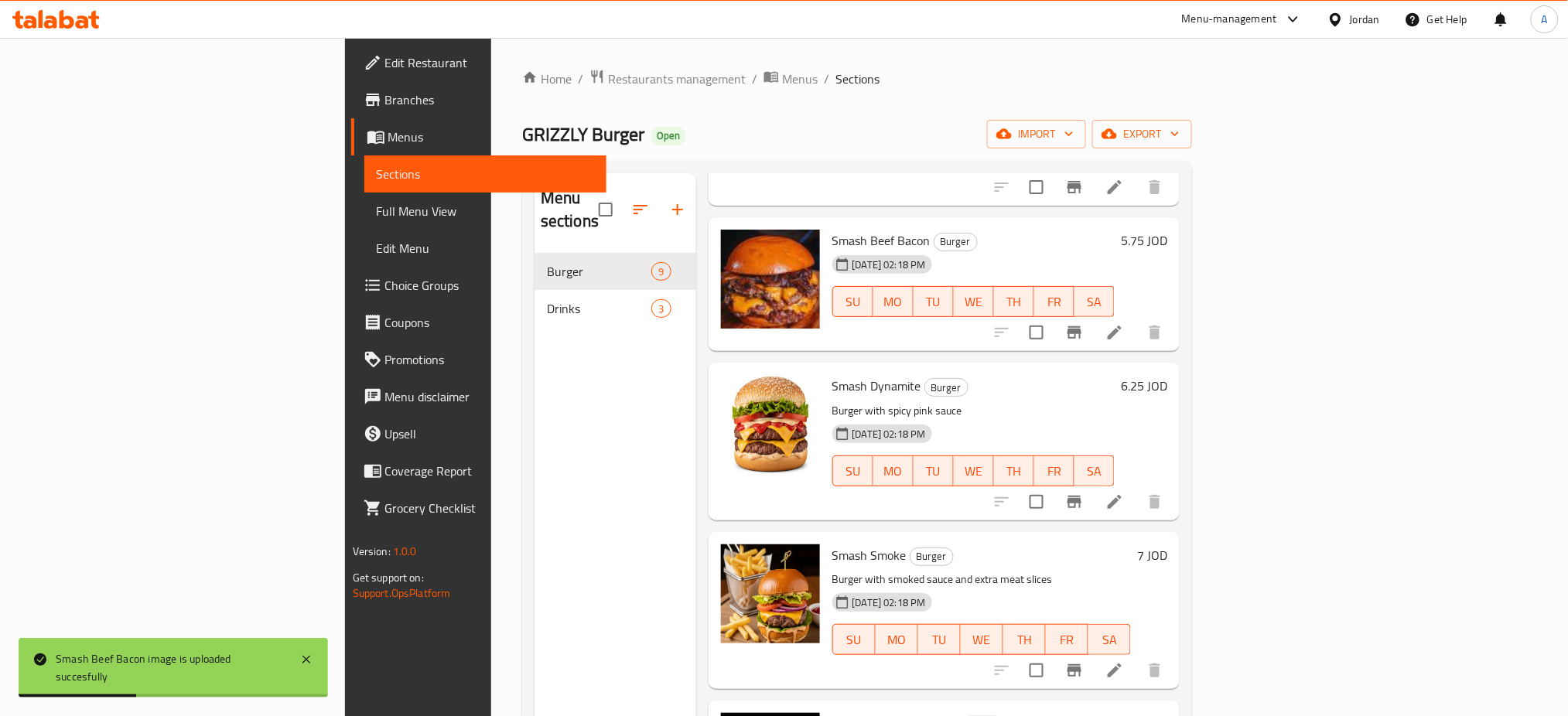
scroll to position [212, 0]
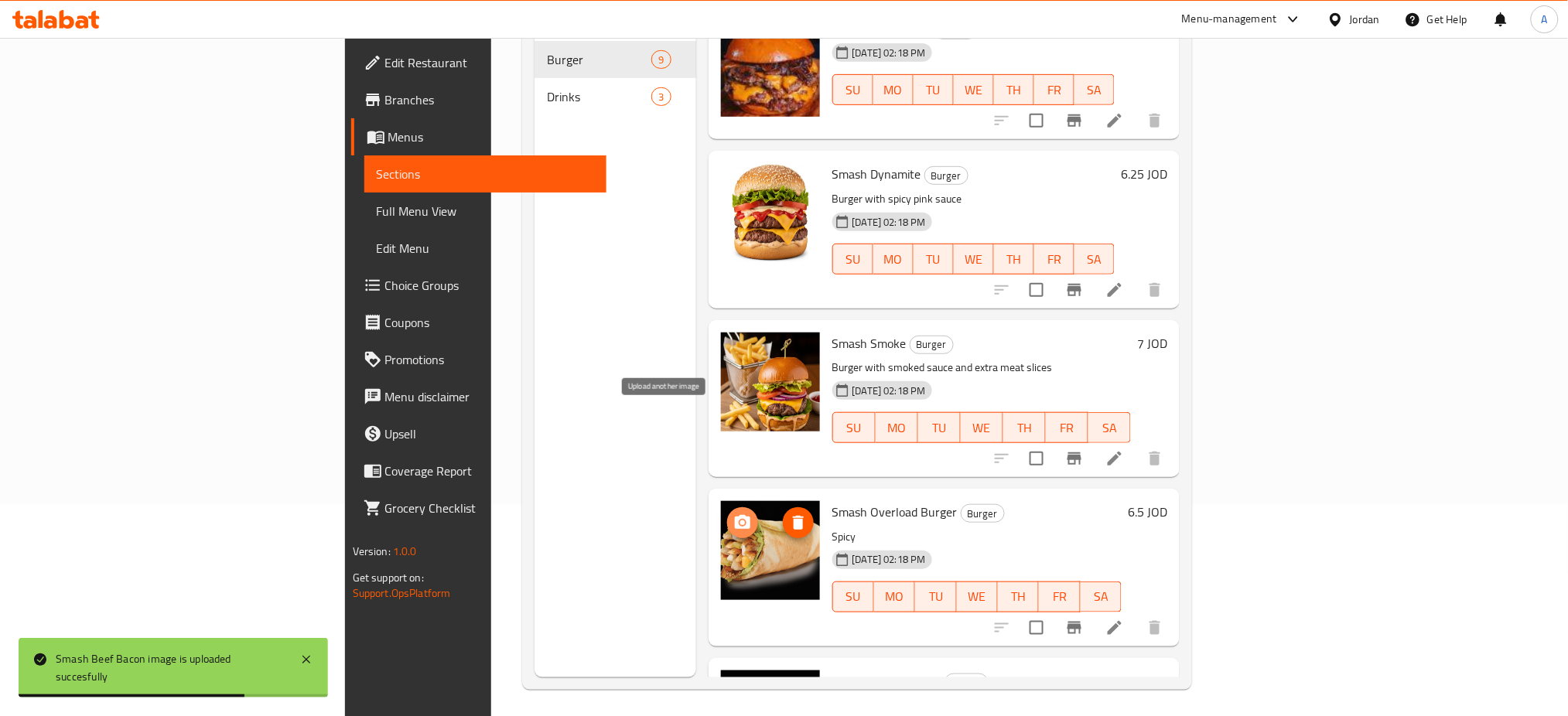
click at [734, 515] on icon "upload picture" at bounding box center [742, 522] width 16 height 14
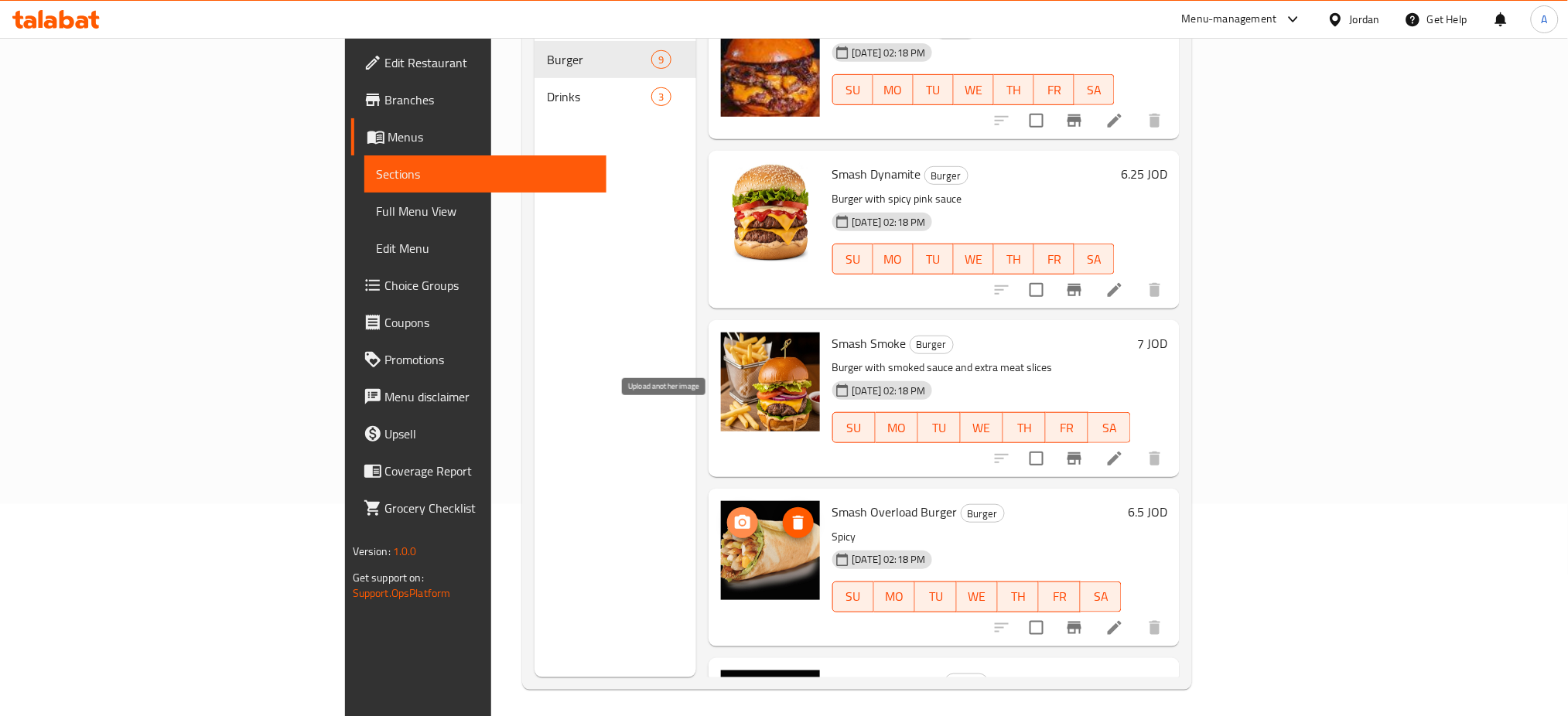
click at [727, 507] on button "upload picture" at bounding box center [742, 522] width 31 height 31
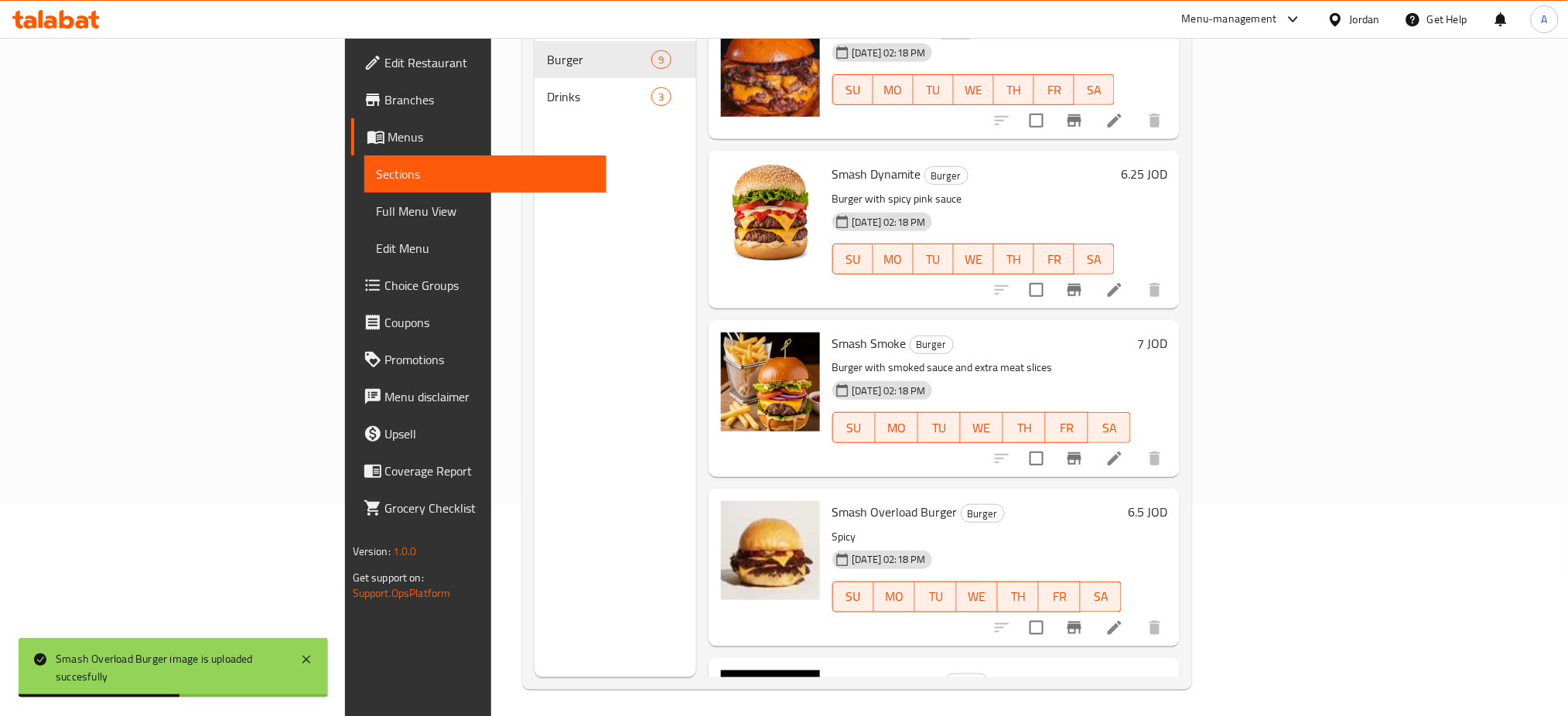
click at [544, 425] on div "Menu sections Burger 9 Drinks 3" at bounding box center [615, 319] width 161 height 716
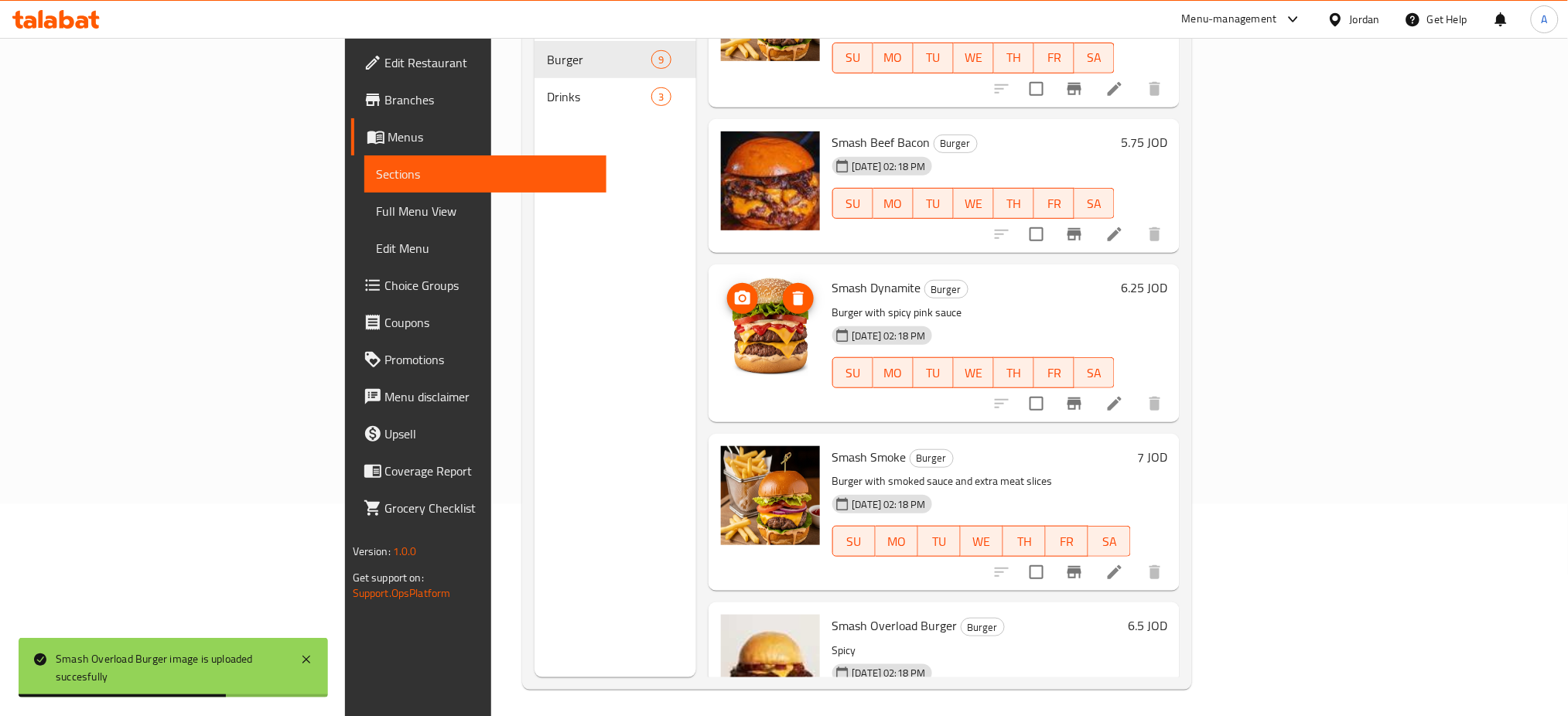
scroll to position [499, 0]
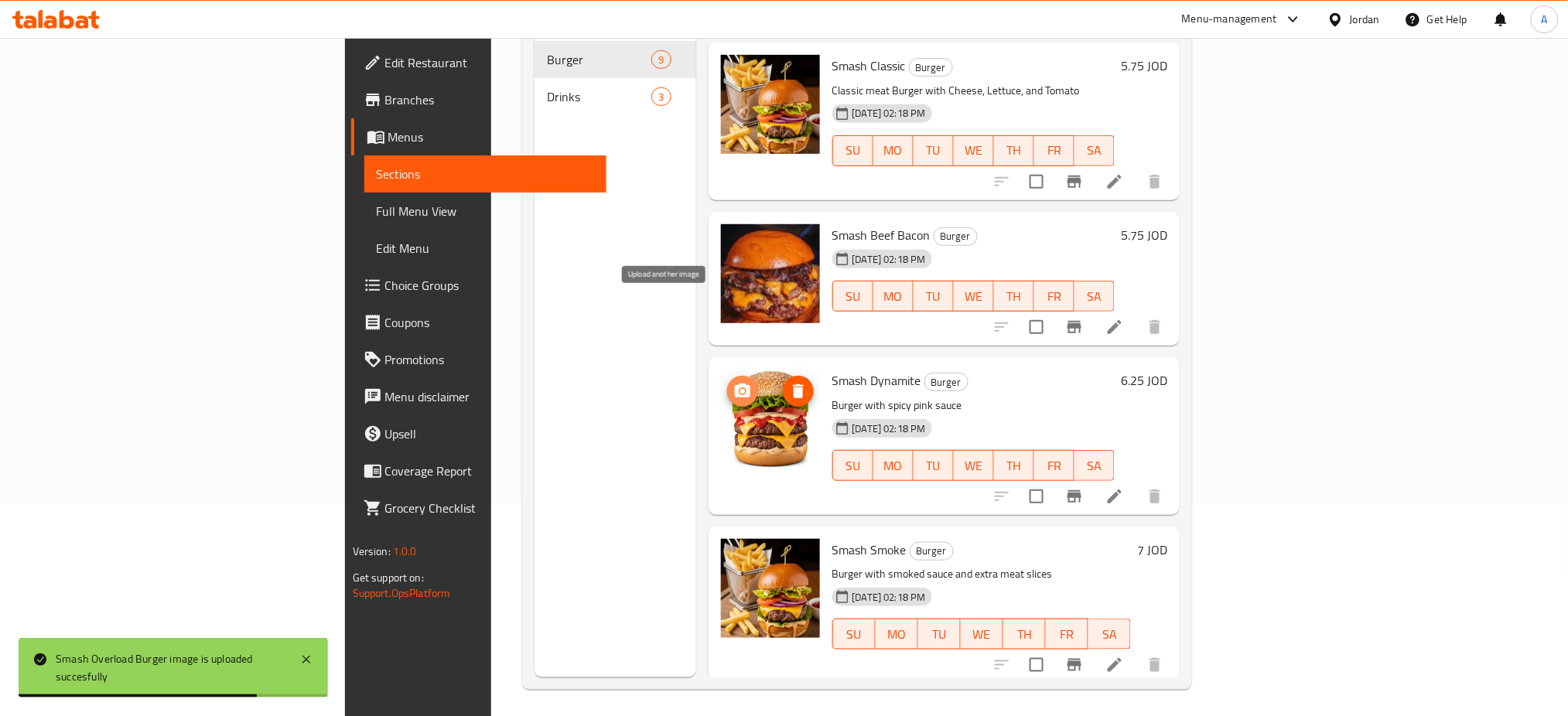
click at [734, 384] on icon "upload picture" at bounding box center [742, 391] width 16 height 14
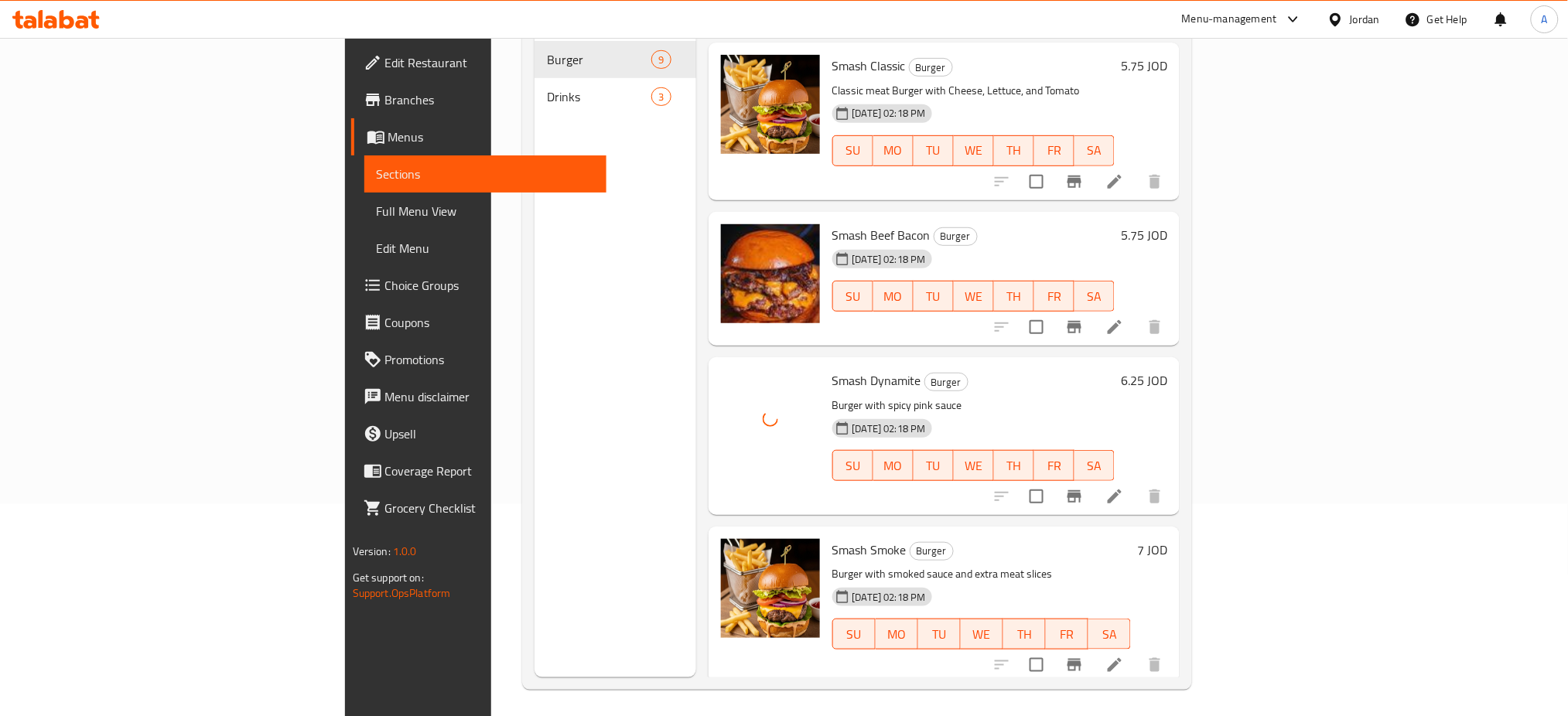
scroll to position [705, 0]
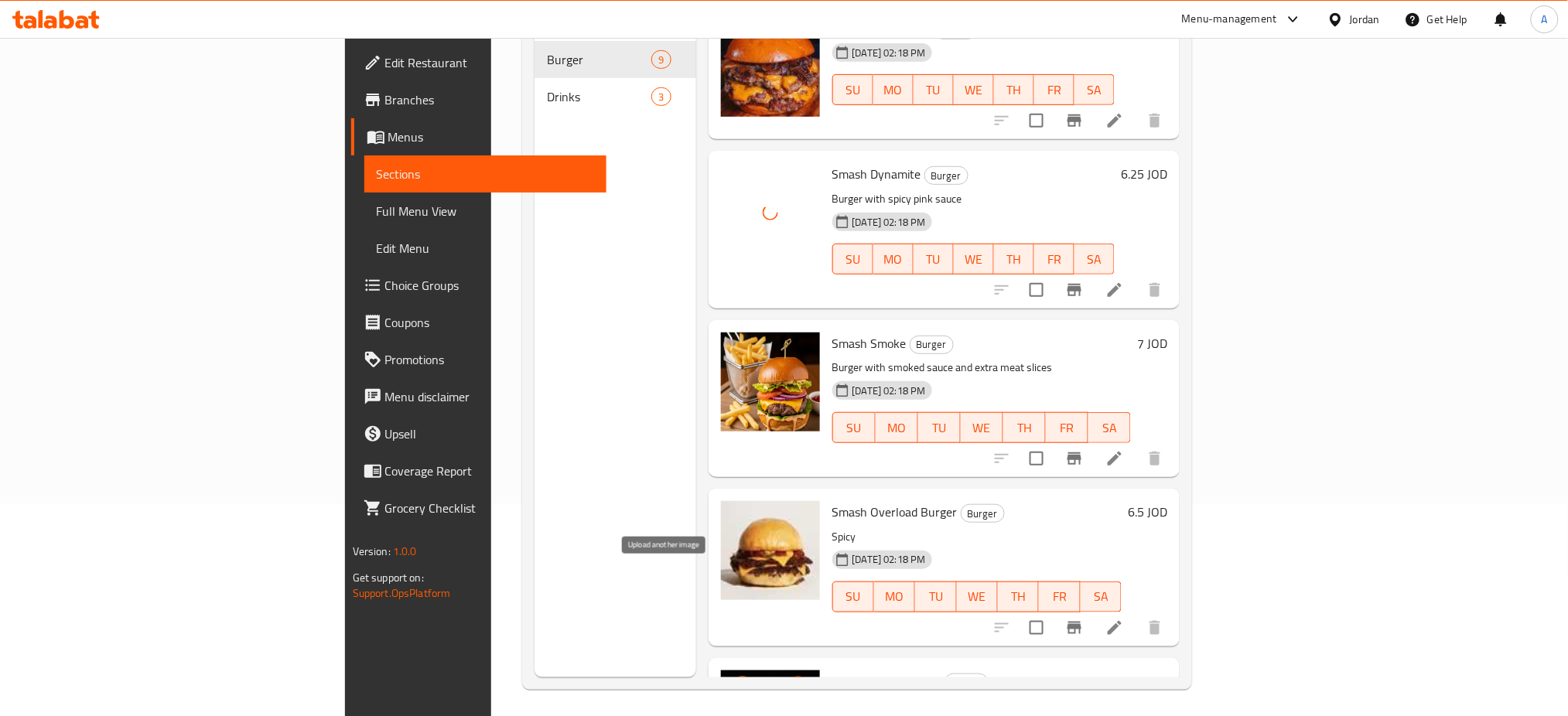
click at [734, 684] on icon "upload picture" at bounding box center [742, 691] width 16 height 14
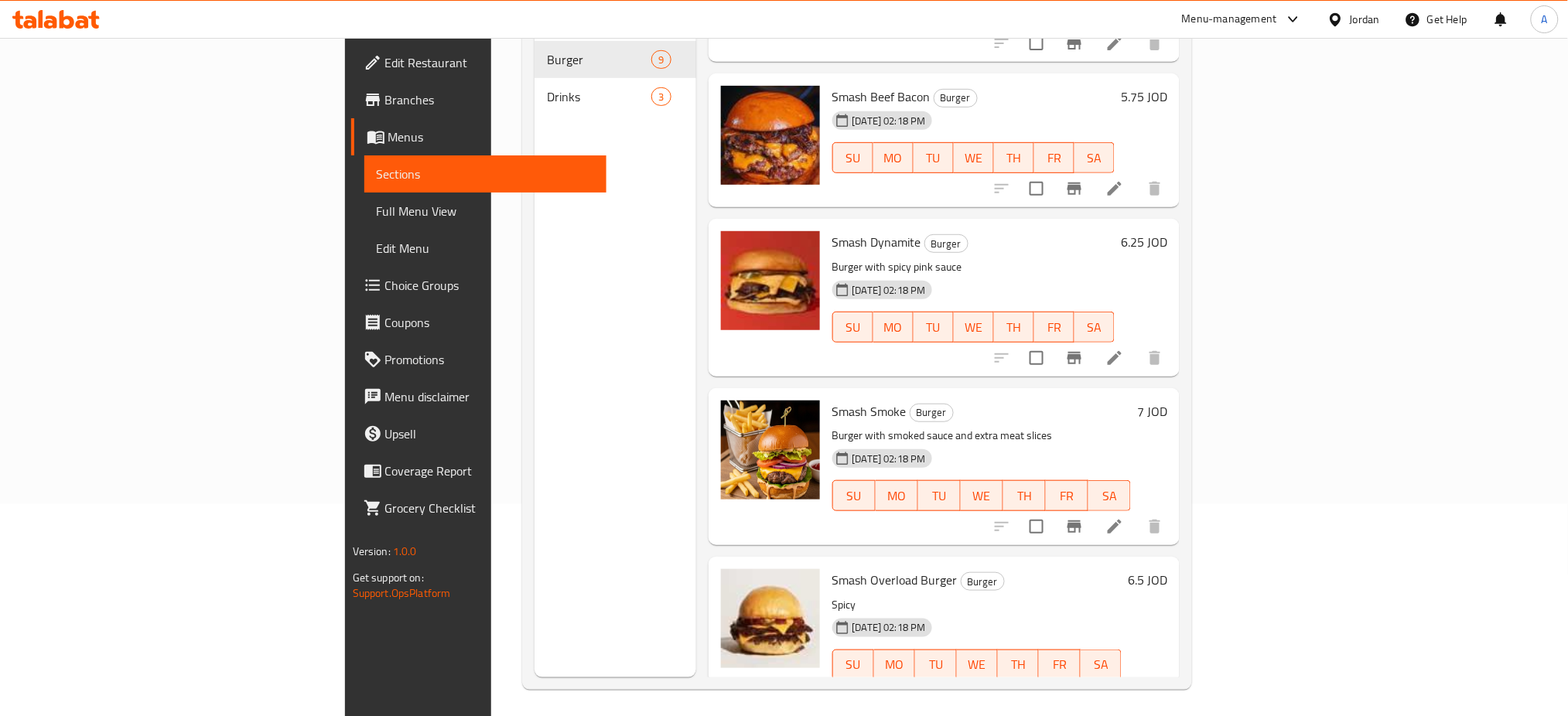
scroll to position [602, 0]
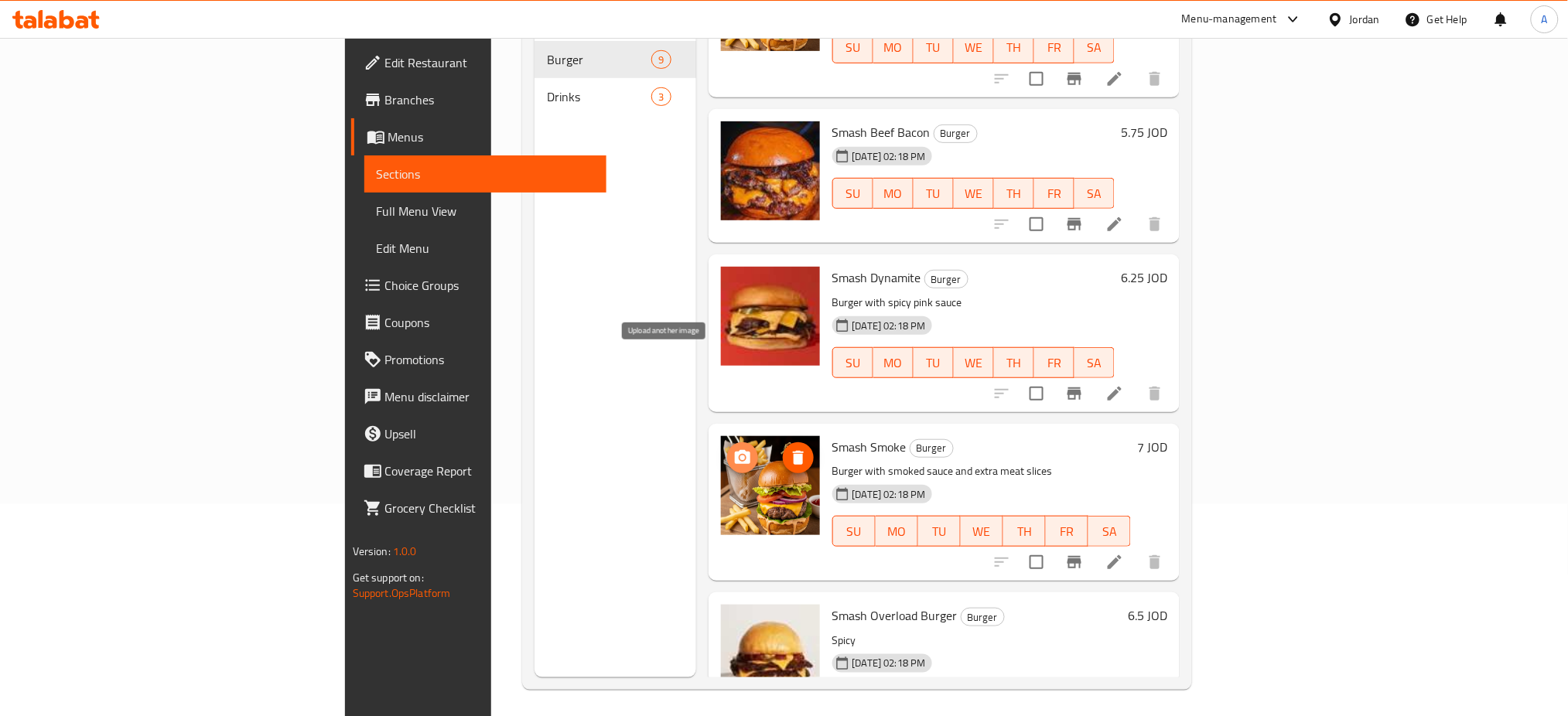
click at [734, 449] on icon "upload picture" at bounding box center [742, 457] width 18 height 18
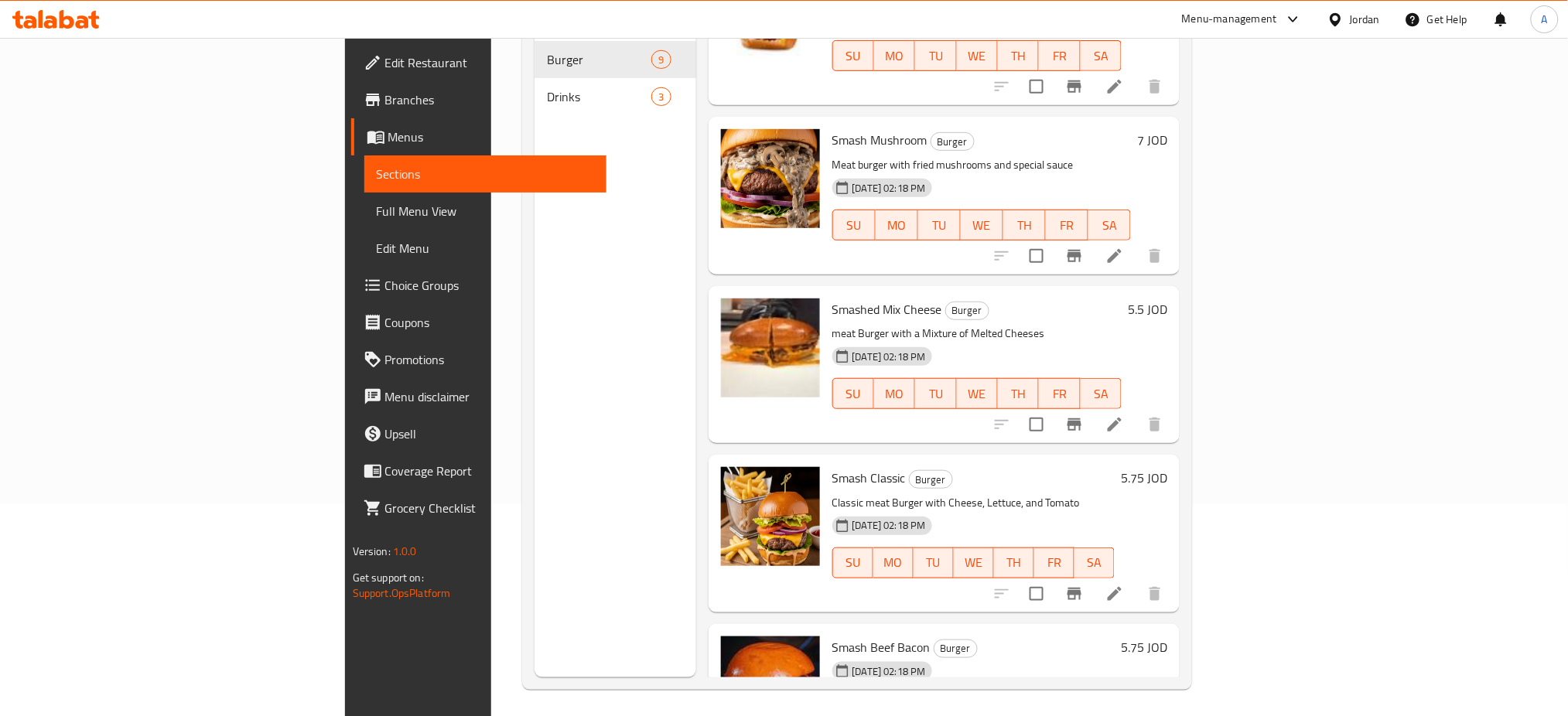
scroll to position [0, 0]
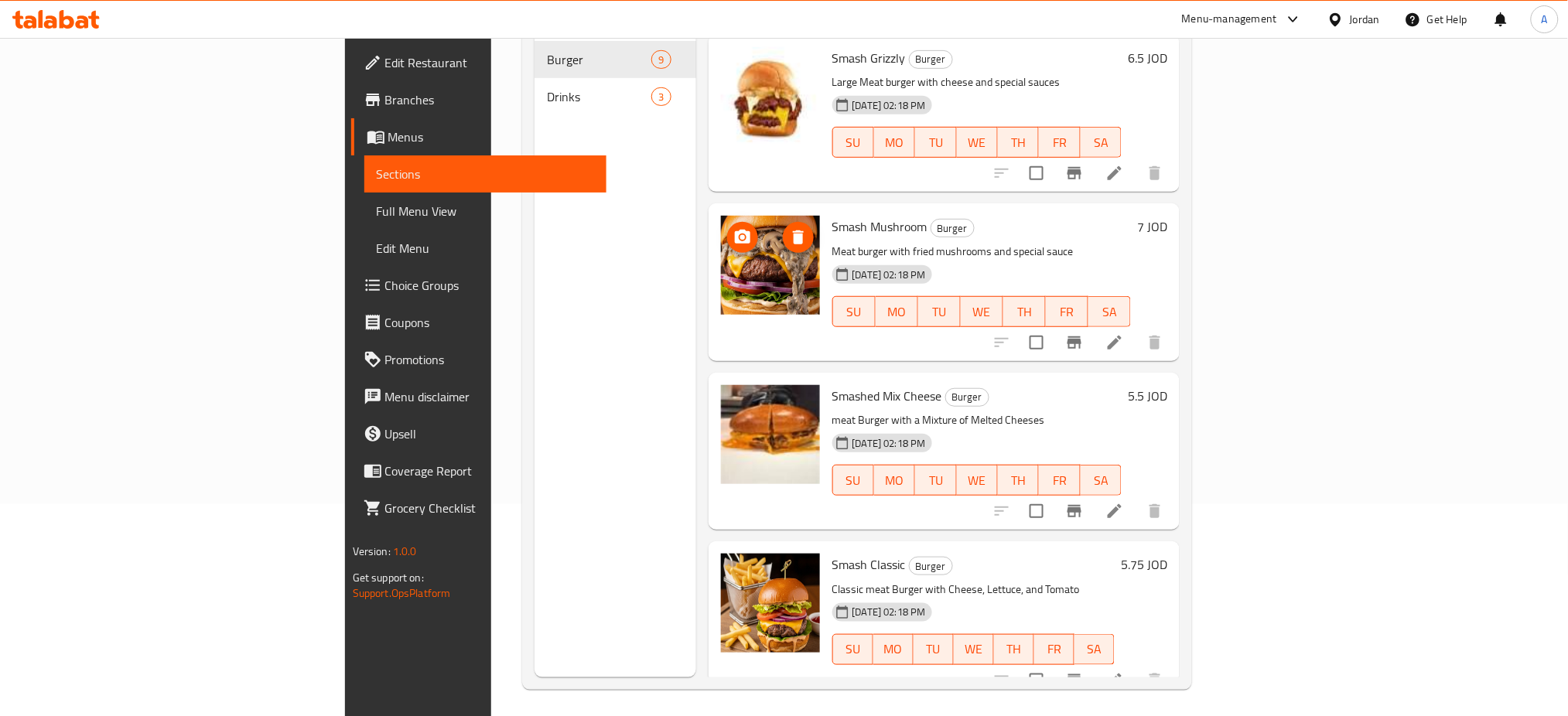
click at [734, 228] on icon "upload picture" at bounding box center [742, 237] width 18 height 18
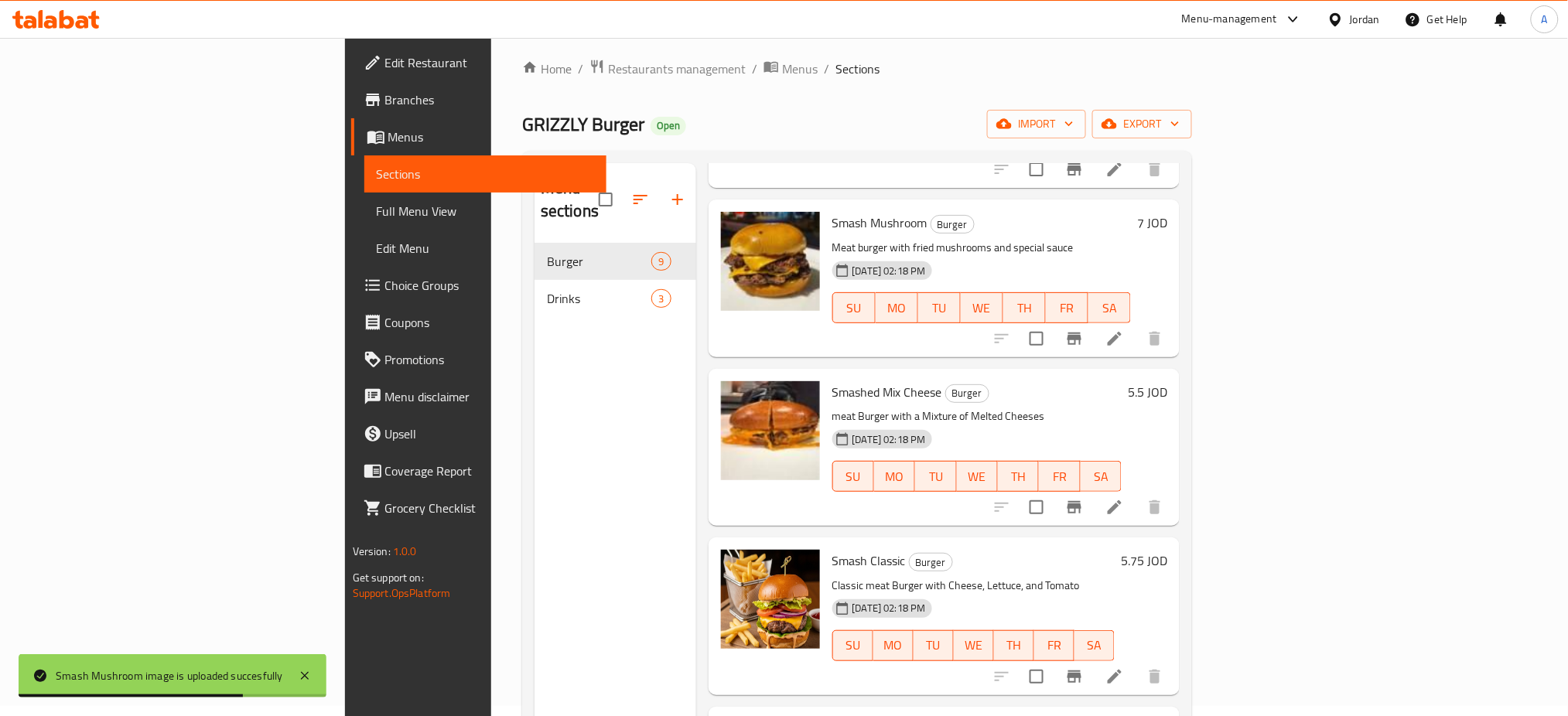
scroll to position [5, 0]
